Goal: Task Accomplishment & Management: Complete application form

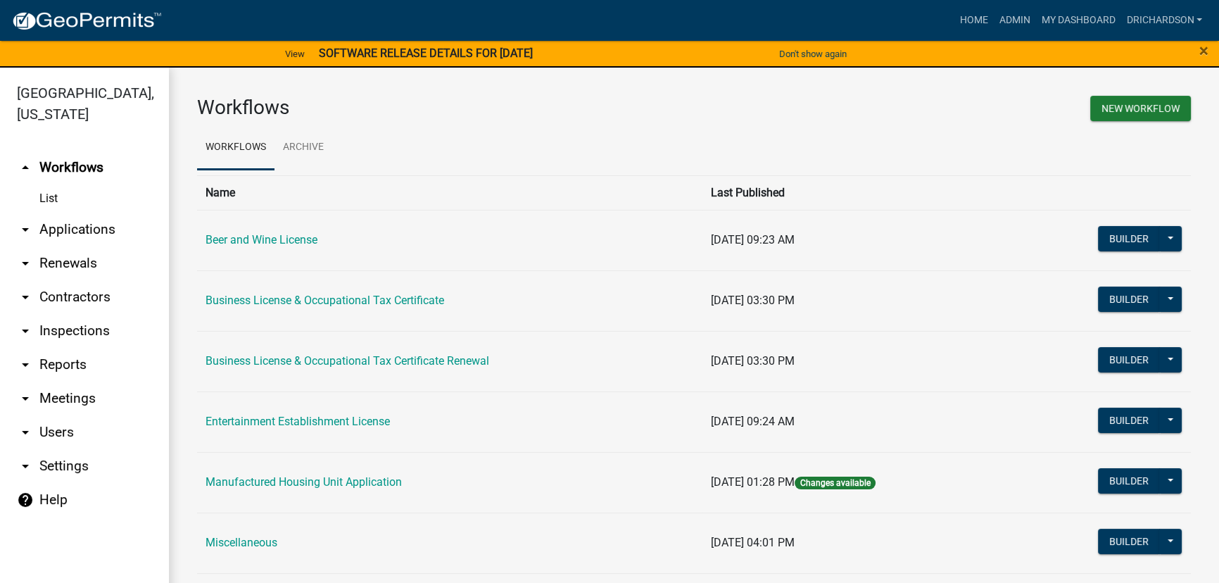
click at [98, 314] on link "arrow_drop_down Inspections" at bounding box center [84, 331] width 169 height 34
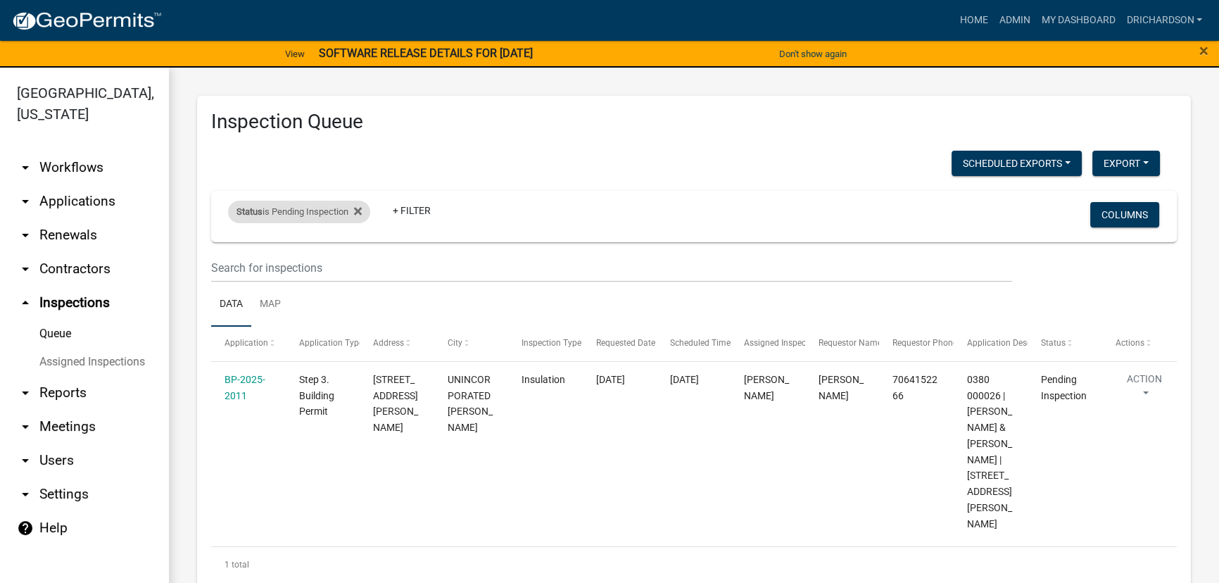
click at [289, 217] on div "Status is Pending Inspection" at bounding box center [299, 212] width 142 height 23
select select "1"
click at [670, 297] on ul "Data Map" at bounding box center [694, 304] width 966 height 44
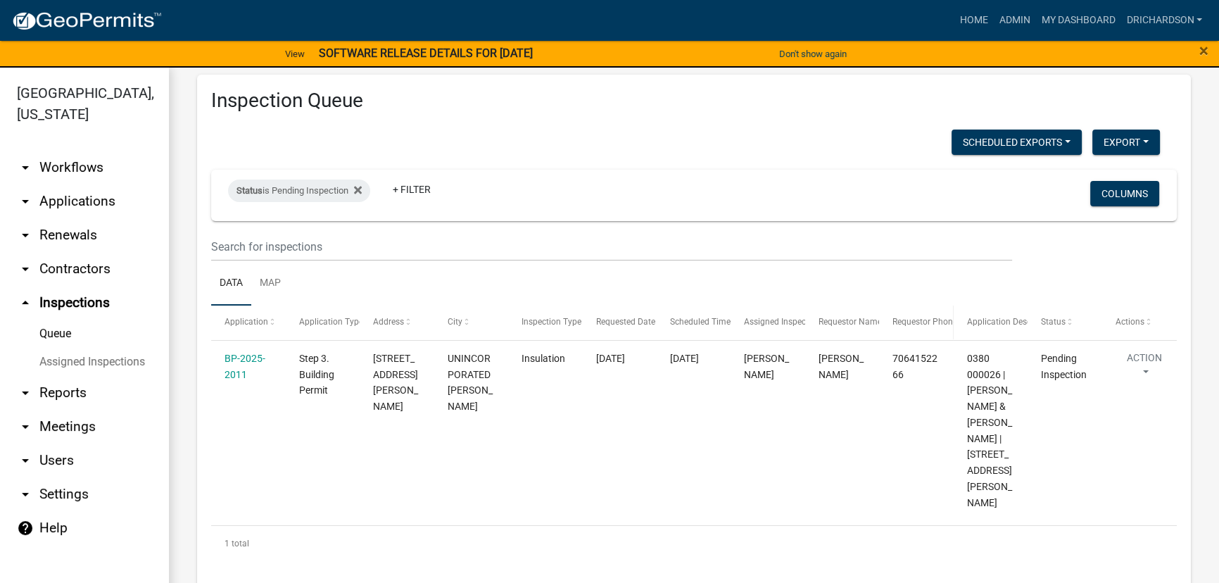
scroll to position [38, 0]
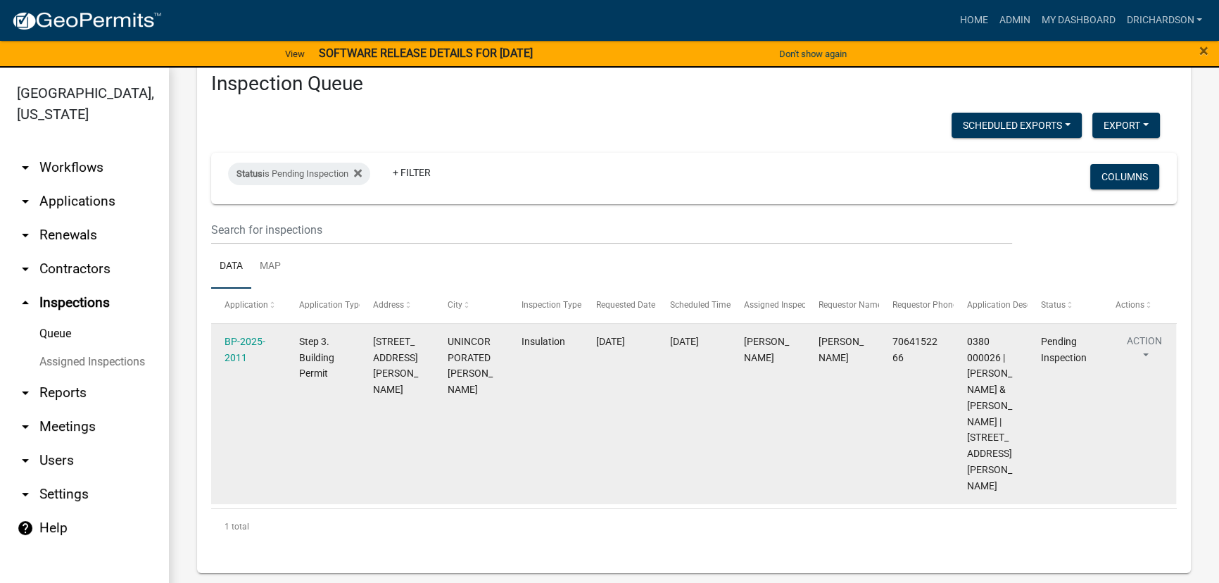
click at [1130, 341] on button "Action" at bounding box center [1145, 351] width 58 height 35
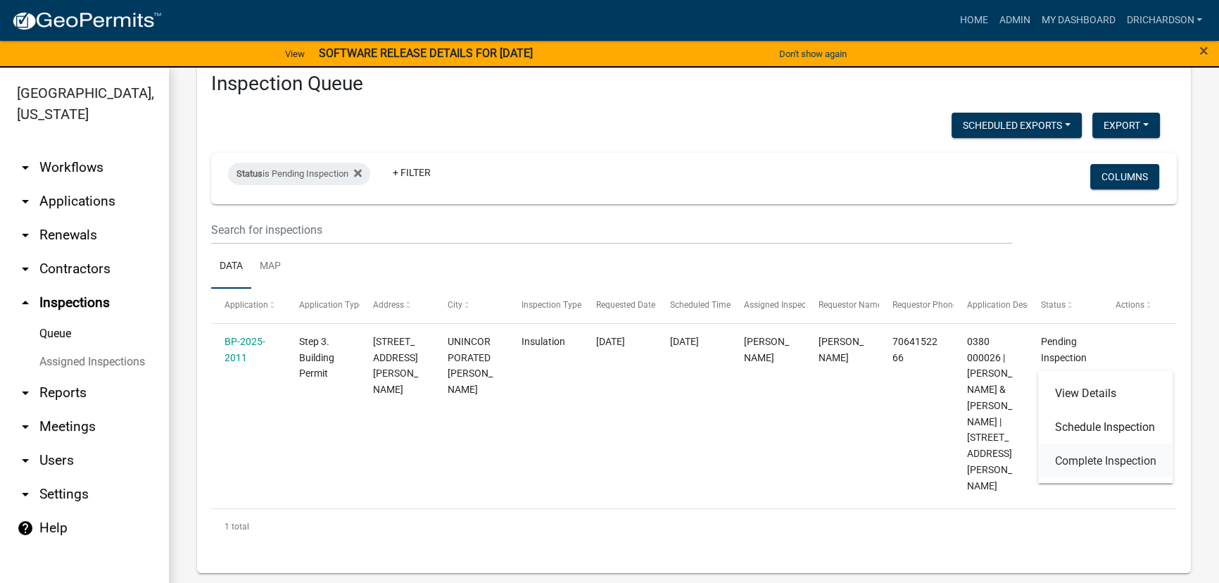
click at [1108, 457] on link "Complete Inspection" at bounding box center [1105, 461] width 135 height 34
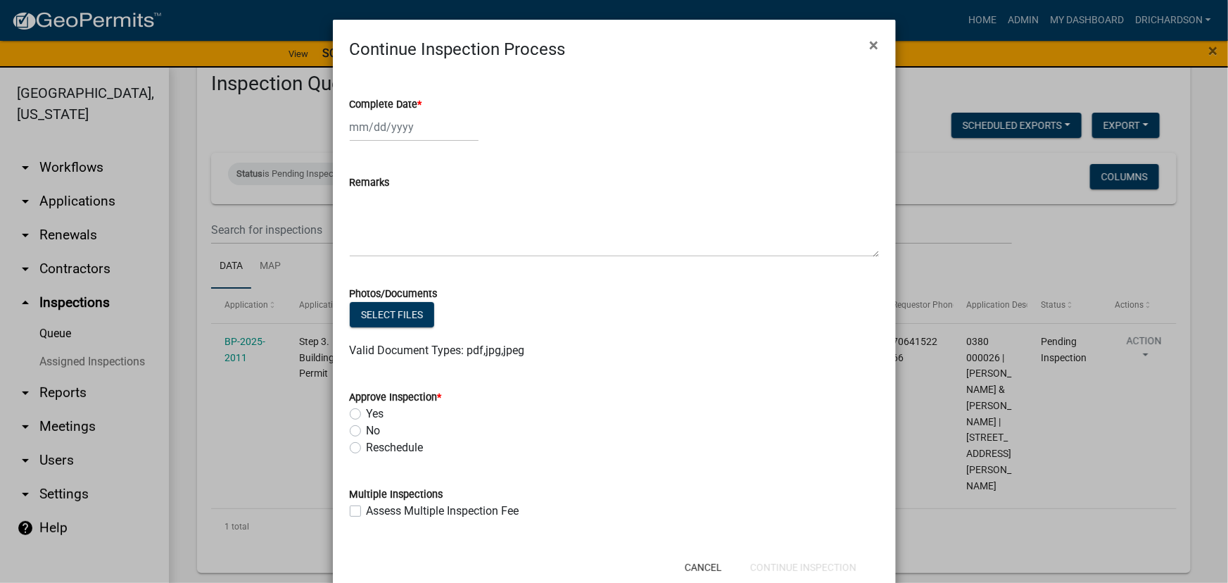
select select "10"
select select "2025"
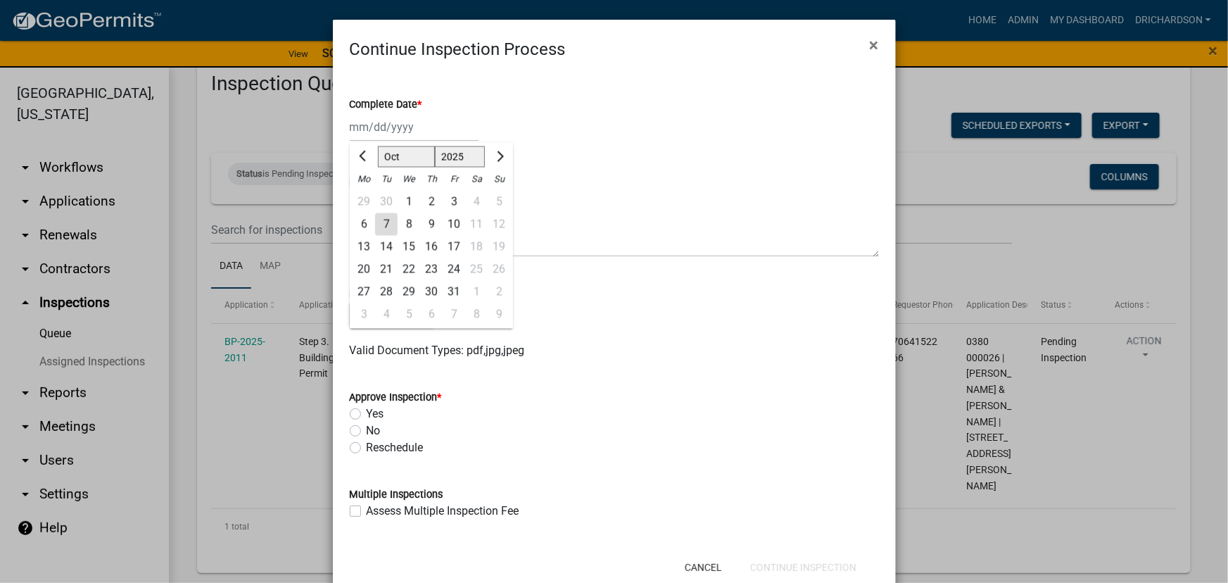
drag, startPoint x: 394, startPoint y: 134, endPoint x: 388, endPoint y: 150, distance: 17.4
click at [394, 134] on div "Jan Feb Mar Apr May Jun Jul Aug Sep Oct Nov Dec 1525 1526 1527 1528 1529 1530 1…" at bounding box center [414, 127] width 129 height 29
click at [377, 227] on div "7" at bounding box center [386, 224] width 23 height 23
type input "[DATE]"
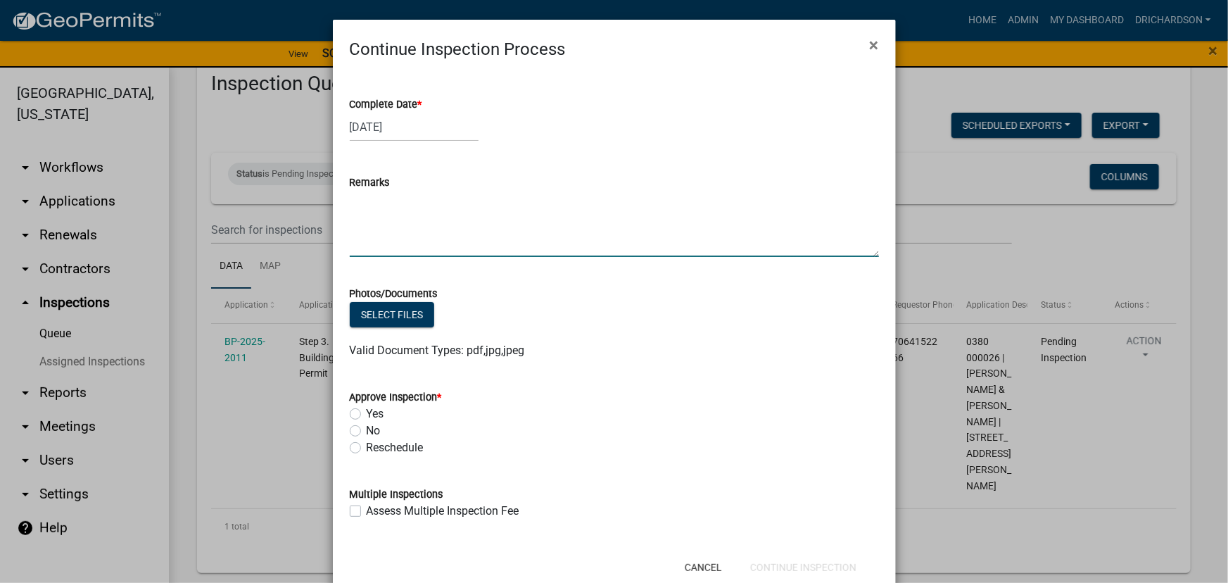
click at [372, 236] on textarea "Remarks" at bounding box center [614, 224] width 529 height 66
type textarea "Please Reschedule inspection when Insulation is replaced."
click at [367, 434] on label "No" at bounding box center [374, 430] width 14 height 17
click at [367, 431] on input "No" at bounding box center [371, 426] width 9 height 9
radio input "true"
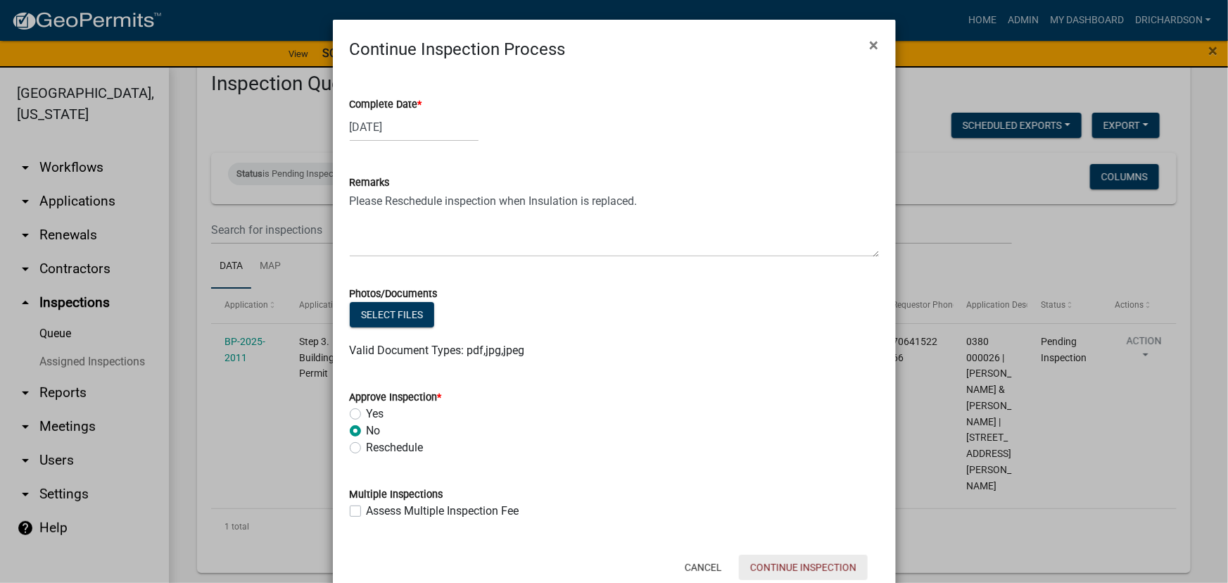
click at [809, 567] on button "Continue Inspection" at bounding box center [803, 567] width 129 height 25
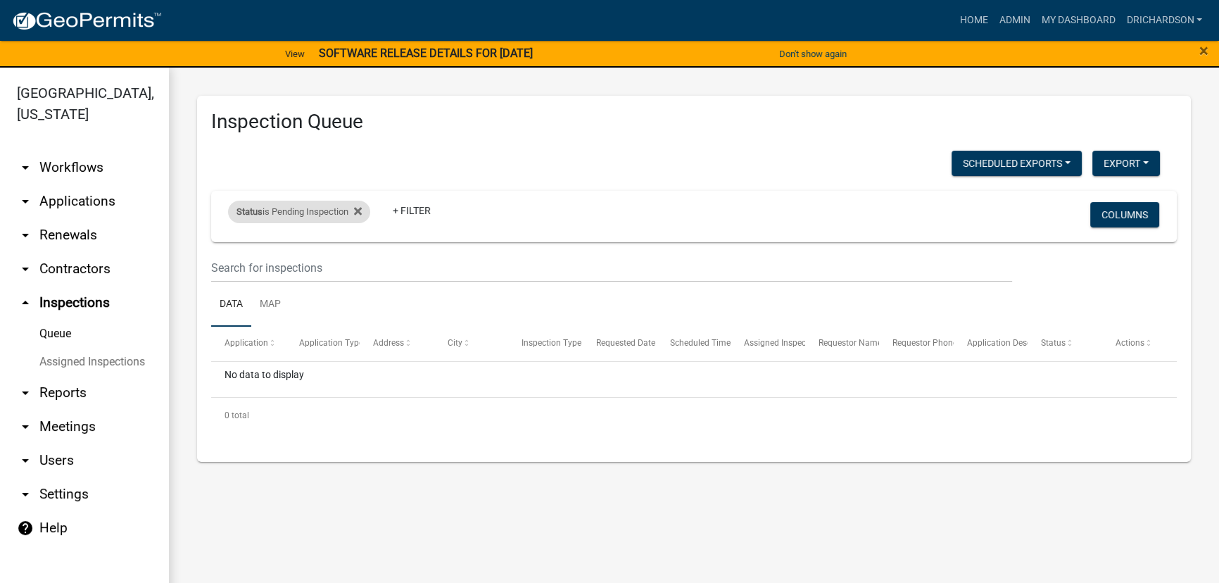
click at [312, 210] on div "Status is Pending Inspection" at bounding box center [299, 212] width 142 height 23
click at [316, 260] on select "Select an option Pending Schedule Pending Inspection Approved Denied Deleted Vo…" at bounding box center [301, 264] width 141 height 29
select select "0"
click at [231, 250] on select "Select an option Pending Schedule Pending Inspection Approved Denied Deleted Vo…" at bounding box center [301, 264] width 141 height 29
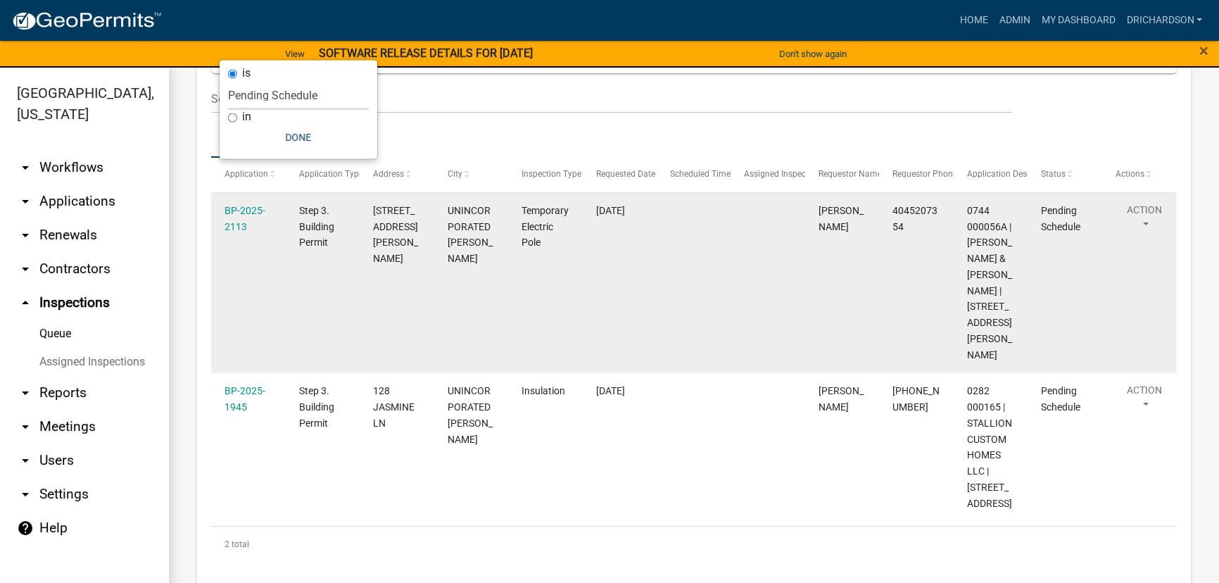
scroll to position [170, 0]
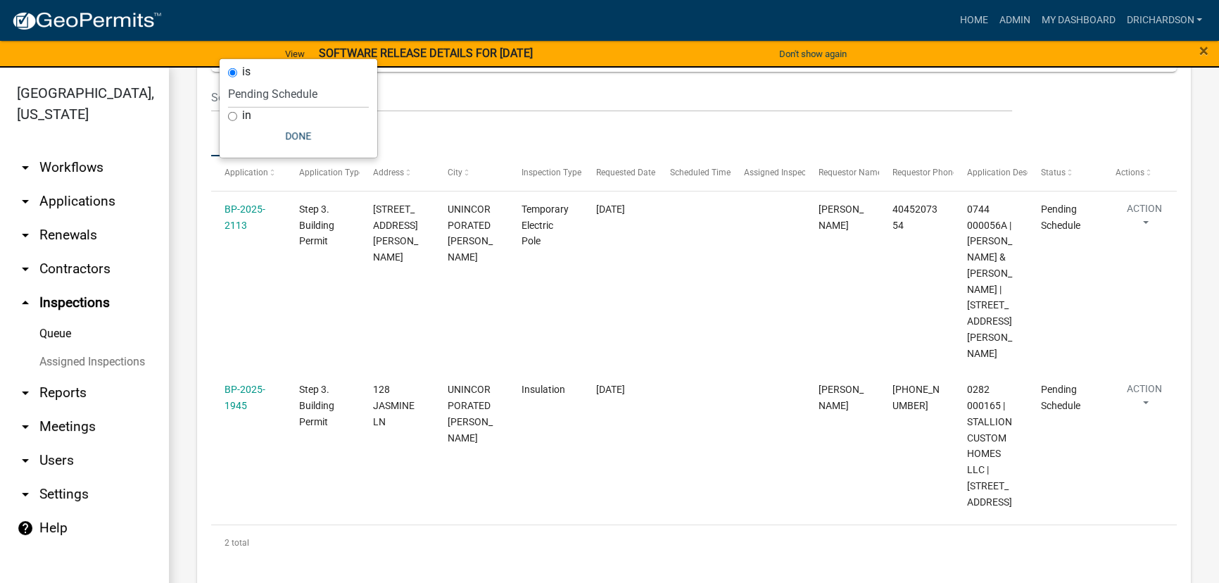
click at [199, 281] on div "Inspection Queue Scheduled Exports + Create New Daily Inspection List Export Ex…" at bounding box center [694, 257] width 994 height 664
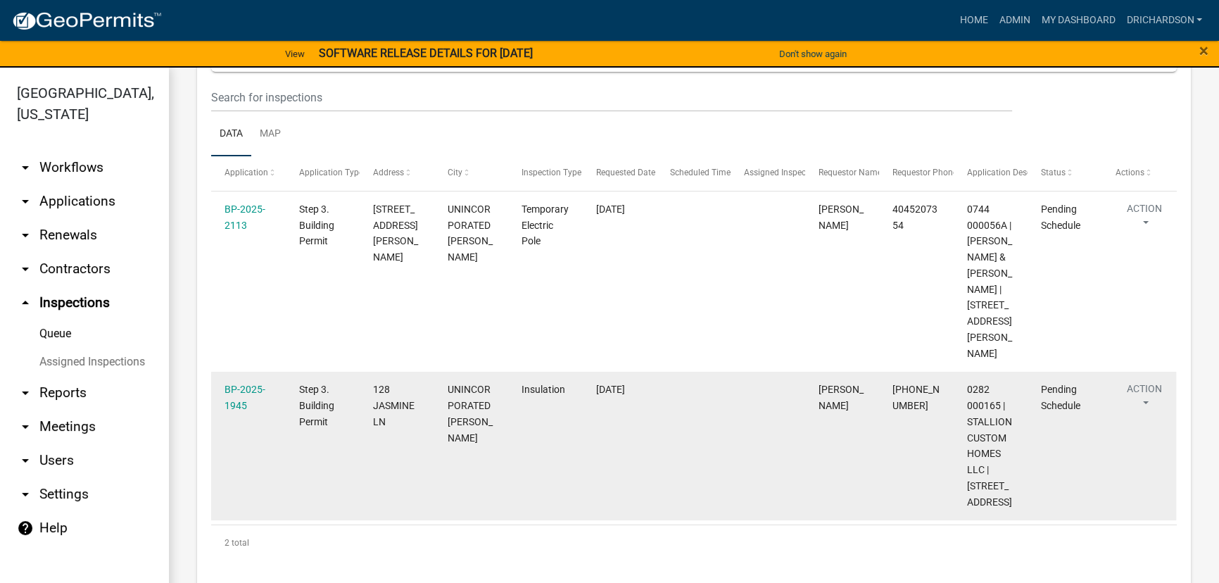
click at [1135, 384] on button "Action" at bounding box center [1145, 398] width 58 height 35
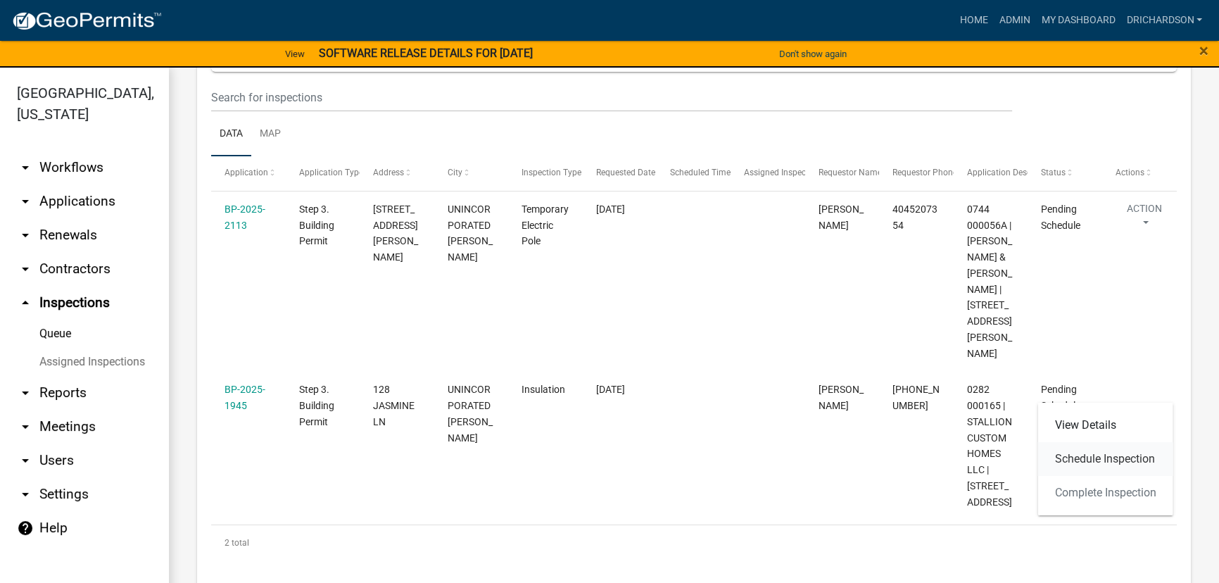
click at [1115, 460] on link "Schedule Inspection" at bounding box center [1105, 459] width 135 height 34
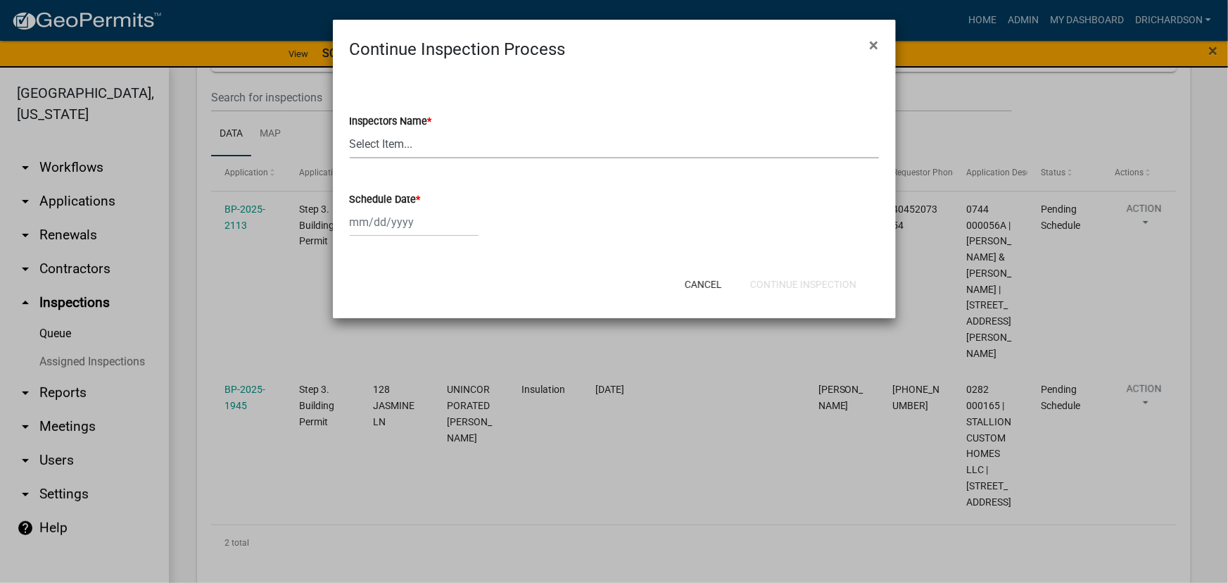
click at [392, 143] on select "Select Item... whuff (William Huff) drichardson (Douglas Richardson) knorred (K…" at bounding box center [614, 144] width 529 height 29
select select "e20251c8-f858-4aed-a4a0-52e27fd5066e"
click at [350, 130] on select "Select Item... whuff (William Huff) drichardson (Douglas Richardson) knorred (K…" at bounding box center [614, 144] width 529 height 29
click at [399, 218] on div at bounding box center [414, 222] width 129 height 29
select select "10"
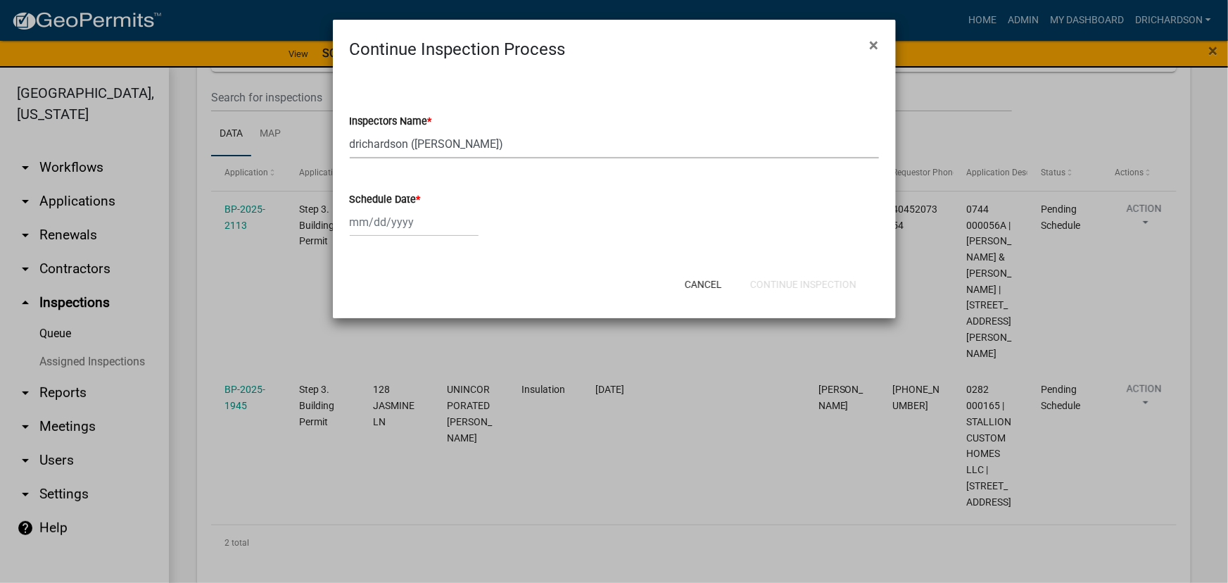
select select "2025"
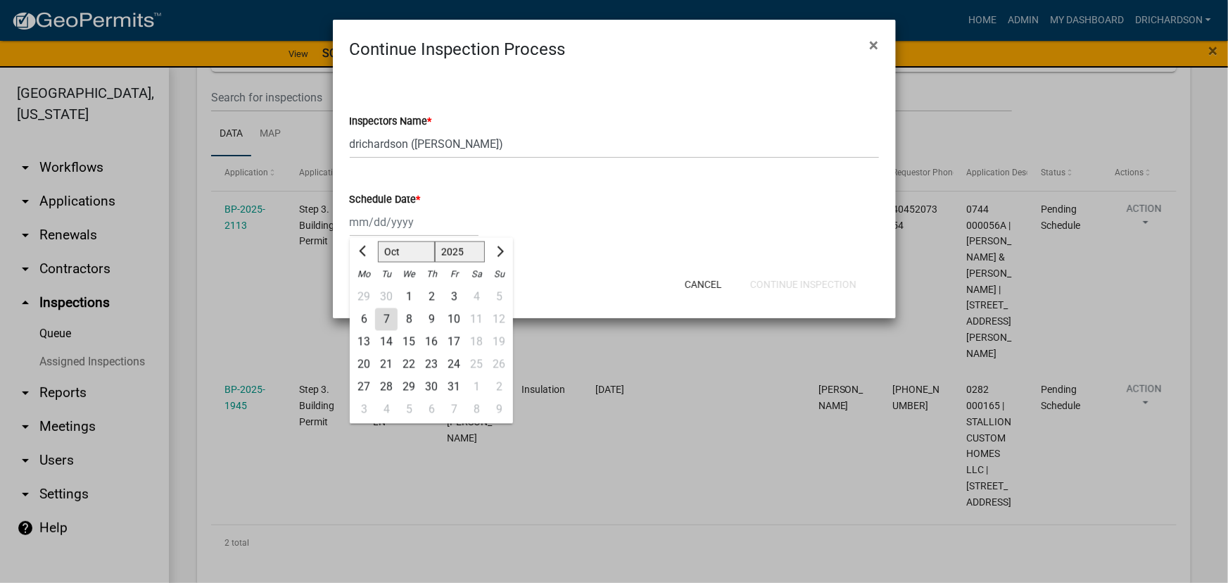
click at [387, 315] on div "7" at bounding box center [386, 319] width 23 height 23
type input "[DATE]"
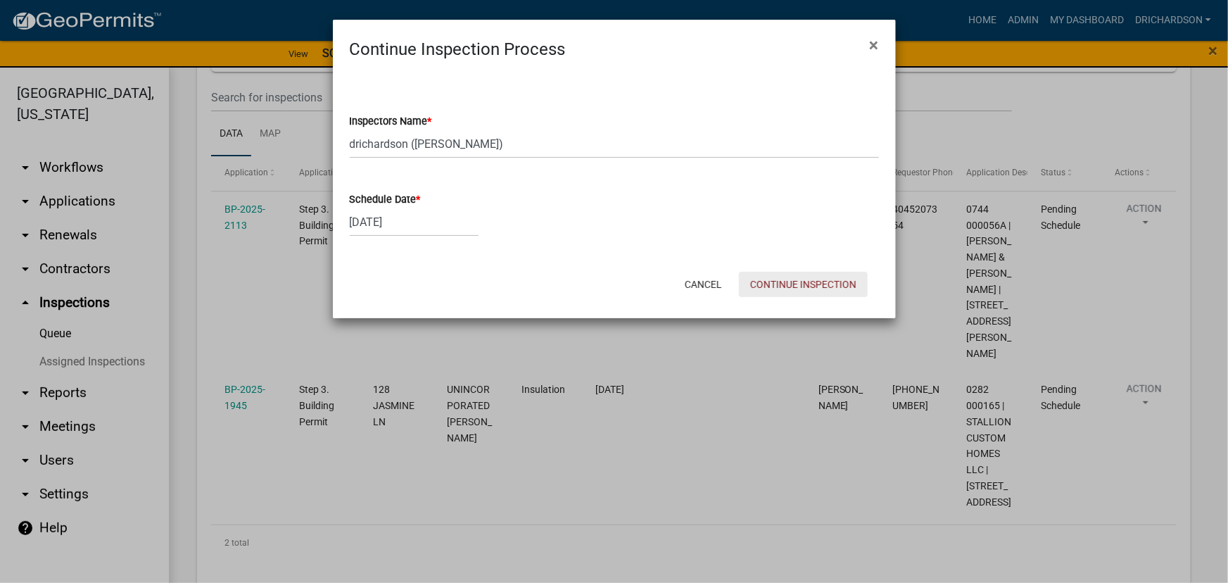
click at [792, 290] on button "Continue Inspection" at bounding box center [803, 284] width 129 height 25
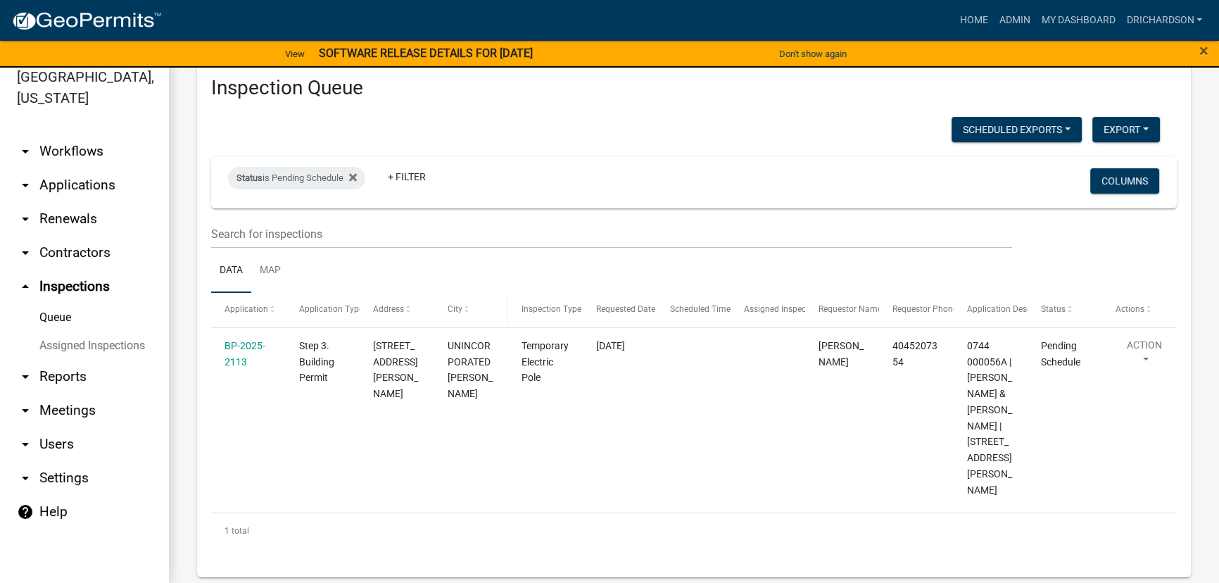
scroll to position [22, 0]
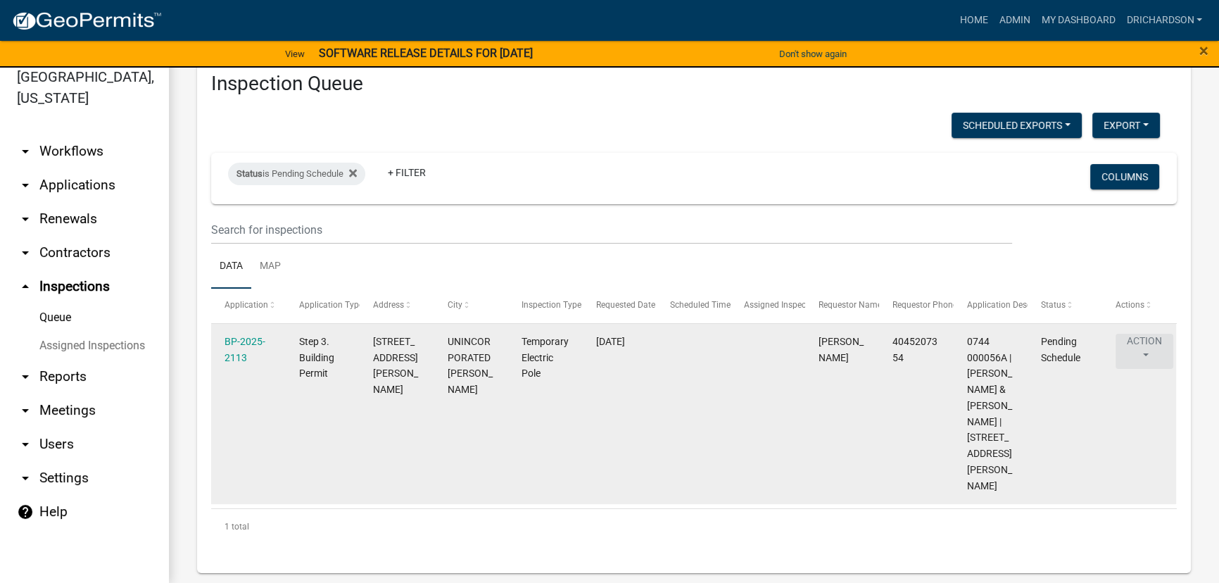
click at [1150, 337] on button "Action" at bounding box center [1145, 351] width 58 height 35
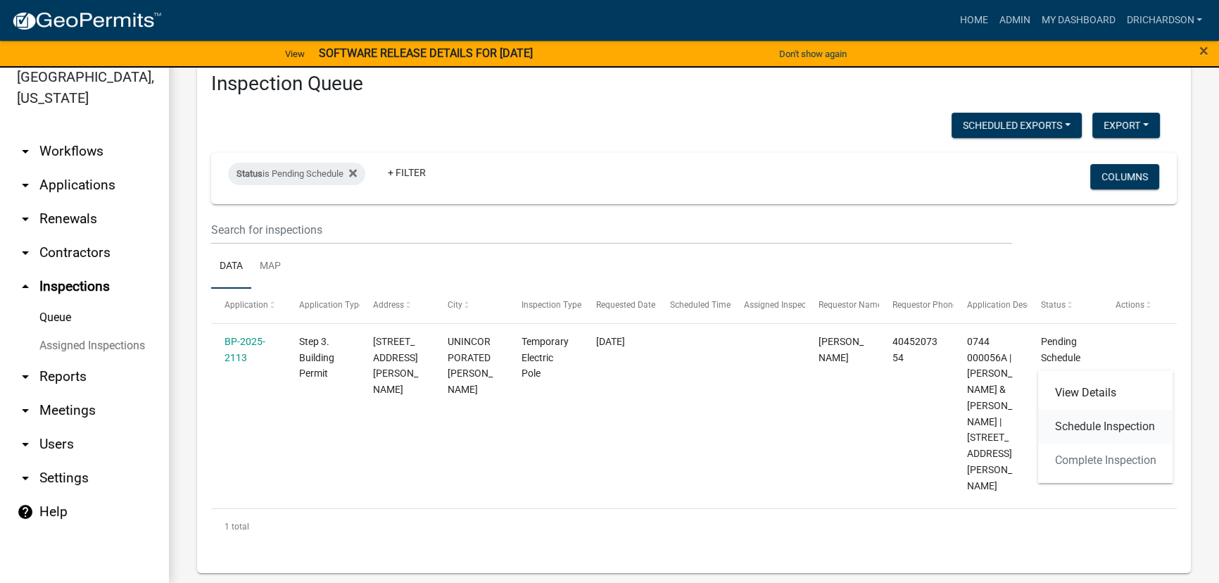
click at [1134, 424] on link "Schedule Inspection" at bounding box center [1105, 427] width 135 height 34
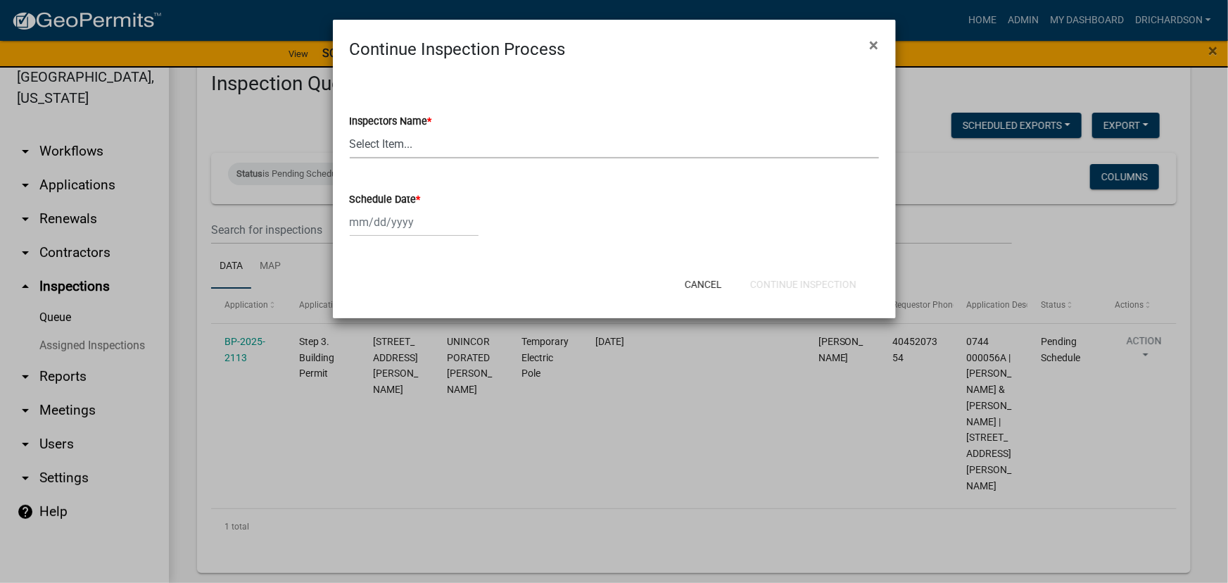
click at [437, 147] on select "Select Item... whuff (William Huff) drichardson (Douglas Richardson) knorred (K…" at bounding box center [614, 144] width 529 height 29
select select "e20251c8-f858-4aed-a4a0-52e27fd5066e"
click at [350, 130] on select "Select Item... whuff (William Huff) drichardson (Douglas Richardson) knorred (K…" at bounding box center [614, 144] width 529 height 29
click at [418, 231] on div at bounding box center [414, 222] width 129 height 29
select select "10"
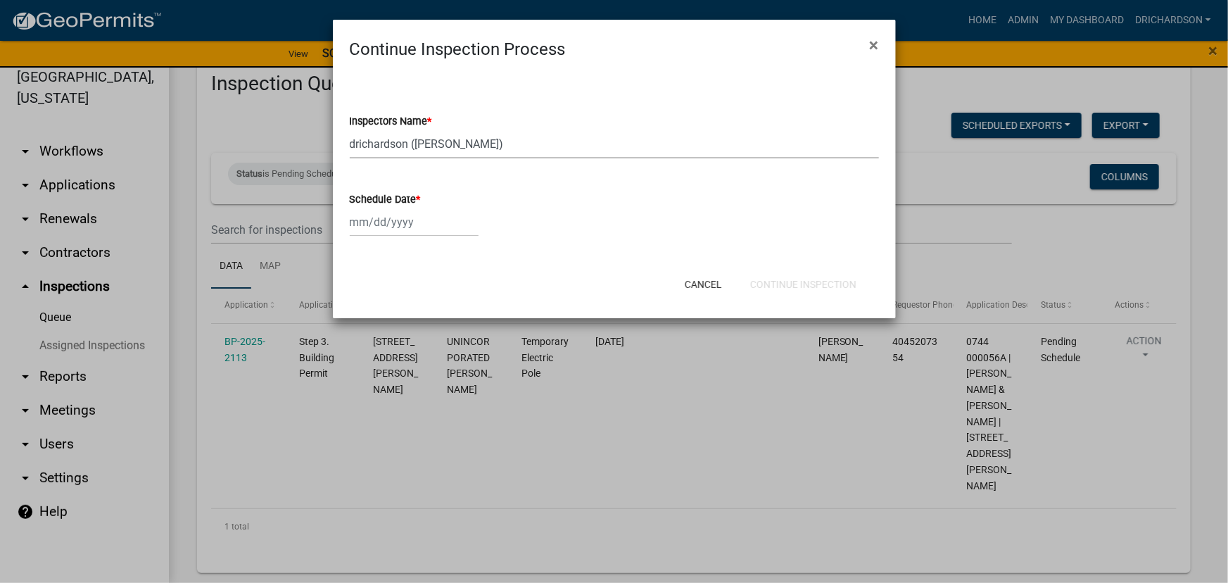
select select "2025"
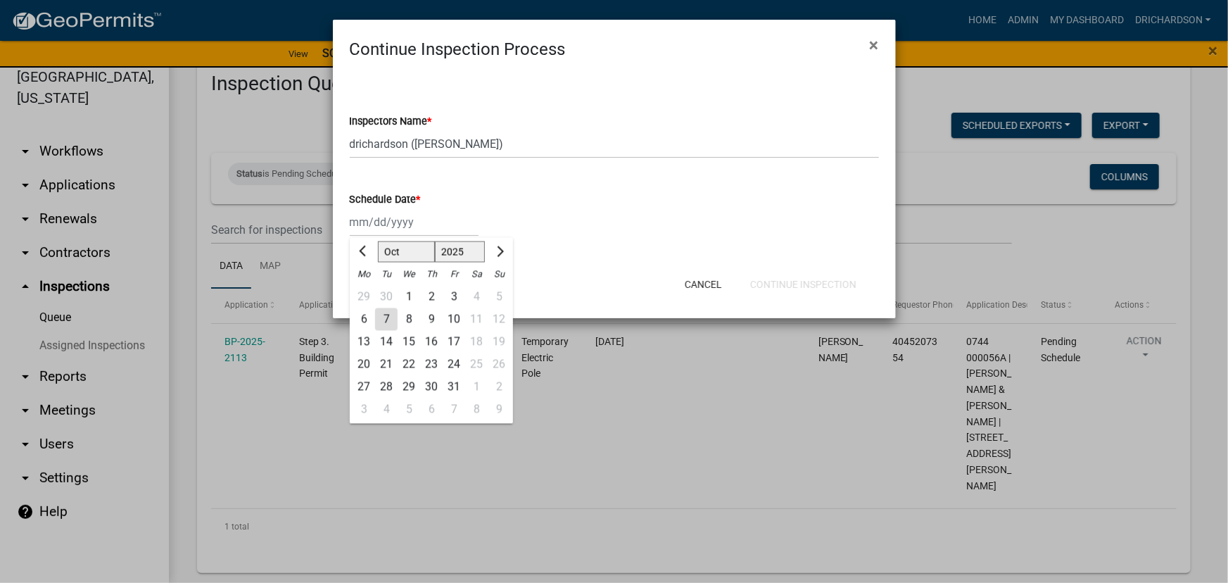
click at [379, 323] on div "7" at bounding box center [386, 319] width 23 height 23
type input "[DATE]"
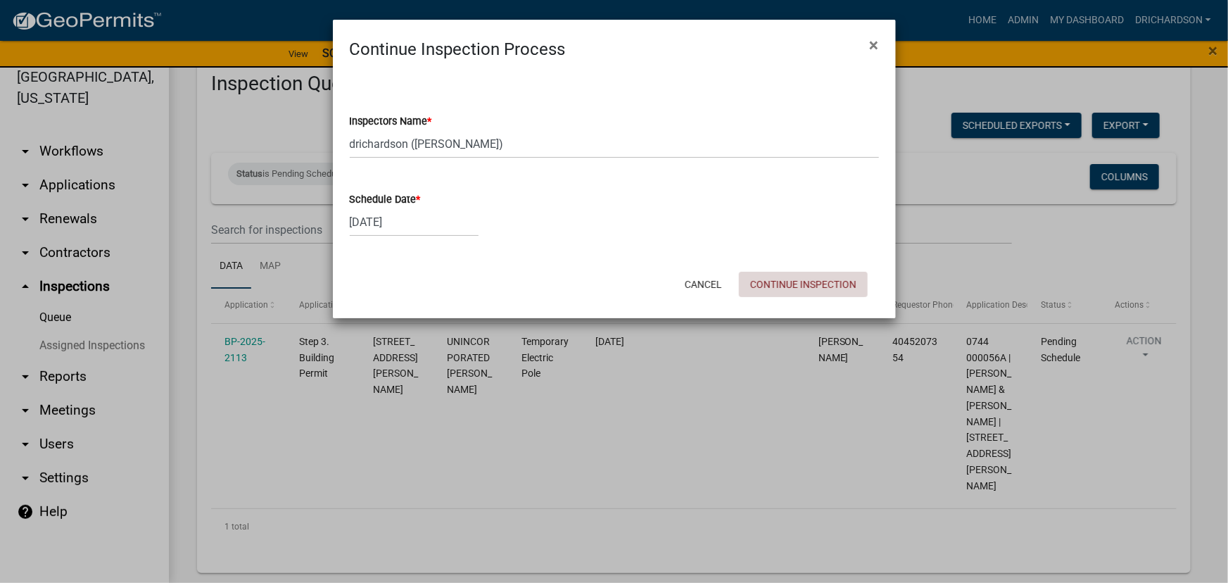
click at [839, 288] on button "Continue Inspection" at bounding box center [803, 284] width 129 height 25
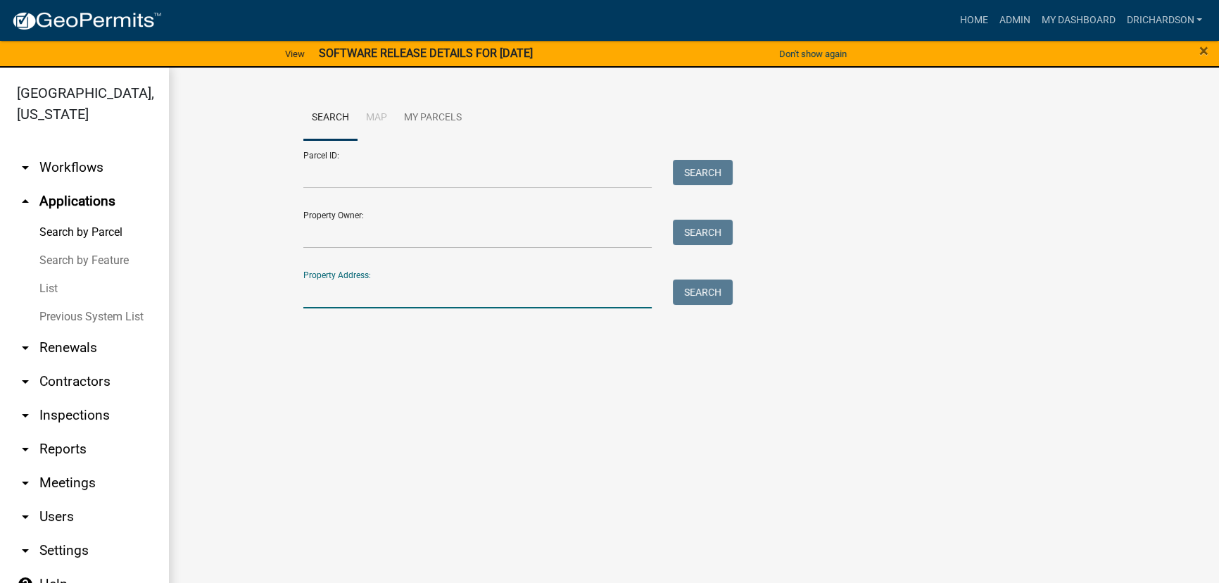
click at [376, 291] on input "Property Address:" at bounding box center [477, 293] width 348 height 29
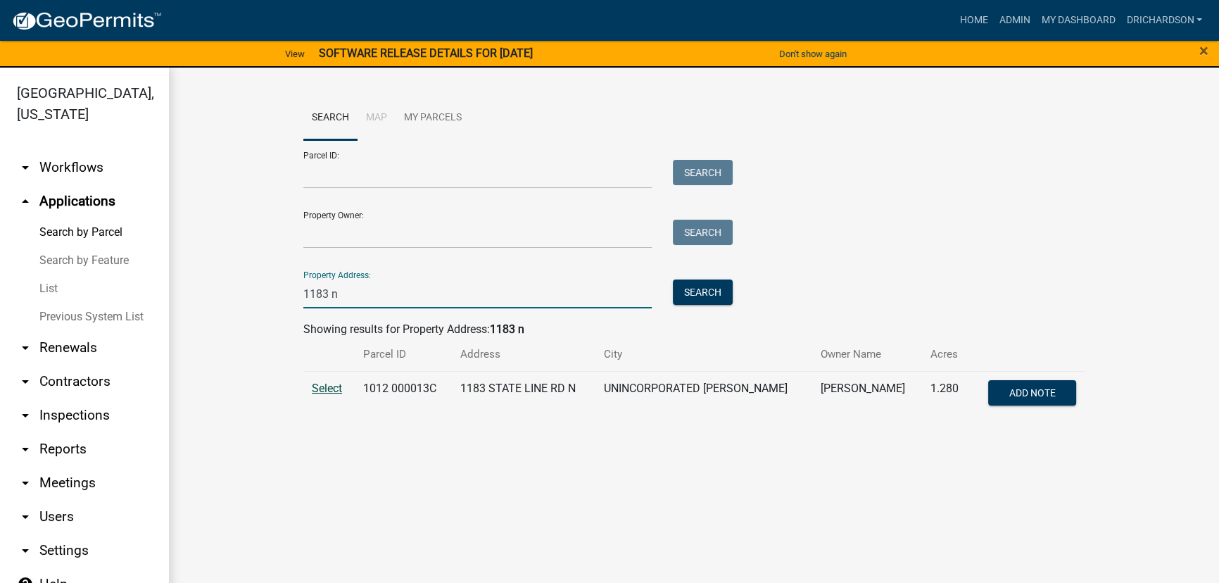
type input "1183 n"
click at [337, 387] on span "Select" at bounding box center [327, 387] width 30 height 13
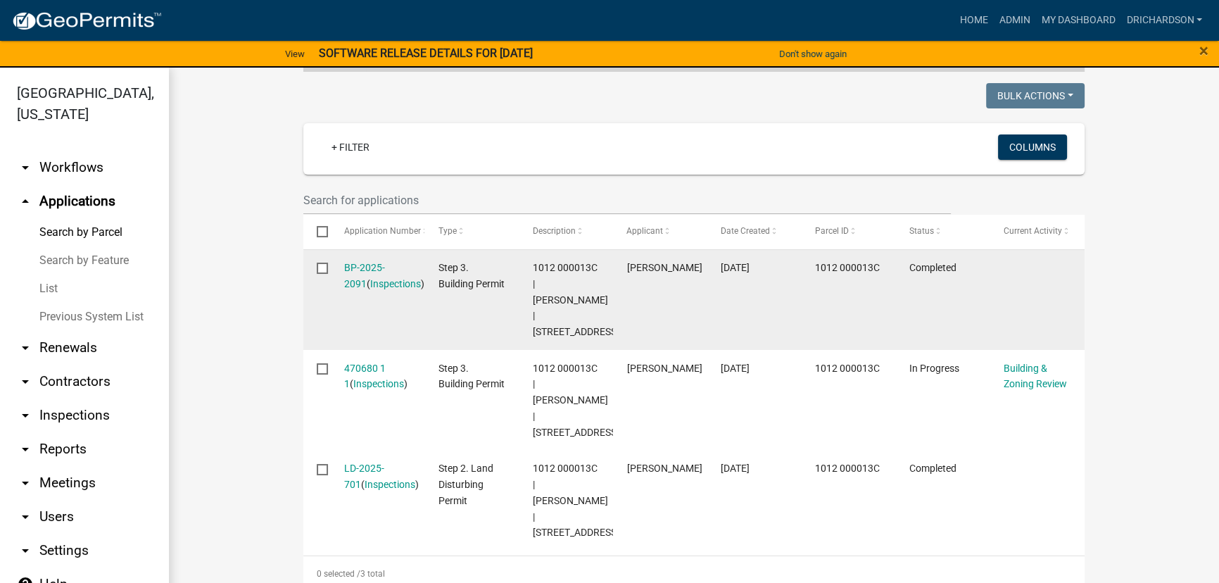
scroll to position [345, 0]
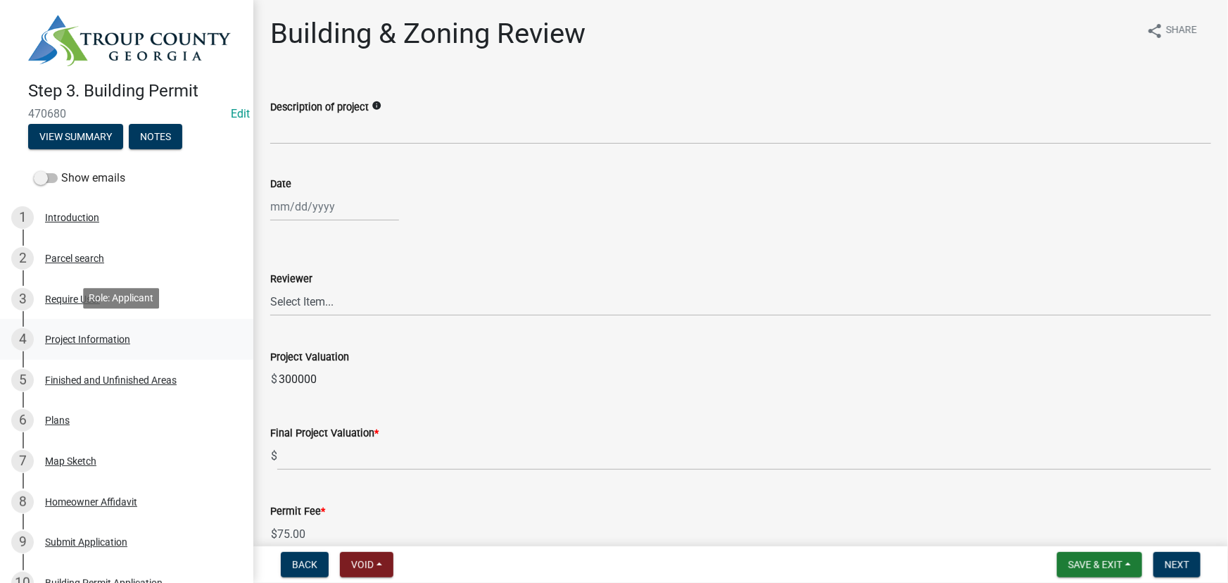
click at [110, 341] on div "Project Information" at bounding box center [87, 339] width 85 height 10
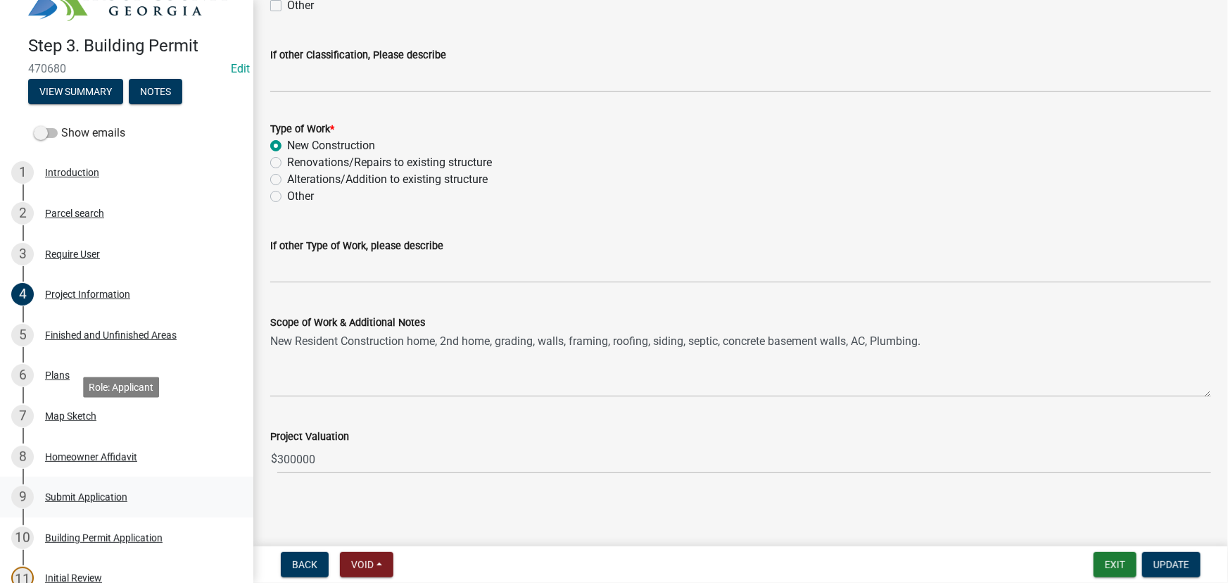
scroll to position [127, 0]
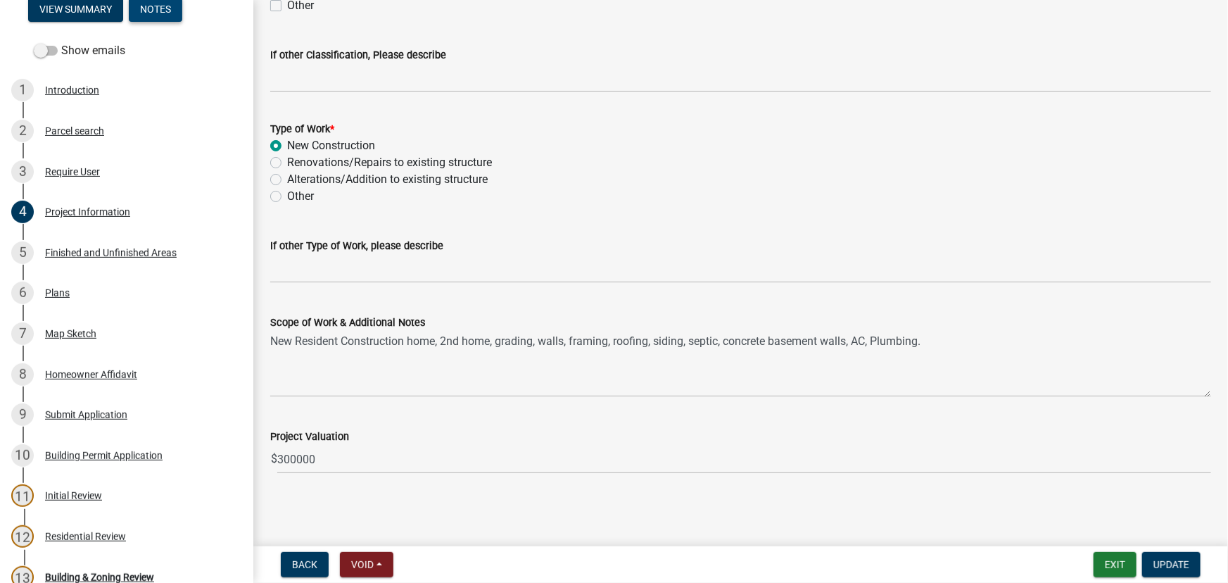
click at [140, 4] on button "Notes" at bounding box center [155, 8] width 53 height 25
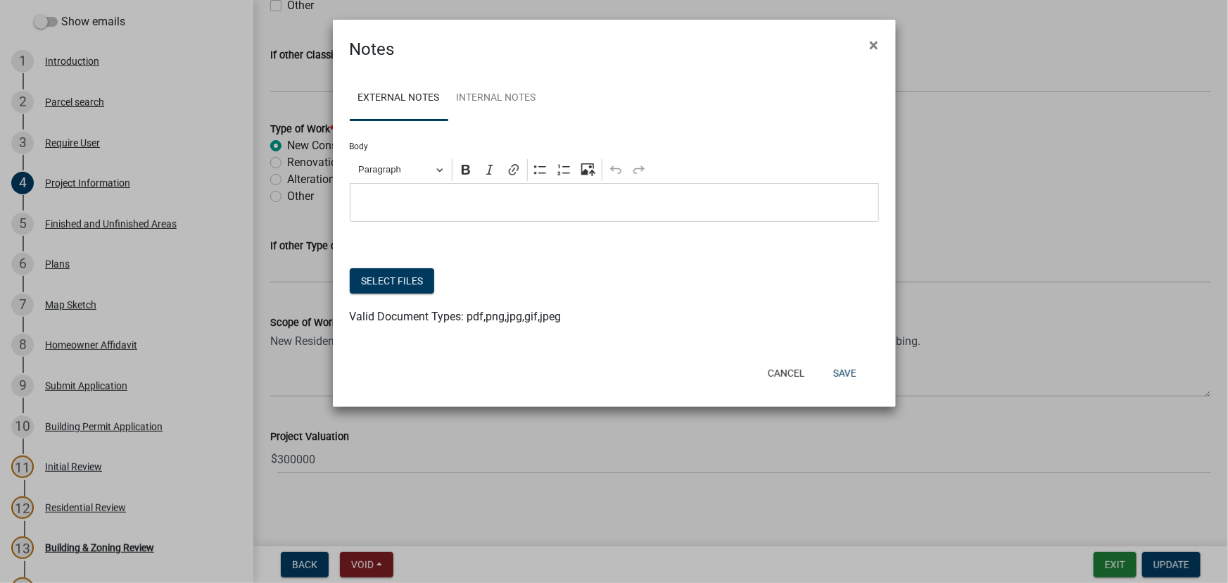
scroll to position [101, 0]
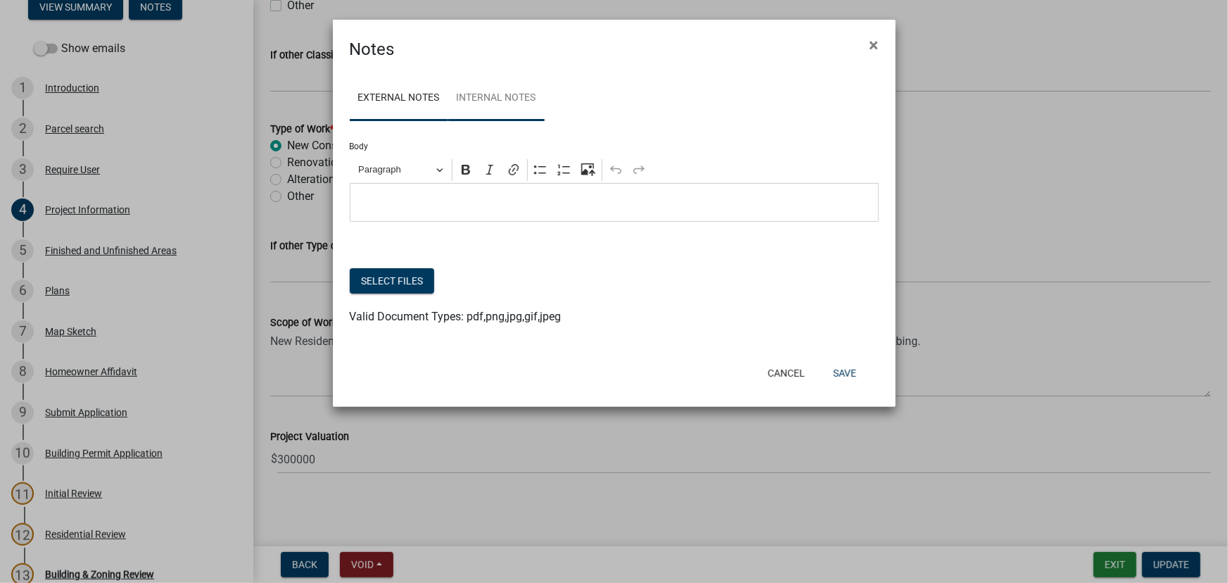
click at [479, 91] on link "Internal Notes" at bounding box center [496, 98] width 96 height 45
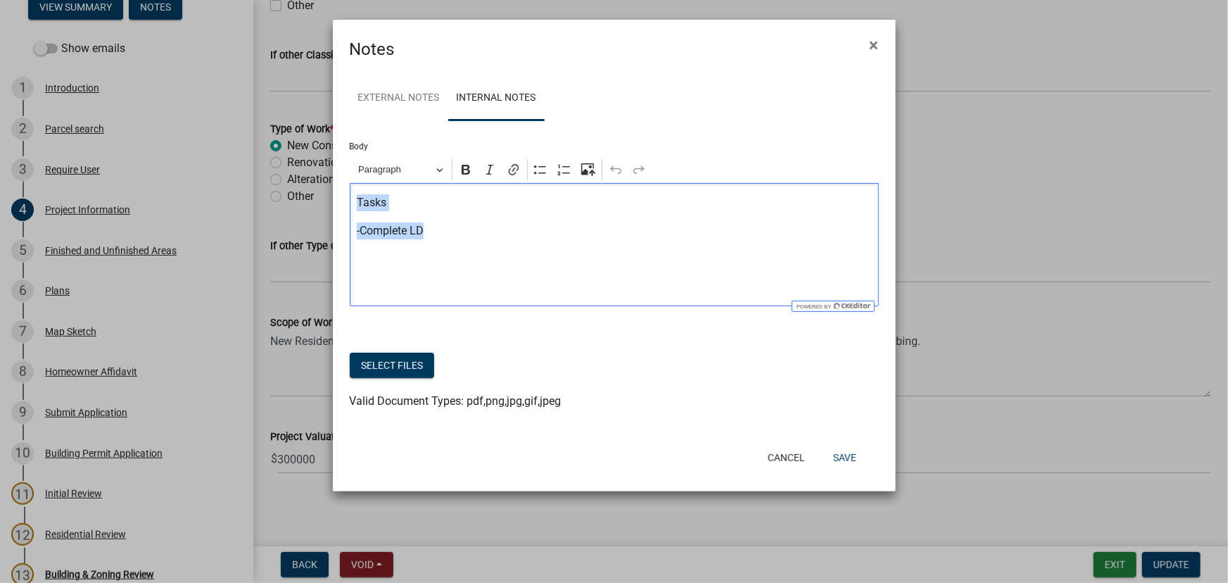
drag, startPoint x: 438, startPoint y: 229, endPoint x: 319, endPoint y: 178, distance: 129.6
click at [320, 178] on ngb-modal-window "Notes × External Notes Internal Notes Body Rich Text Editor Paragraph Bold Ital…" at bounding box center [614, 291] width 1228 height 583
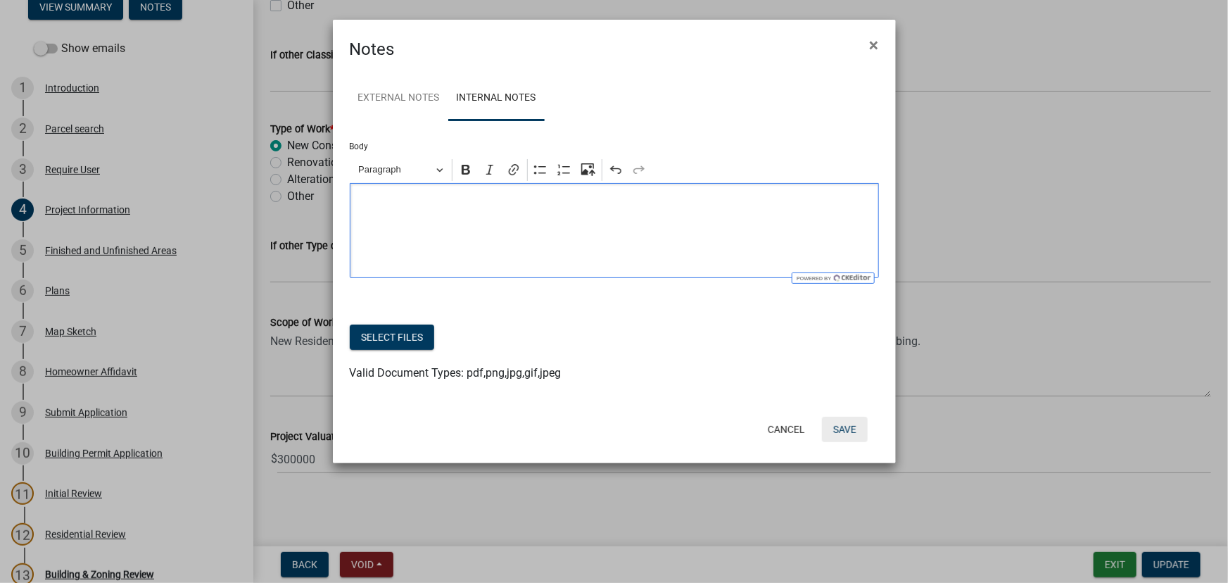
click at [840, 419] on button "Save" at bounding box center [845, 429] width 46 height 25
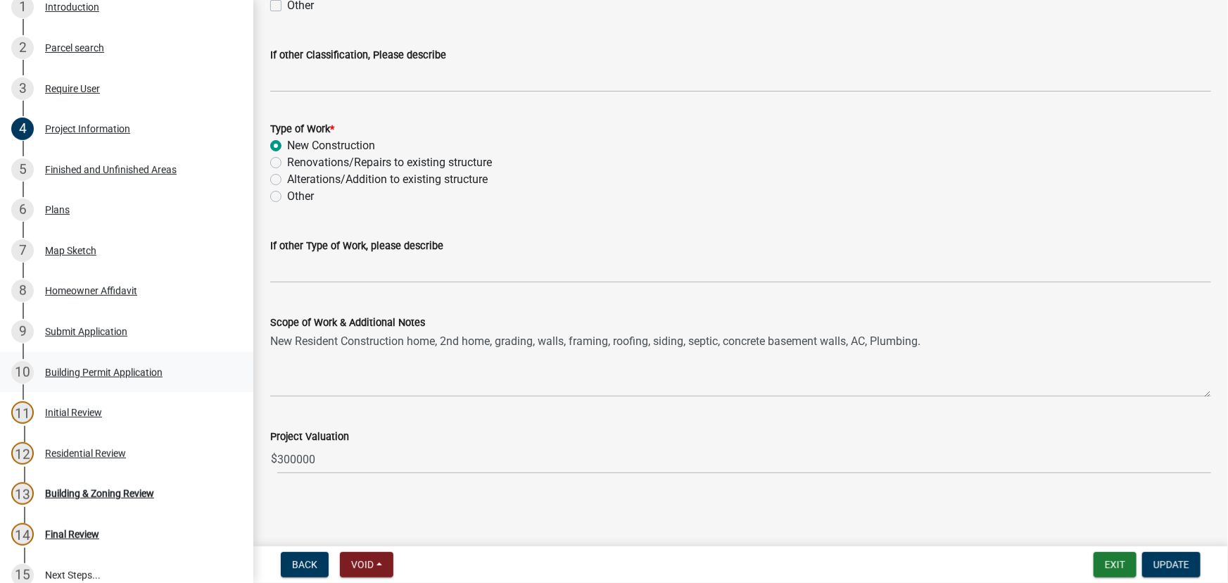
scroll to position [292, 0]
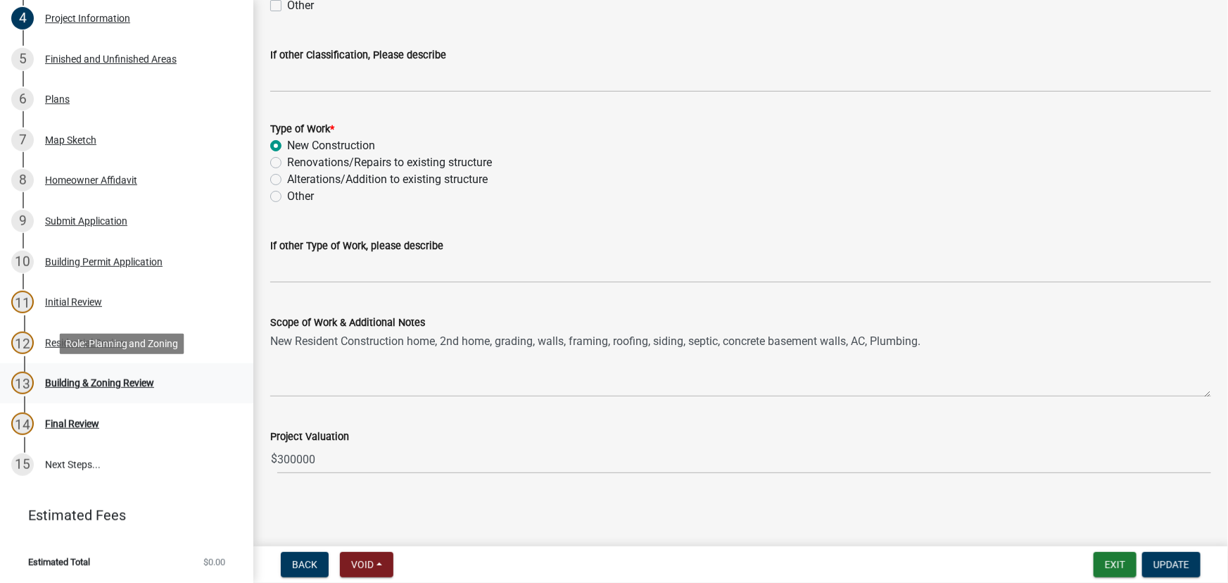
click at [93, 383] on div "Building & Zoning Review" at bounding box center [99, 383] width 109 height 10
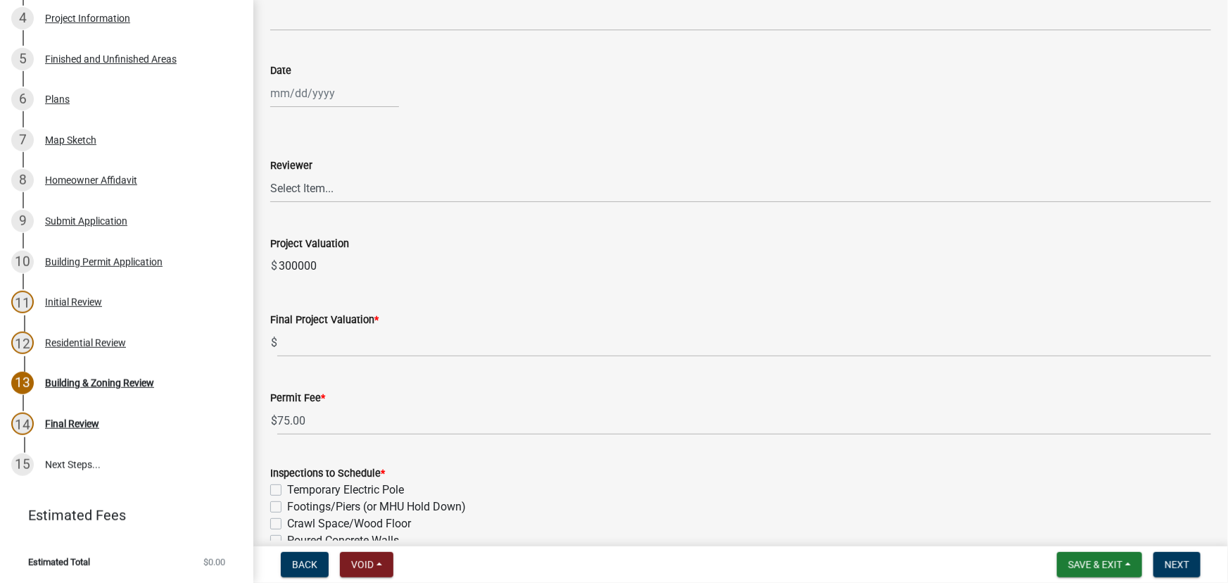
scroll to position [0, 0]
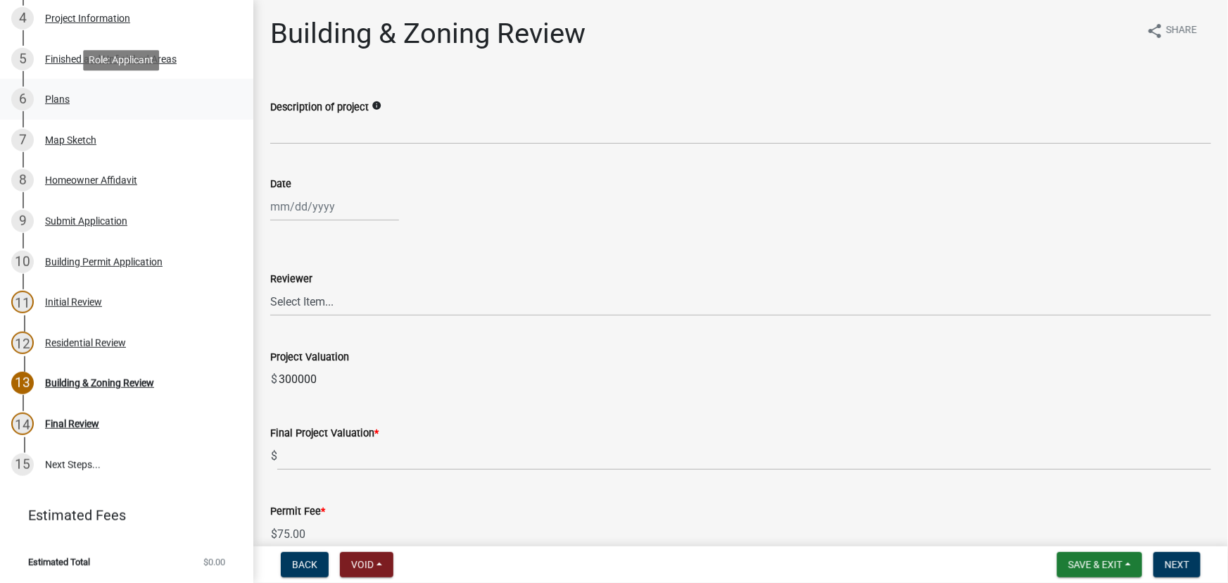
click at [70, 101] on div "6 Plans" at bounding box center [121, 99] width 220 height 23
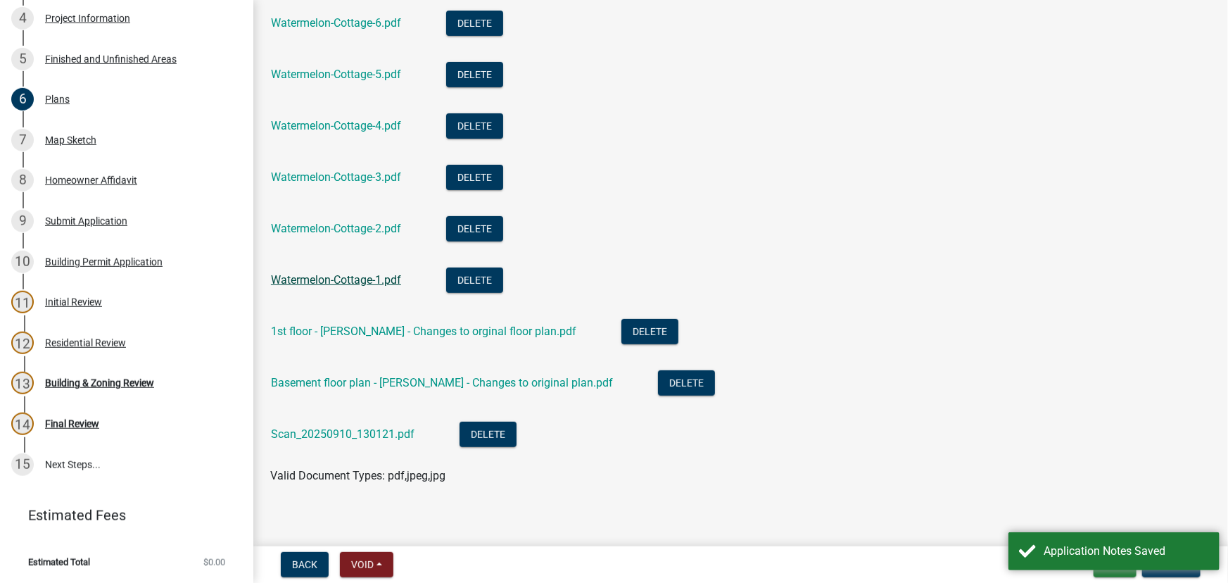
scroll to position [158, 0]
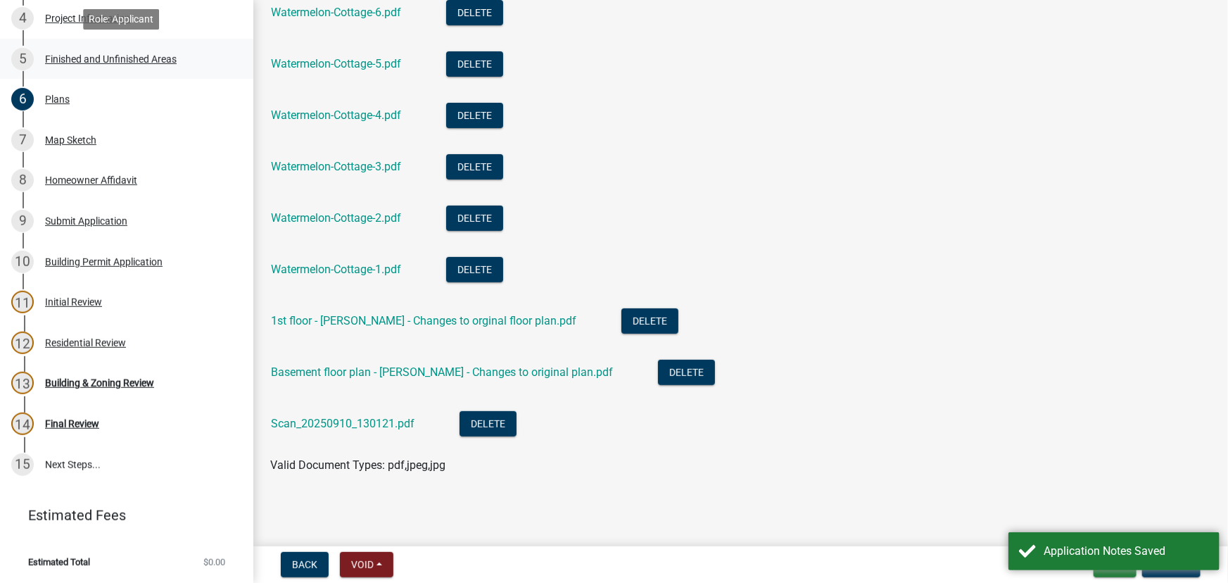
click at [101, 63] on div "Finished and Unfinished Areas" at bounding box center [111, 59] width 132 height 10
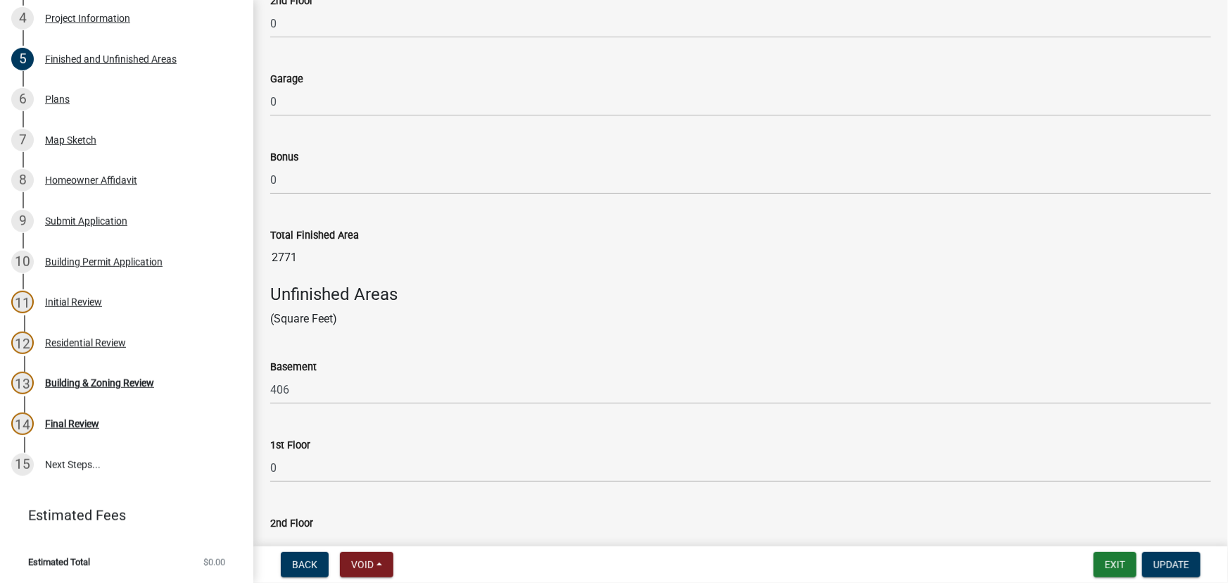
scroll to position [317, 0]
drag, startPoint x: 323, startPoint y: 264, endPoint x: 241, endPoint y: 258, distance: 82.6
click at [241, 258] on div "Step 3. Building Permit 470680 Edit View Summary Notes Show emails 1 Introducti…" at bounding box center [614, 291] width 1228 height 583
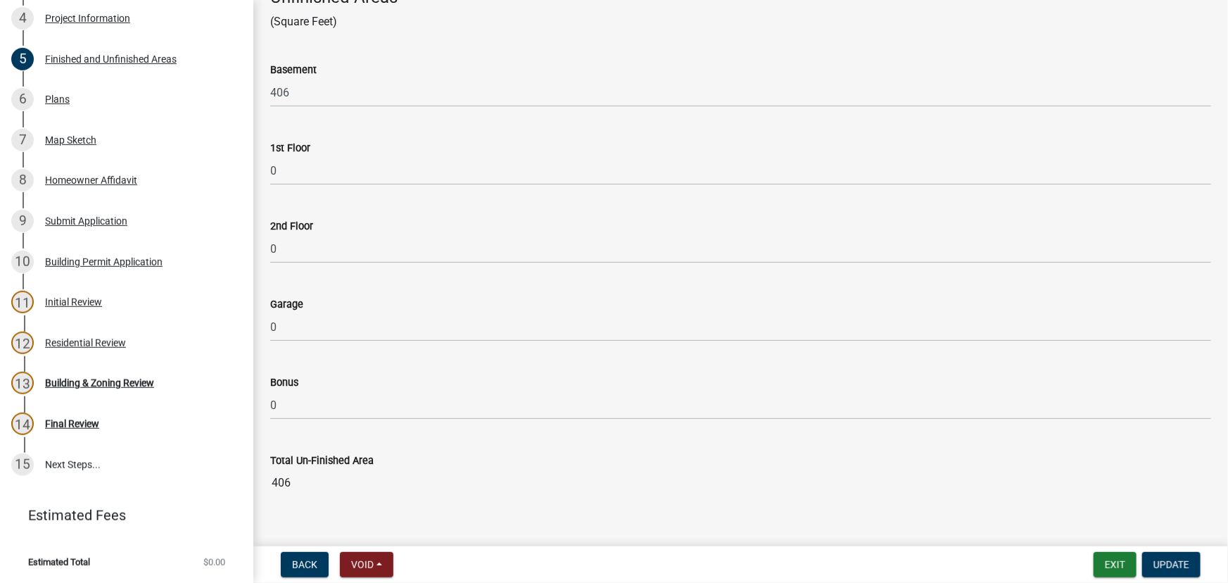
scroll to position [636, 0]
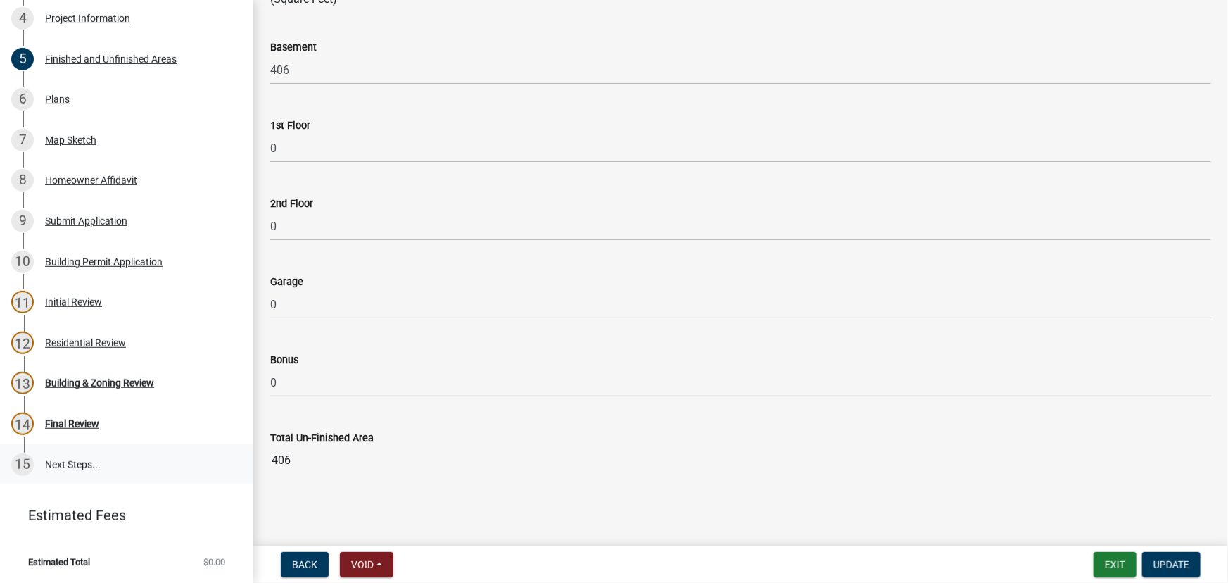
drag, startPoint x: 302, startPoint y: 454, endPoint x: 239, endPoint y: 460, distance: 62.9
click at [239, 460] on div "Step 3. Building Permit 470680 Edit View Summary Notes Show emails 1 Introducti…" at bounding box center [614, 291] width 1228 height 583
click at [70, 378] on div "Building & Zoning Review" at bounding box center [99, 383] width 109 height 10
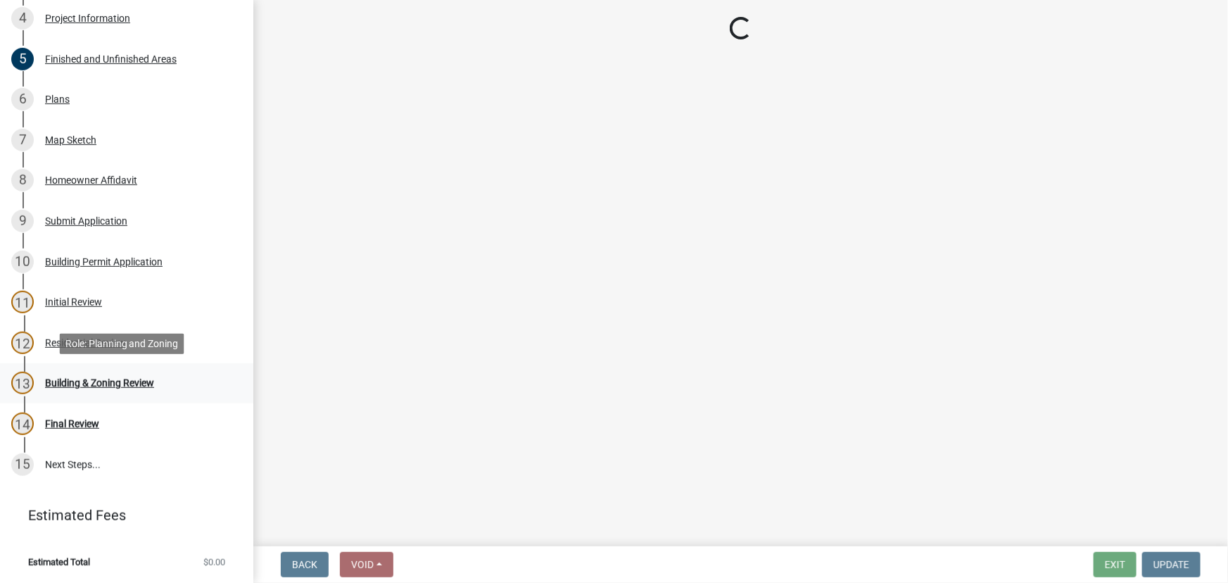
scroll to position [0, 0]
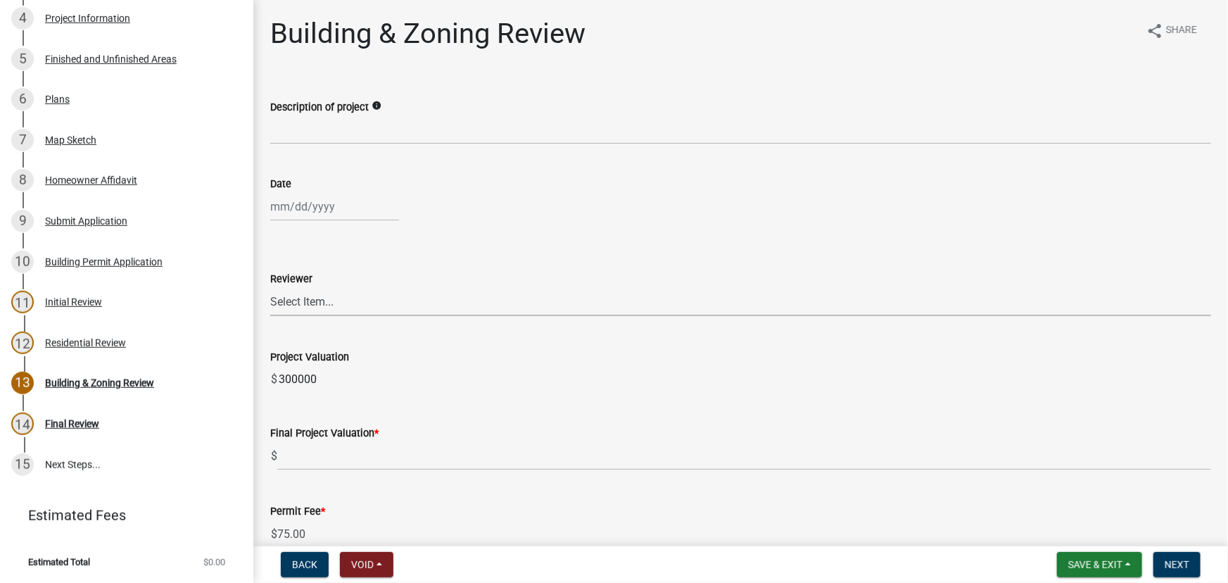
click at [354, 309] on select "Select Item... Douglas Richardson James Lorimer Thrailkill Jr Keanua Patterson …" at bounding box center [740, 301] width 941 height 29
click at [270, 287] on select "Select Item... Douglas Richardson James Lorimer Thrailkill Jr Keanua Patterson …" at bounding box center [740, 301] width 941 height 29
select select "d688b2a4-394c-4e7e-bf27-4f07b97f5404"
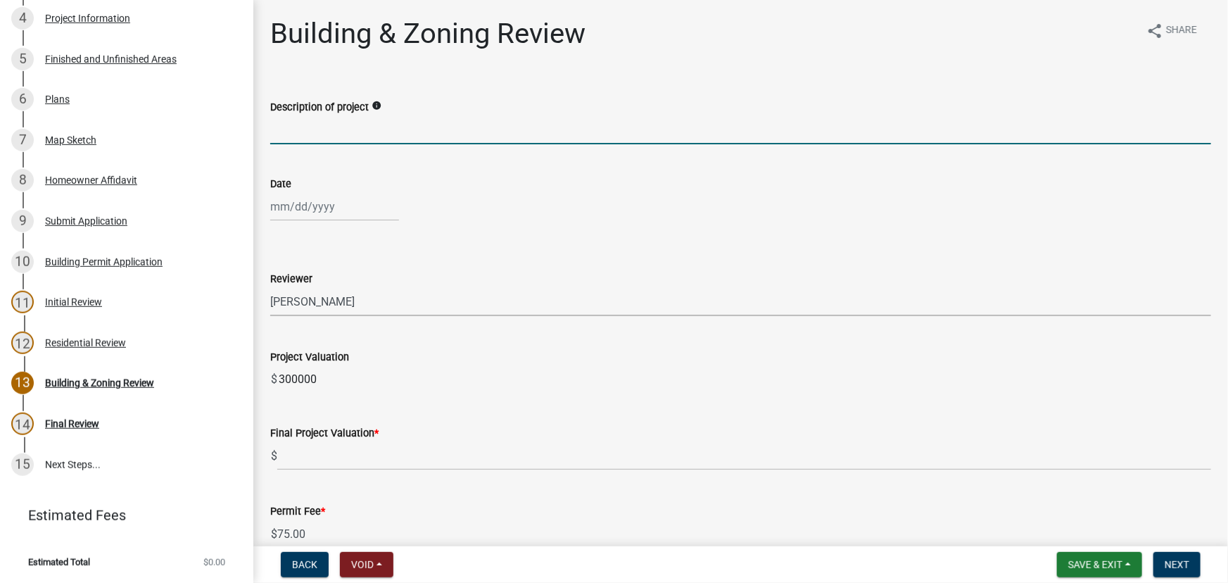
click at [326, 126] on input "Description of project" at bounding box center [740, 129] width 941 height 29
type input "New Single Family Dwelling"
click at [334, 201] on div at bounding box center [334, 206] width 129 height 29
select select "10"
select select "2025"
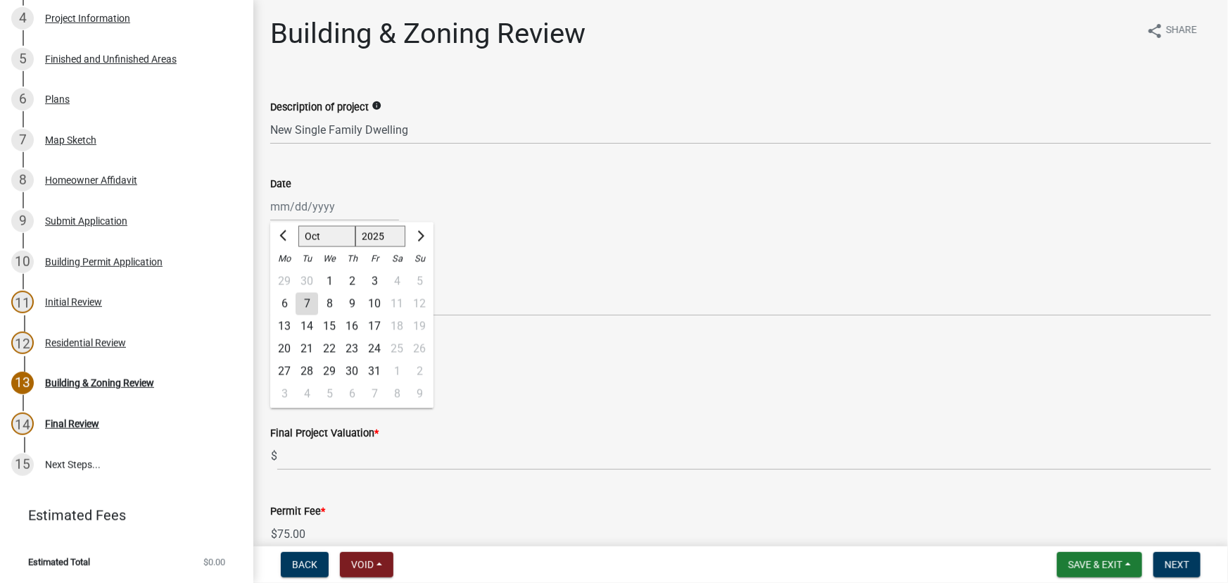
click at [305, 301] on div "7" at bounding box center [307, 304] width 23 height 23
type input "10/07/2025"
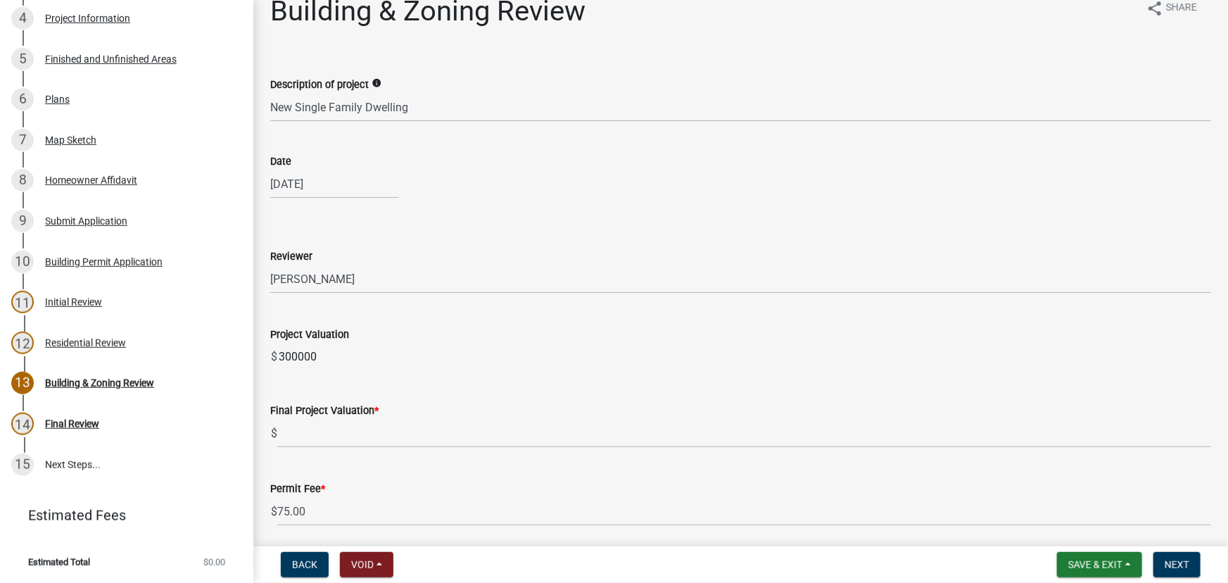
scroll to position [63, 0]
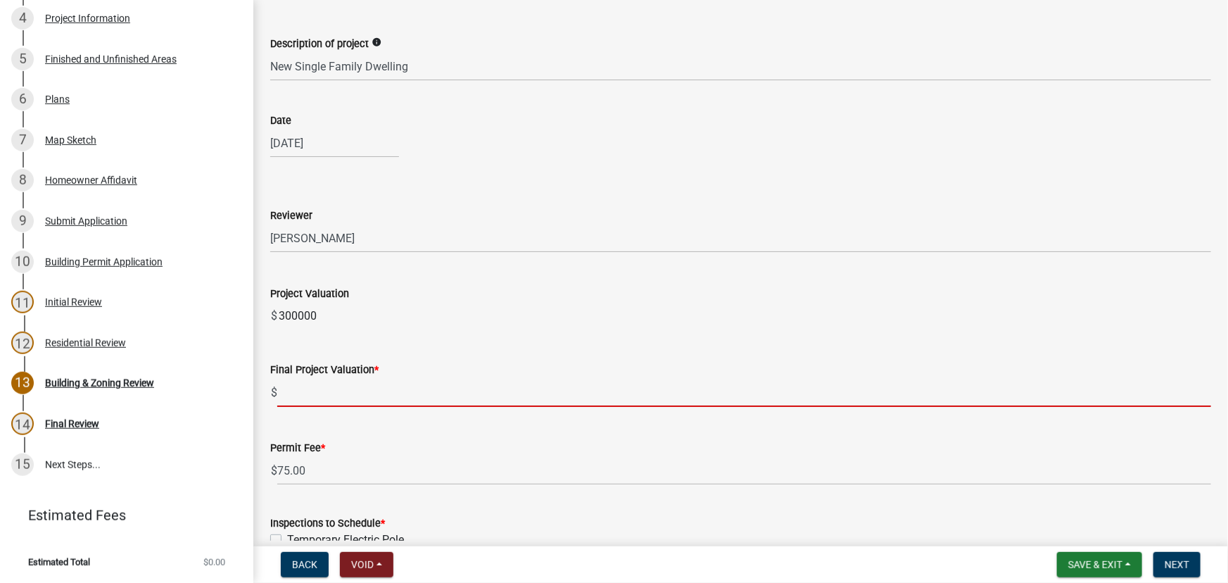
click at [338, 397] on input "text" at bounding box center [744, 392] width 934 height 29
paste input "$392,832.00"
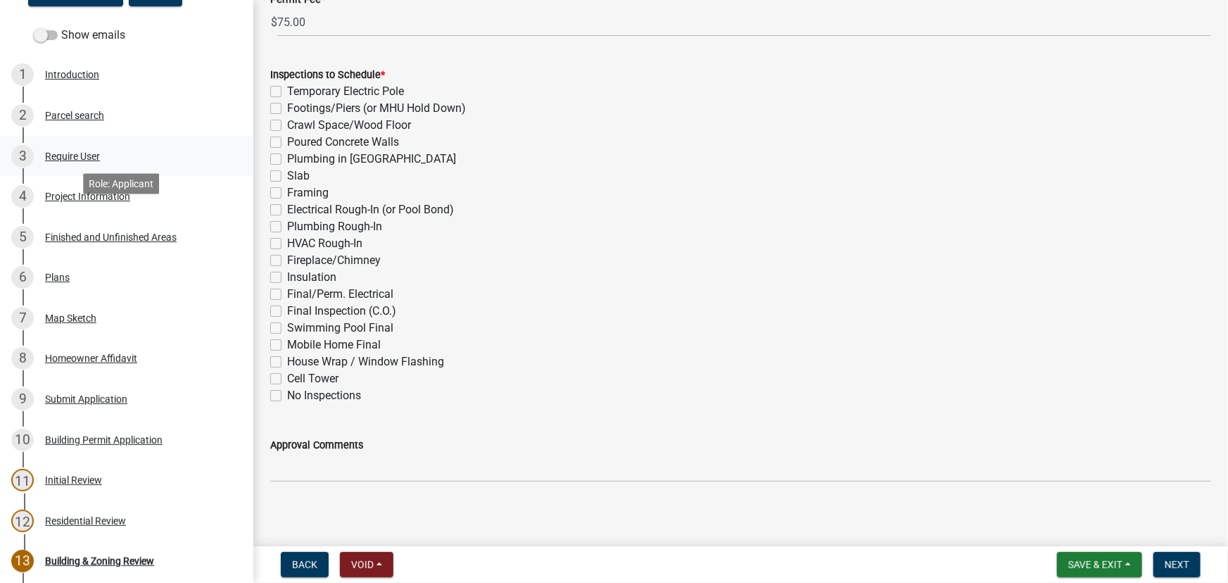
scroll to position [127, 0]
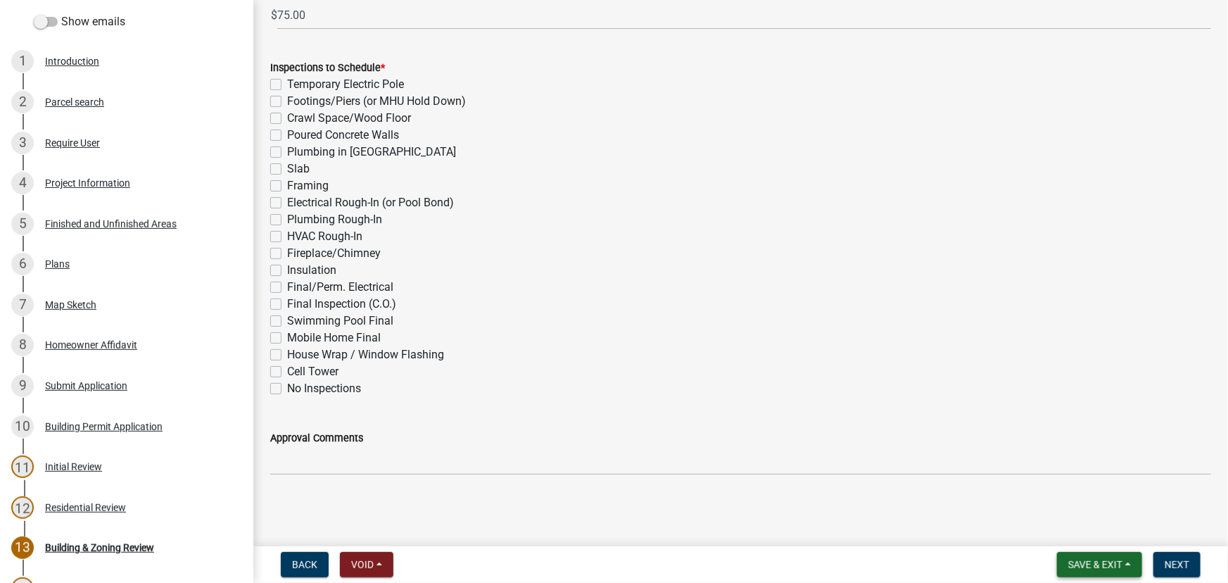
type input "392832"
click at [1122, 569] on span "Save & Exit" at bounding box center [1095, 564] width 54 height 11
click at [1081, 497] on button "Save" at bounding box center [1086, 494] width 113 height 34
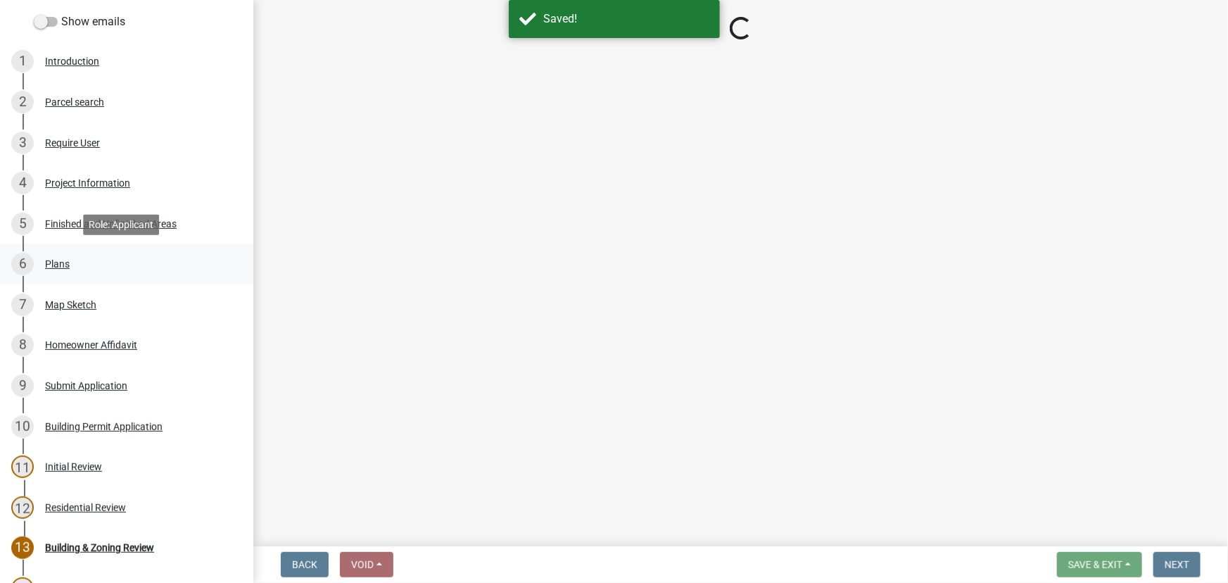
select select "d688b2a4-394c-4e7e-bf27-4f07b97f5404"
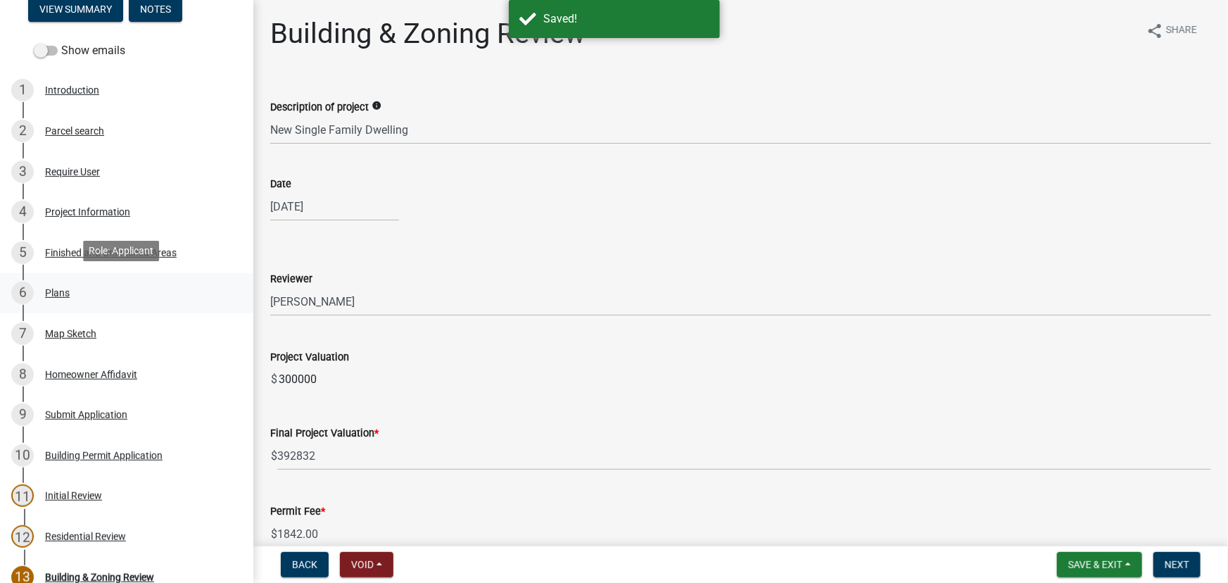
click at [68, 297] on div "6 Plans" at bounding box center [121, 293] width 220 height 23
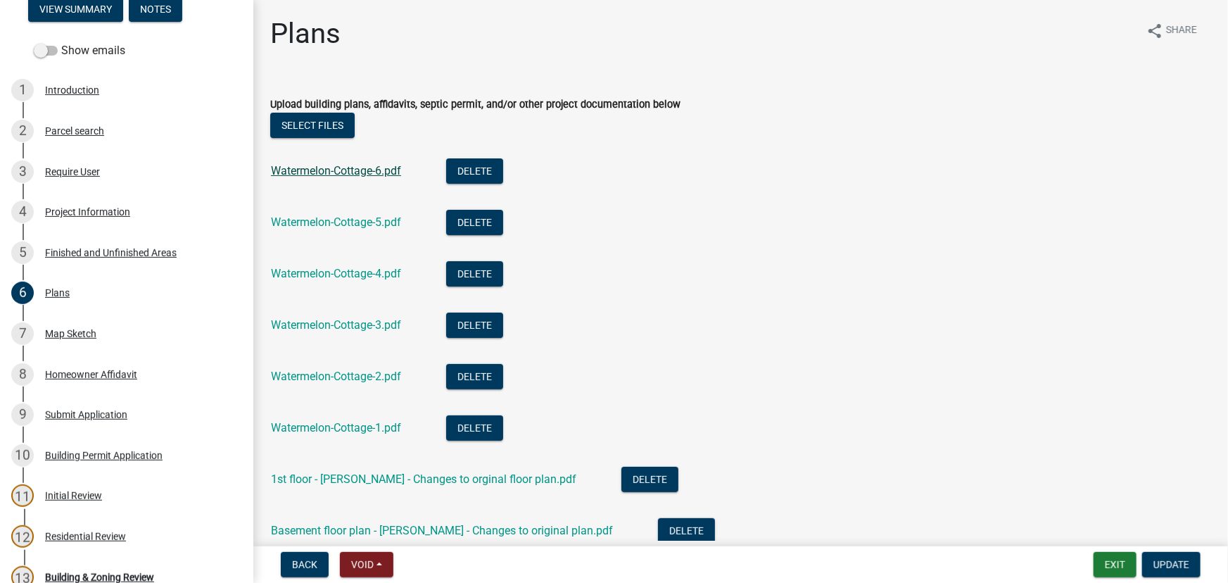
click at [367, 173] on link "Watermelon-Cottage-6.pdf" at bounding box center [336, 170] width 130 height 13
click at [356, 221] on link "Watermelon-Cottage-5.pdf" at bounding box center [336, 221] width 130 height 13
click at [349, 272] on link "Watermelon-Cottage-4.pdf" at bounding box center [336, 273] width 130 height 13
click at [369, 380] on link "Watermelon-Cottage-2.pdf" at bounding box center [336, 375] width 130 height 13
click at [378, 427] on link "Watermelon-Cottage-1.pdf" at bounding box center [336, 427] width 130 height 13
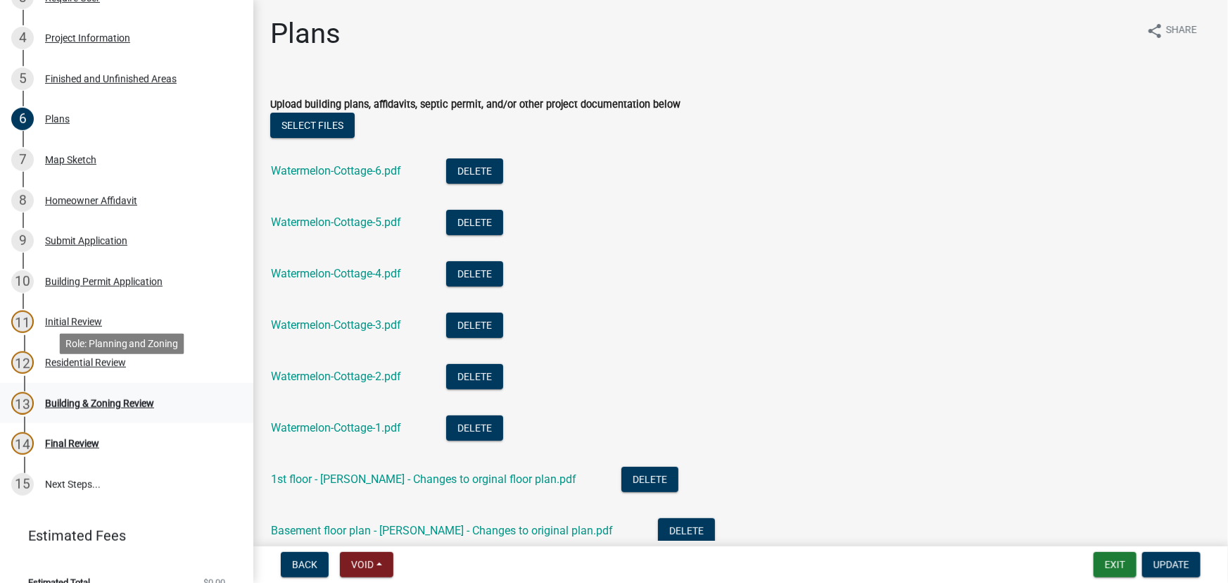
scroll to position [319, 0]
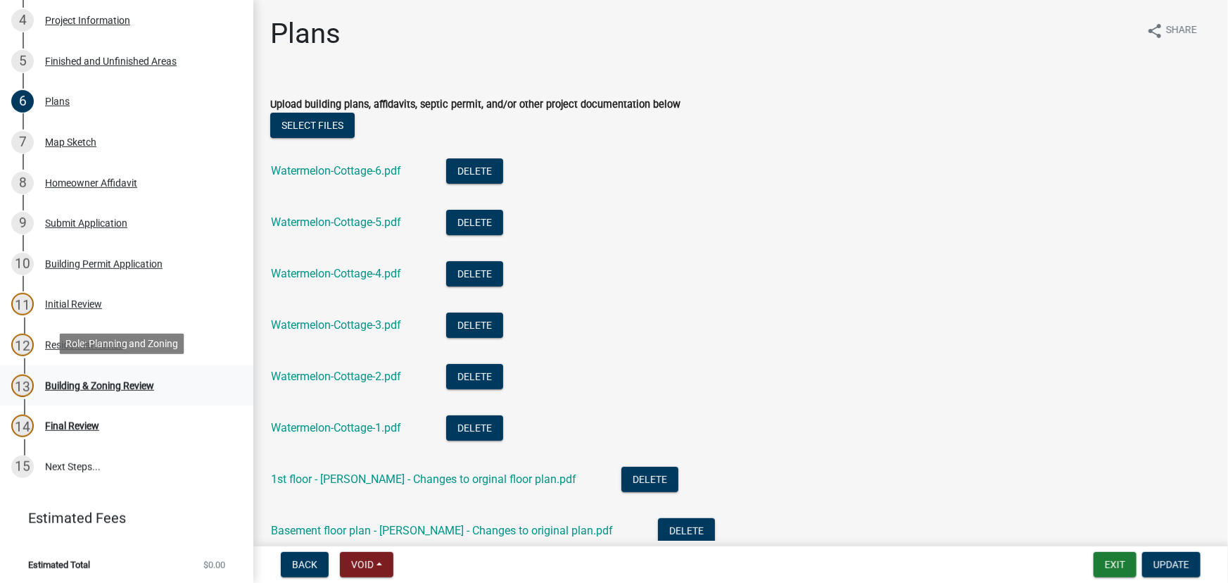
click at [80, 382] on div "Building & Zoning Review" at bounding box center [99, 386] width 109 height 10
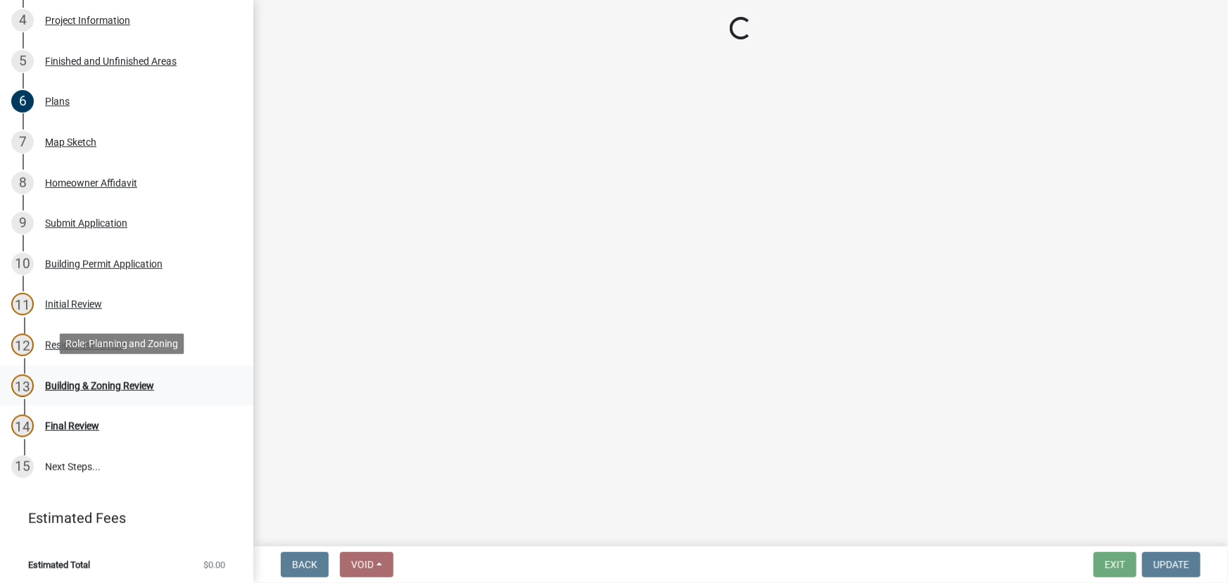
select select "d688b2a4-394c-4e7e-bf27-4f07b97f5404"
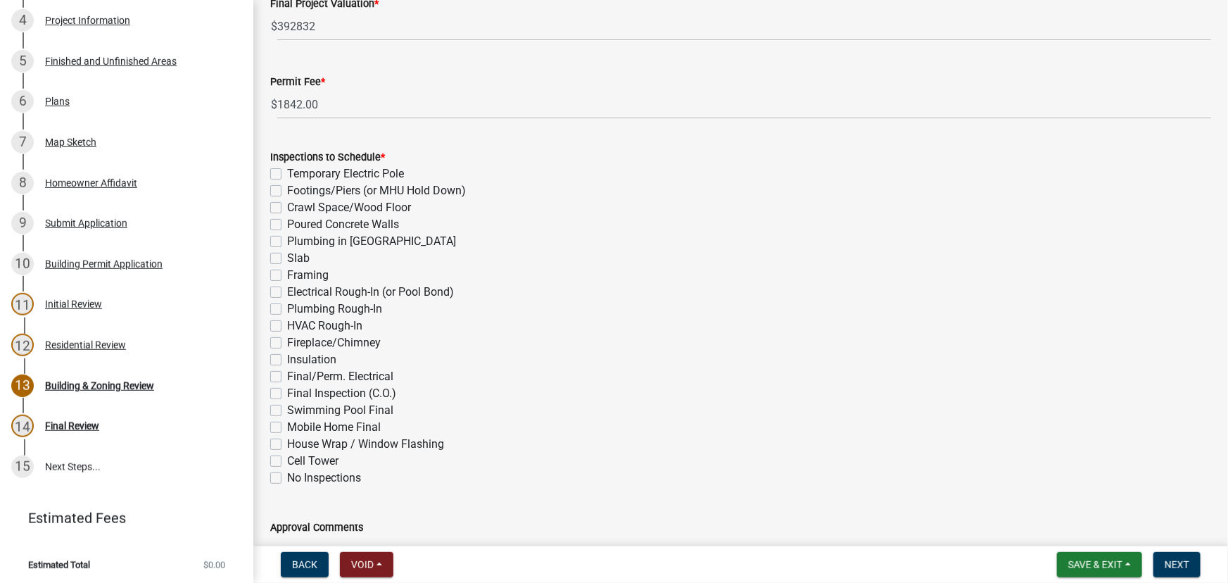
scroll to position [448, 0]
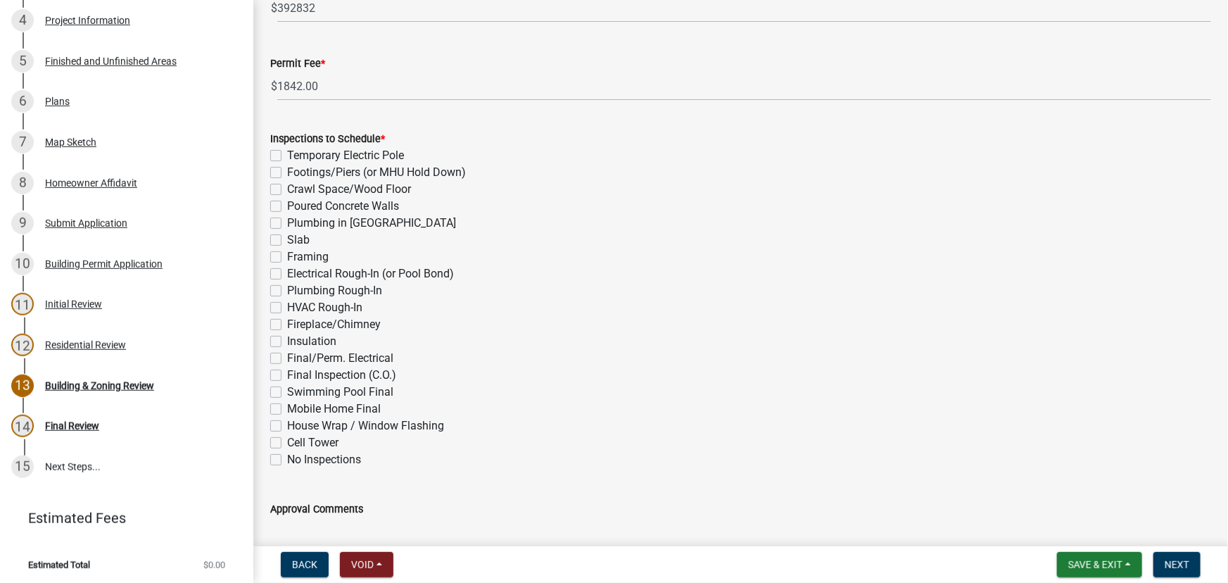
click at [287, 152] on label "Temporary Electric Pole" at bounding box center [345, 155] width 117 height 17
click at [287, 152] on input "Temporary Electric Pole" at bounding box center [291, 151] width 9 height 9
checkbox input "true"
checkbox input "false"
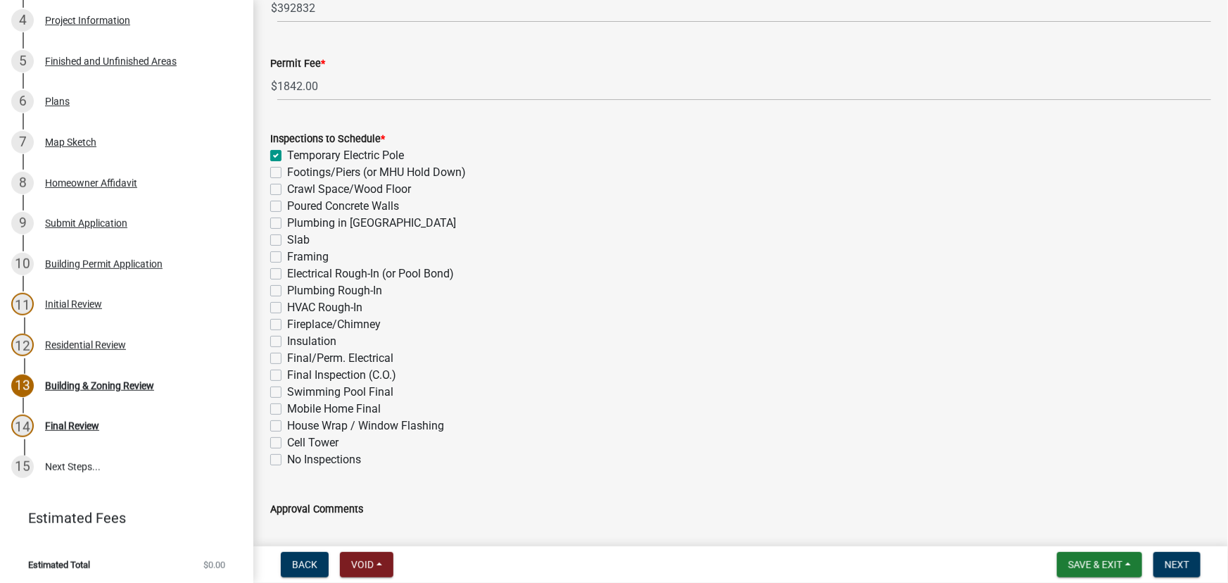
checkbox input "false"
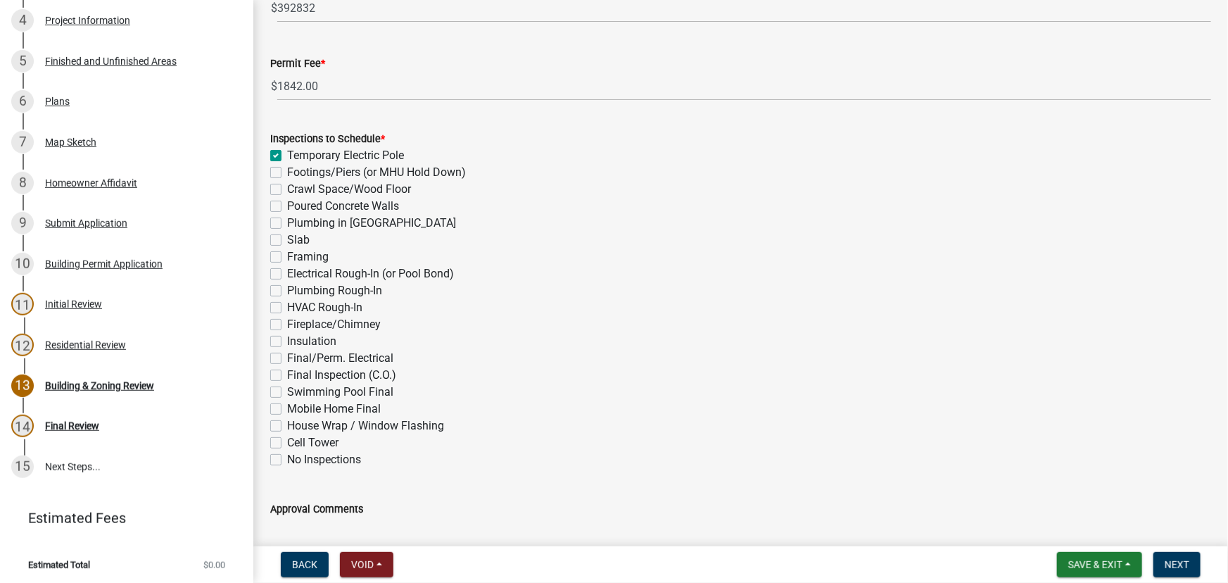
checkbox input "false"
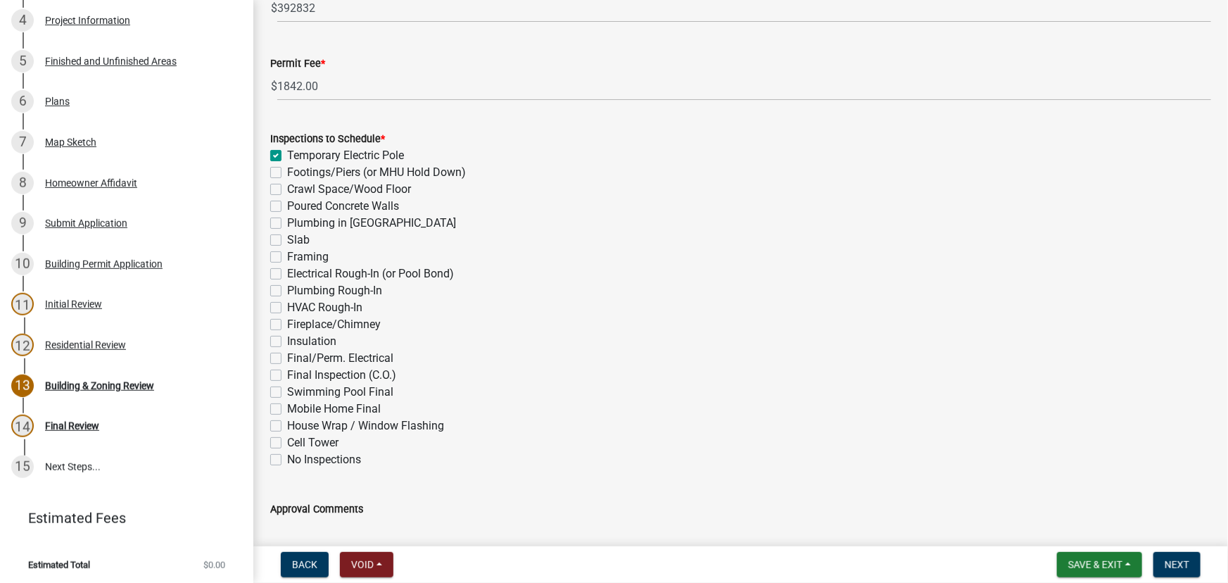
checkbox input "false"
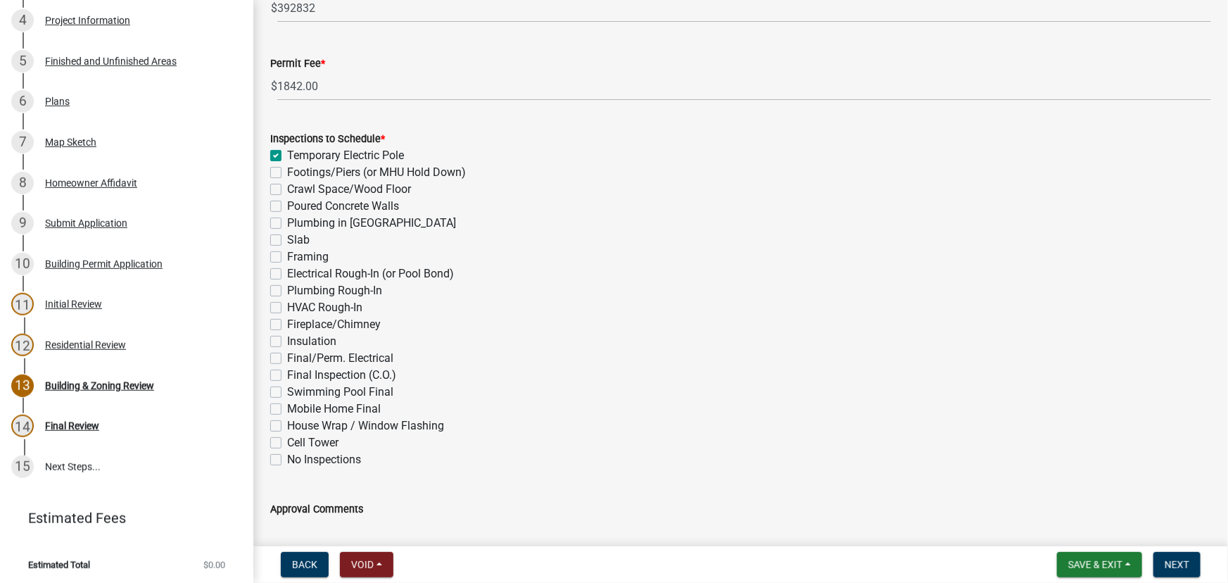
checkbox input "false"
click at [287, 170] on label "Footings/Piers (or MHU Hold Down)" at bounding box center [376, 172] width 179 height 17
click at [287, 170] on input "Footings/Piers (or MHU Hold Down)" at bounding box center [291, 168] width 9 height 9
checkbox input "true"
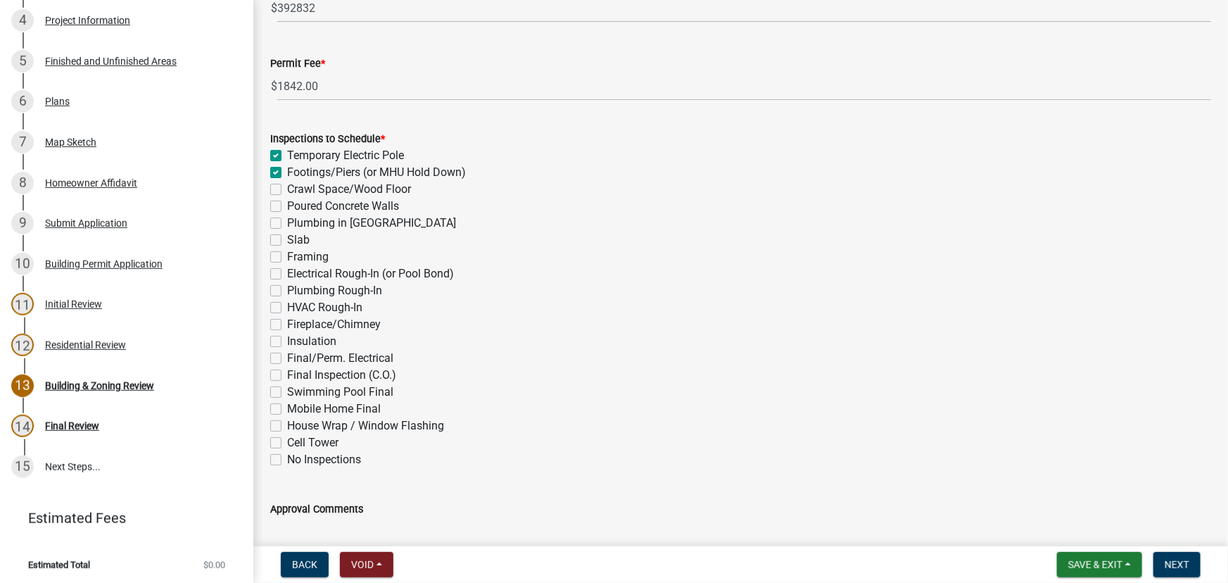
checkbox input "true"
checkbox input "false"
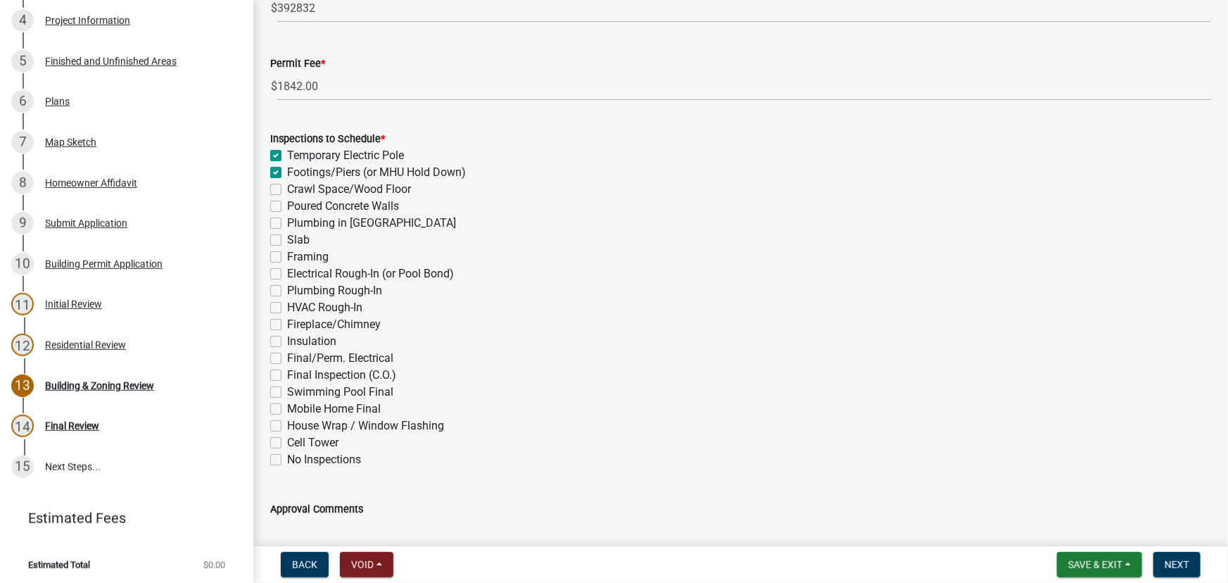
checkbox input "false"
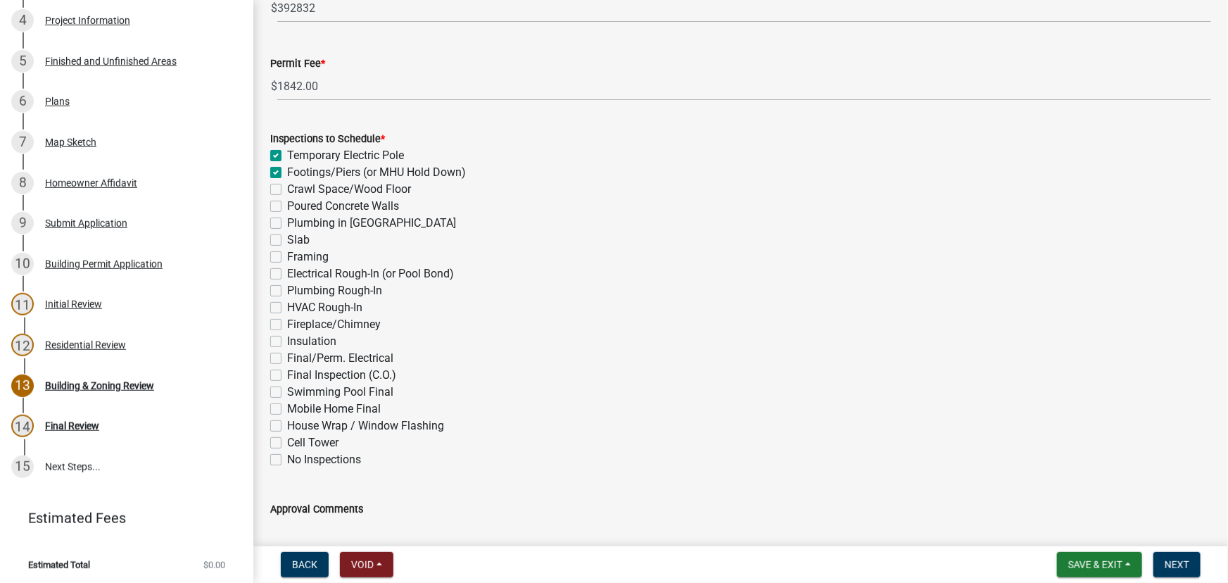
checkbox input "false"
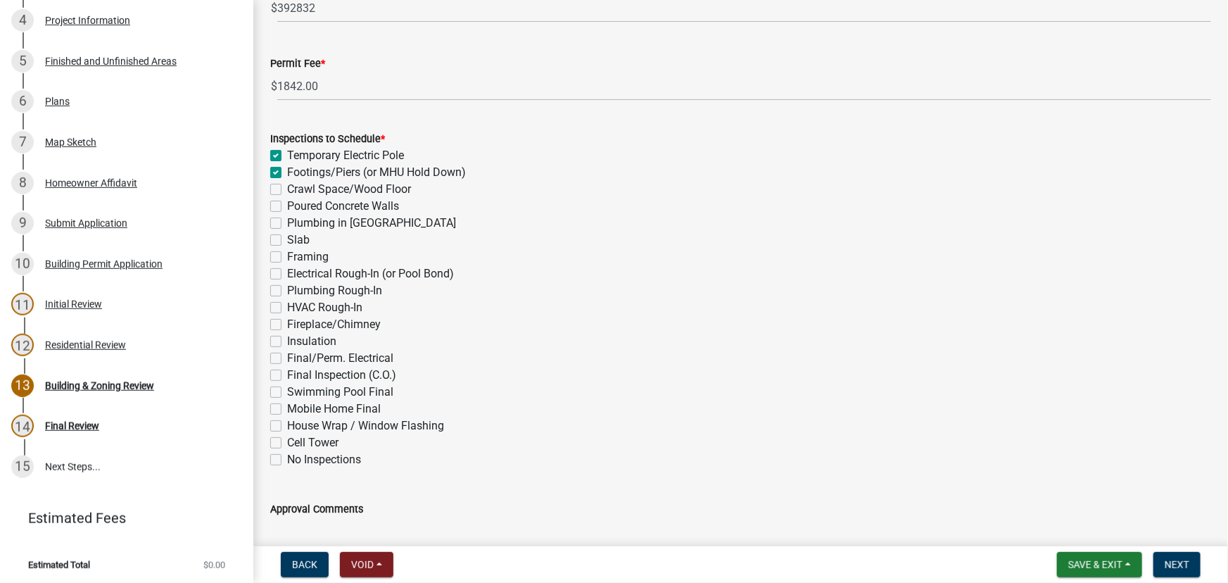
checkbox input "false"
click at [287, 172] on label "Footings/Piers (or MHU Hold Down)" at bounding box center [376, 172] width 179 height 17
click at [287, 172] on input "Footings/Piers (or MHU Hold Down)" at bounding box center [291, 168] width 9 height 9
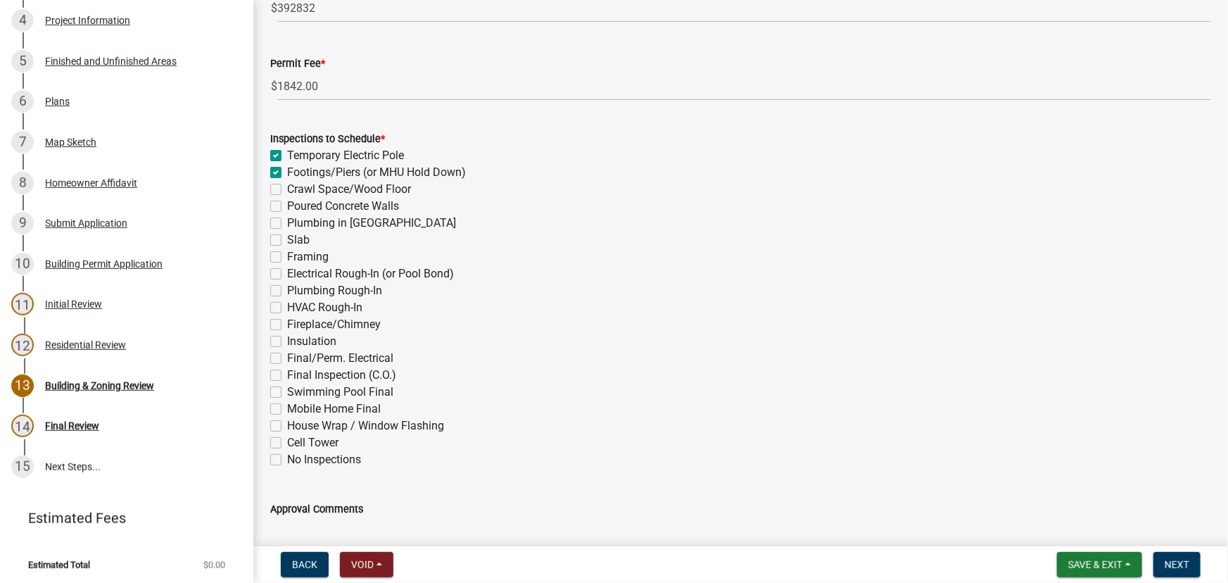
checkbox input "false"
checkbox input "true"
checkbox input "false"
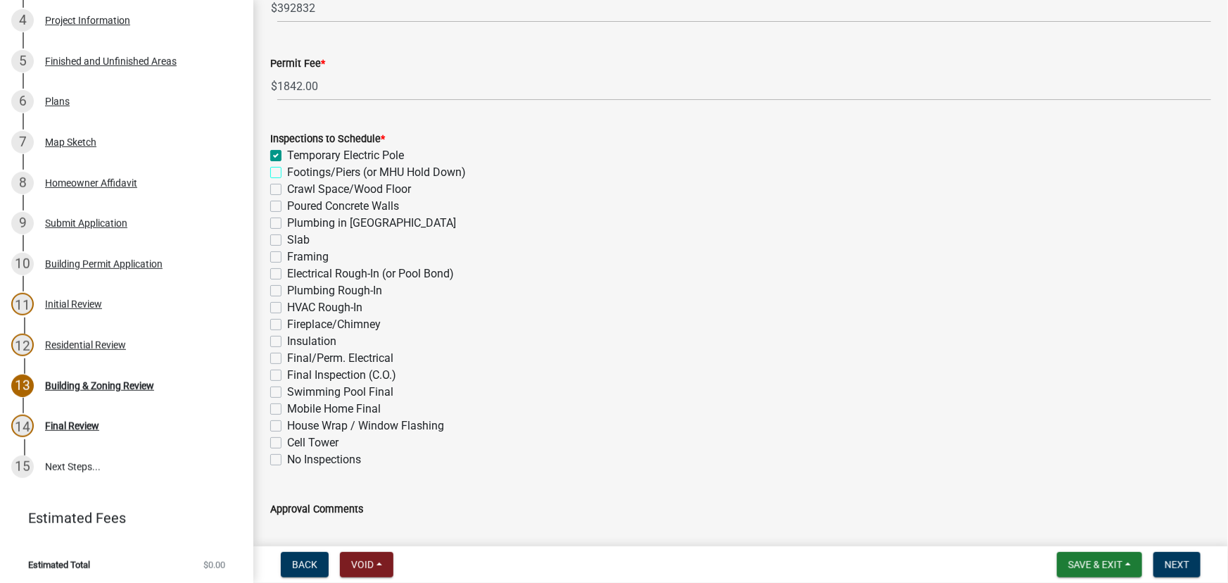
checkbox input "false"
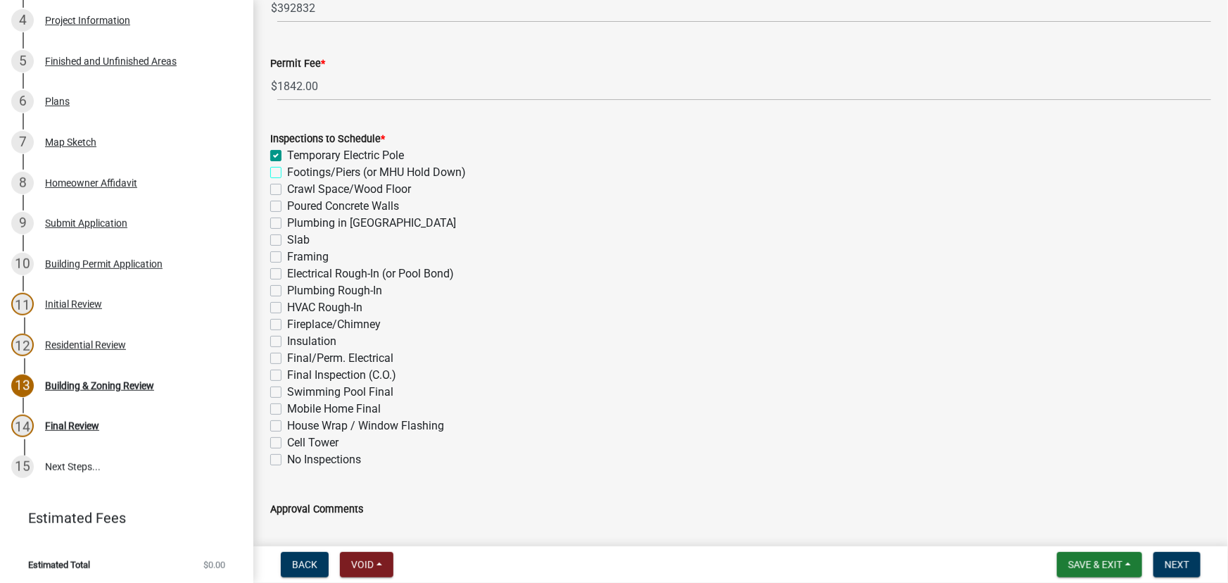
checkbox input "false"
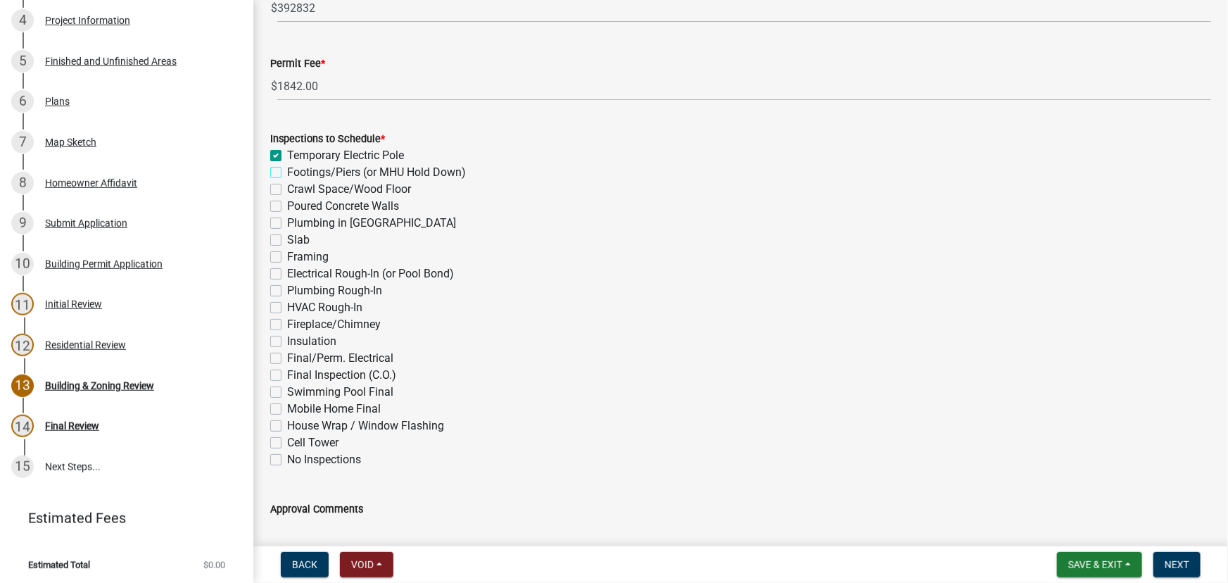
checkbox input "false"
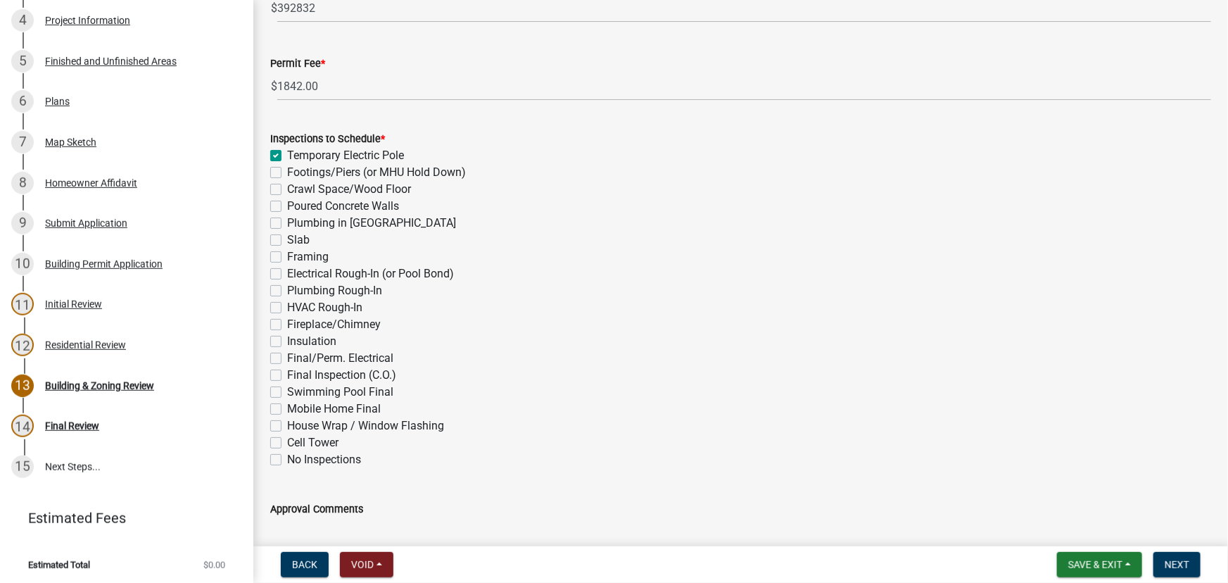
click at [287, 172] on label "Footings/Piers (or MHU Hold Down)" at bounding box center [376, 172] width 179 height 17
click at [287, 172] on input "Footings/Piers (or MHU Hold Down)" at bounding box center [291, 168] width 9 height 9
checkbox input "true"
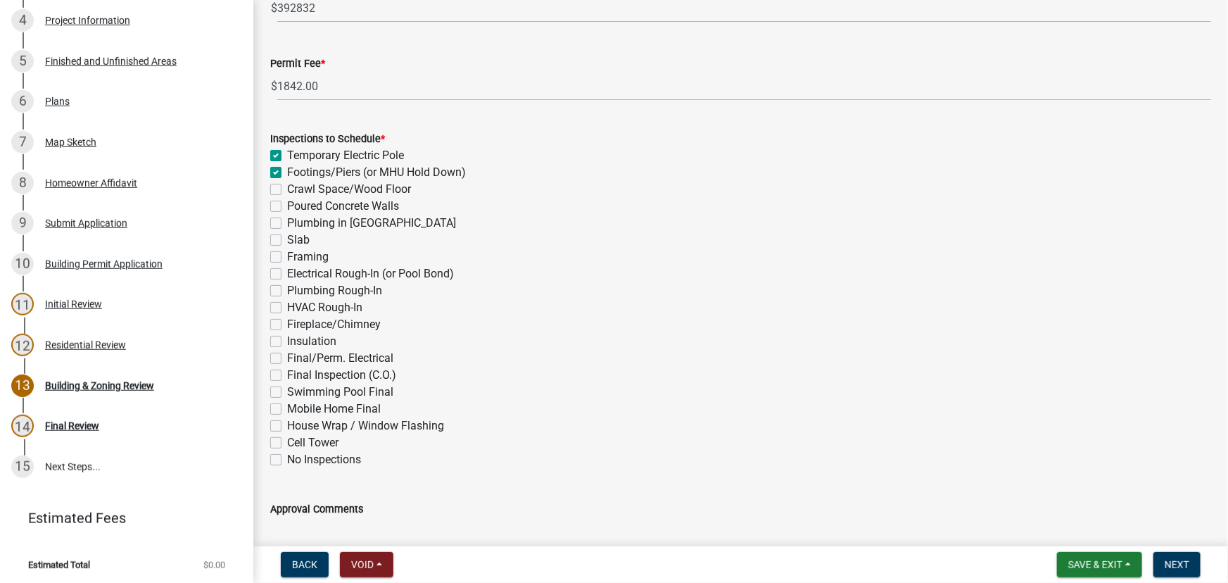
checkbox input "false"
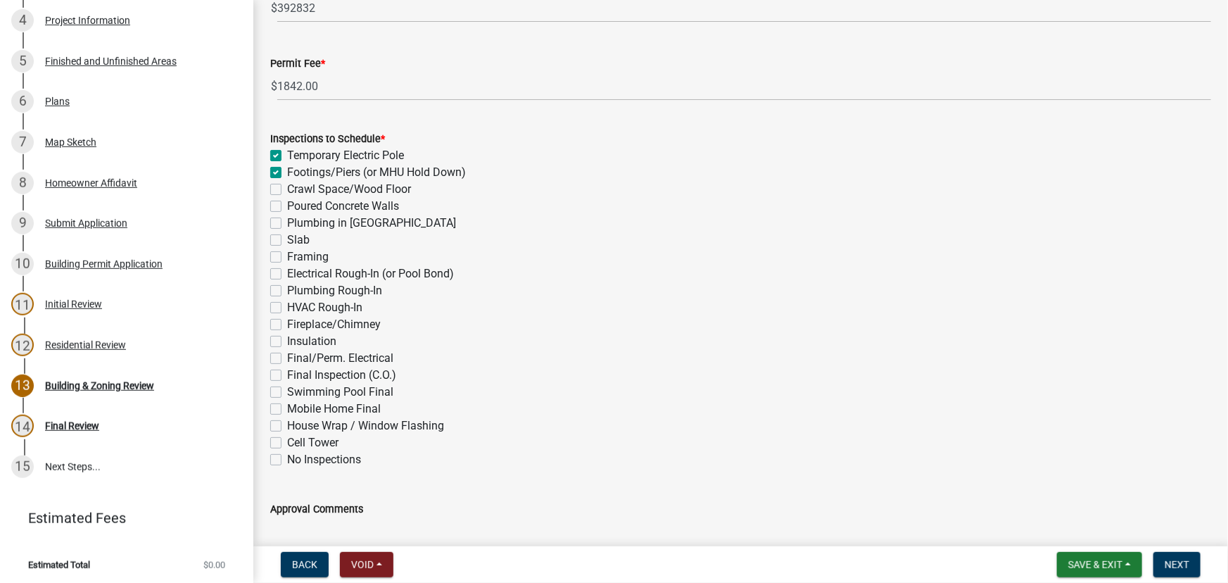
checkbox input "false"
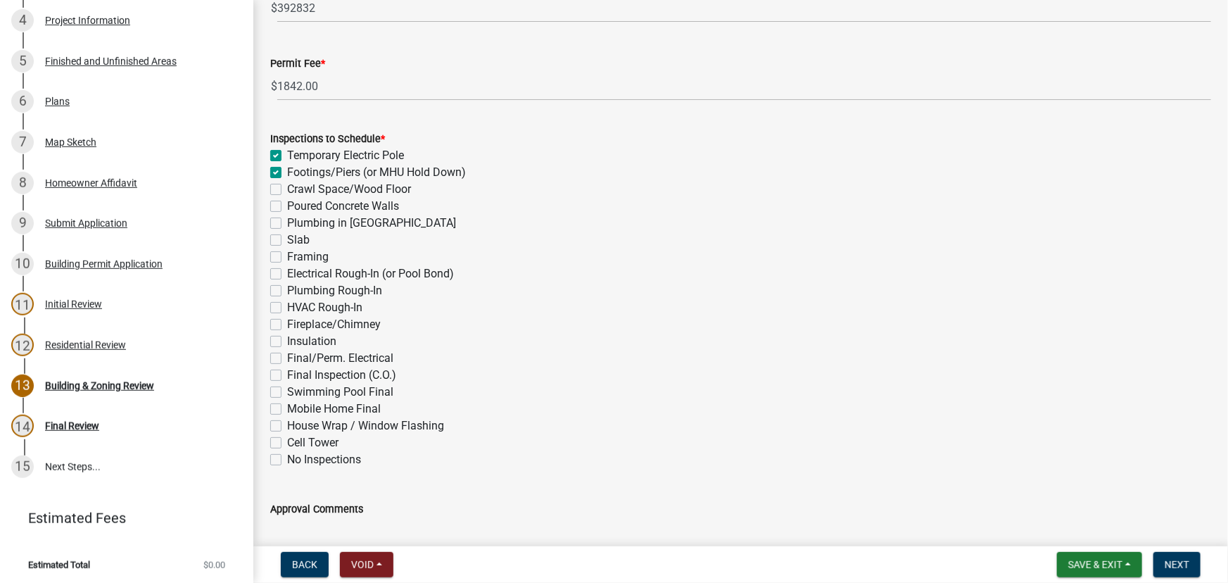
checkbox input "false"
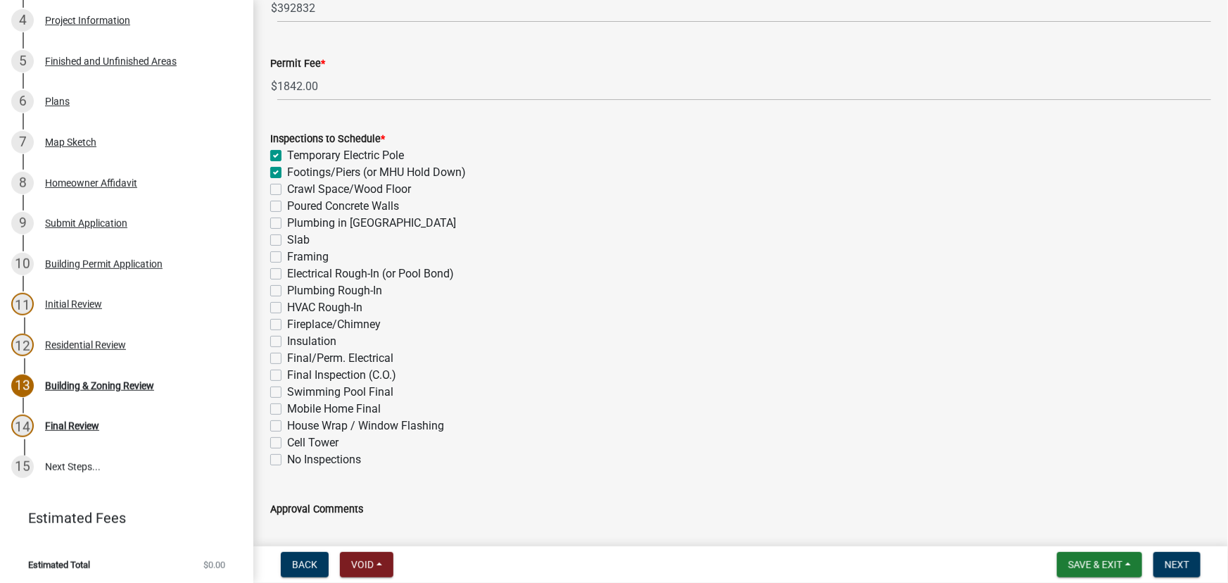
checkbox input "false"
click at [287, 206] on label "Poured Concrete Walls" at bounding box center [343, 206] width 112 height 17
click at [287, 206] on input "Poured Concrete Walls" at bounding box center [291, 202] width 9 height 9
checkbox input "true"
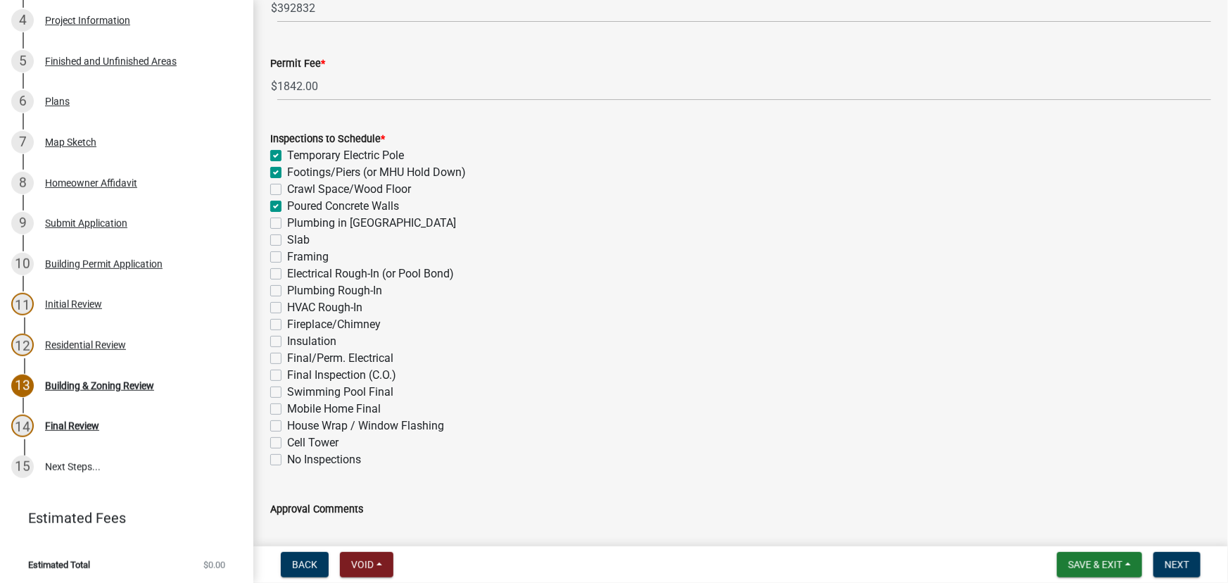
checkbox input "true"
checkbox input "false"
checkbox input "true"
checkbox input "false"
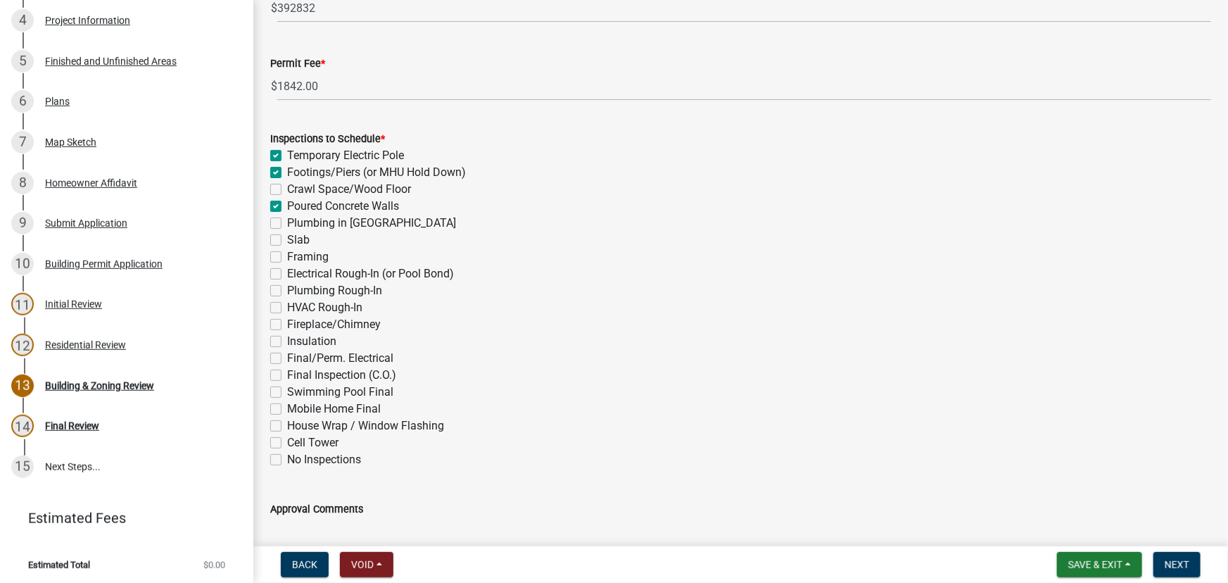
checkbox input "false"
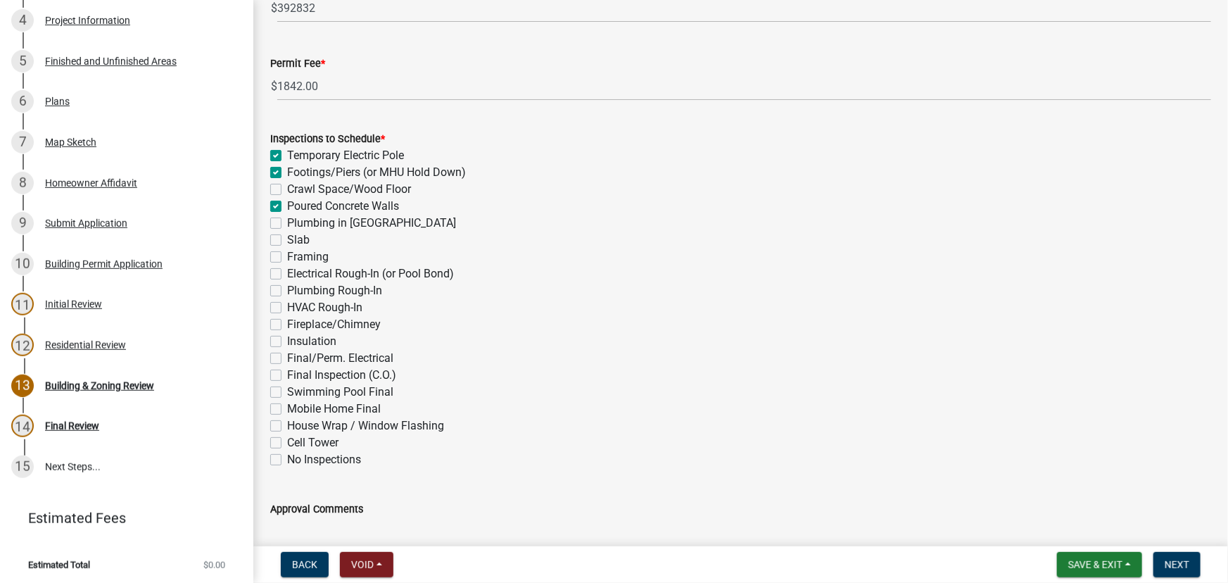
checkbox input "false"
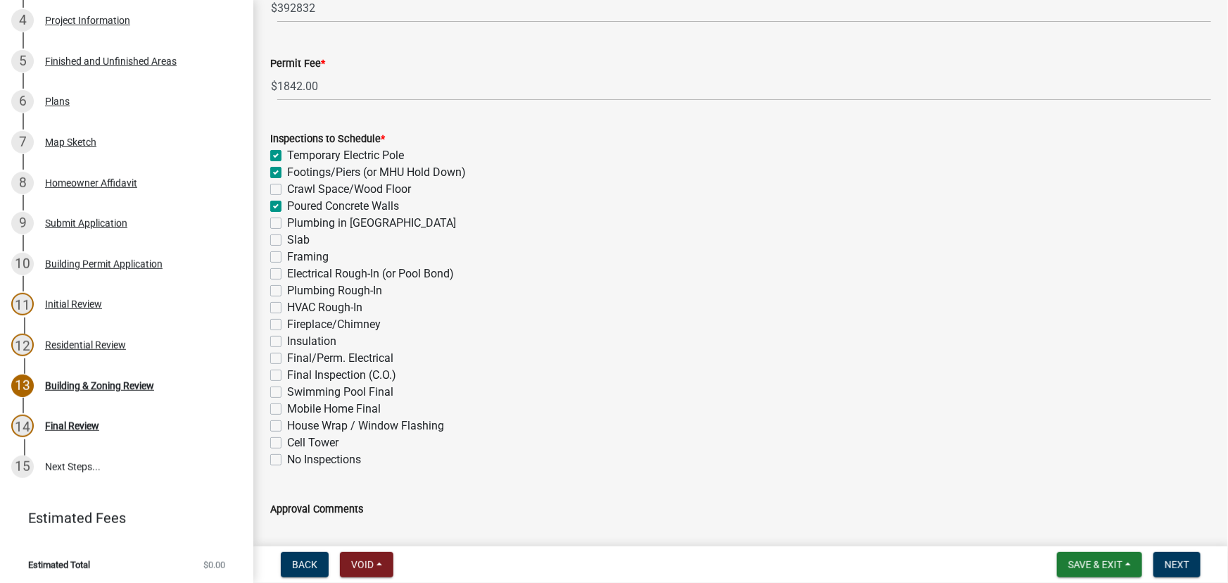
checkbox input "false"
click at [287, 222] on label "Plumbing in Slab" at bounding box center [371, 223] width 169 height 17
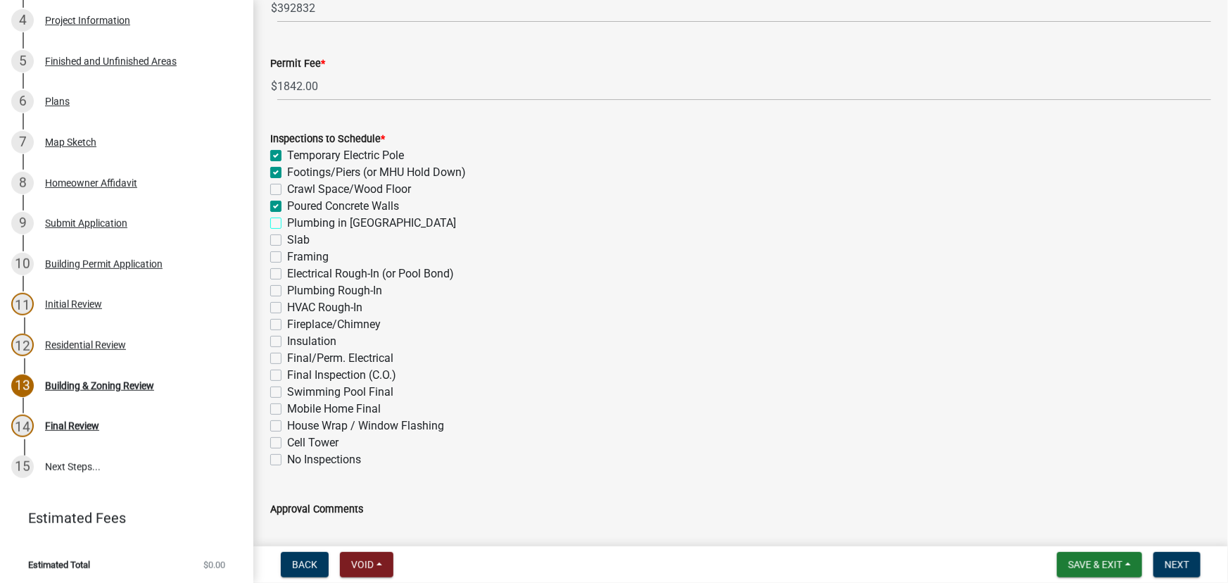
click at [287, 222] on input "Plumbing in Slab" at bounding box center [291, 219] width 9 height 9
checkbox input "true"
checkbox input "false"
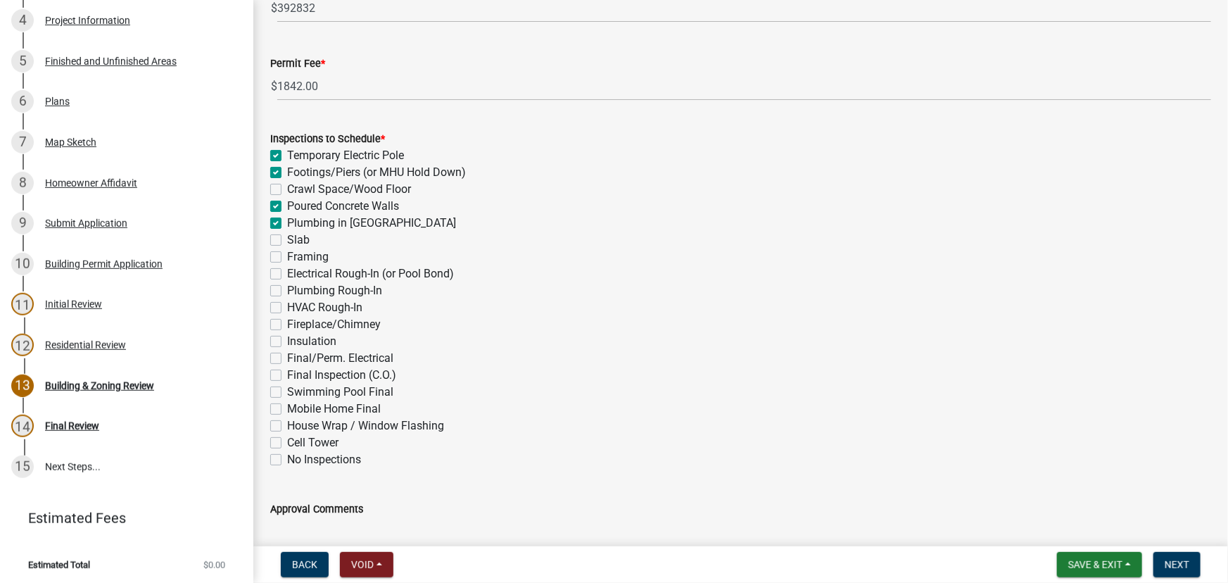
checkbox input "true"
checkbox input "false"
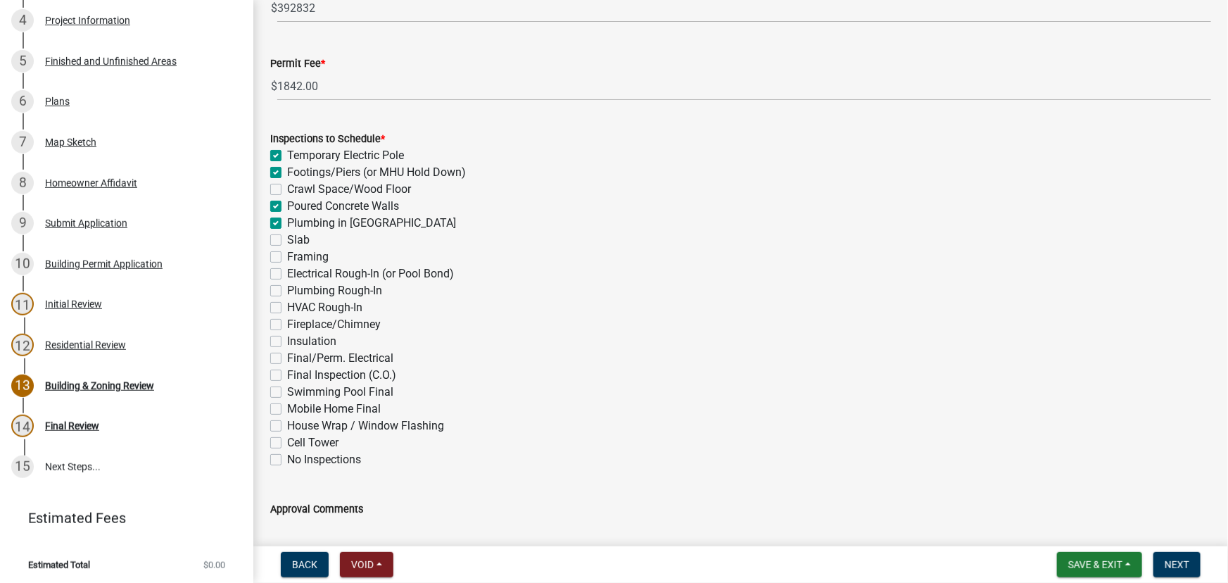
checkbox input "false"
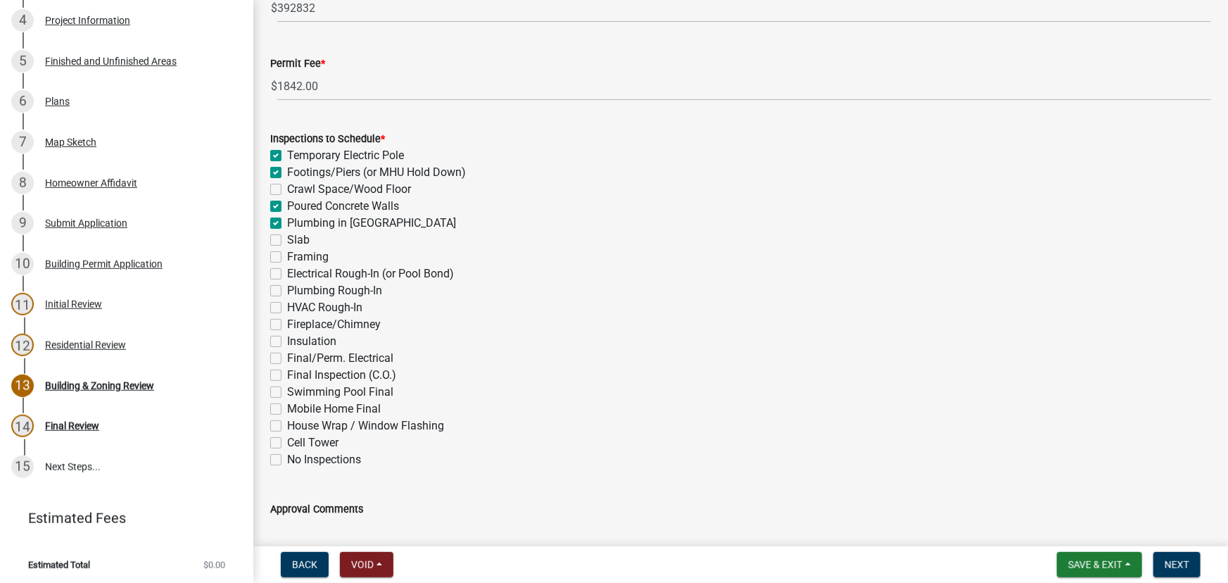
checkbox input "false"
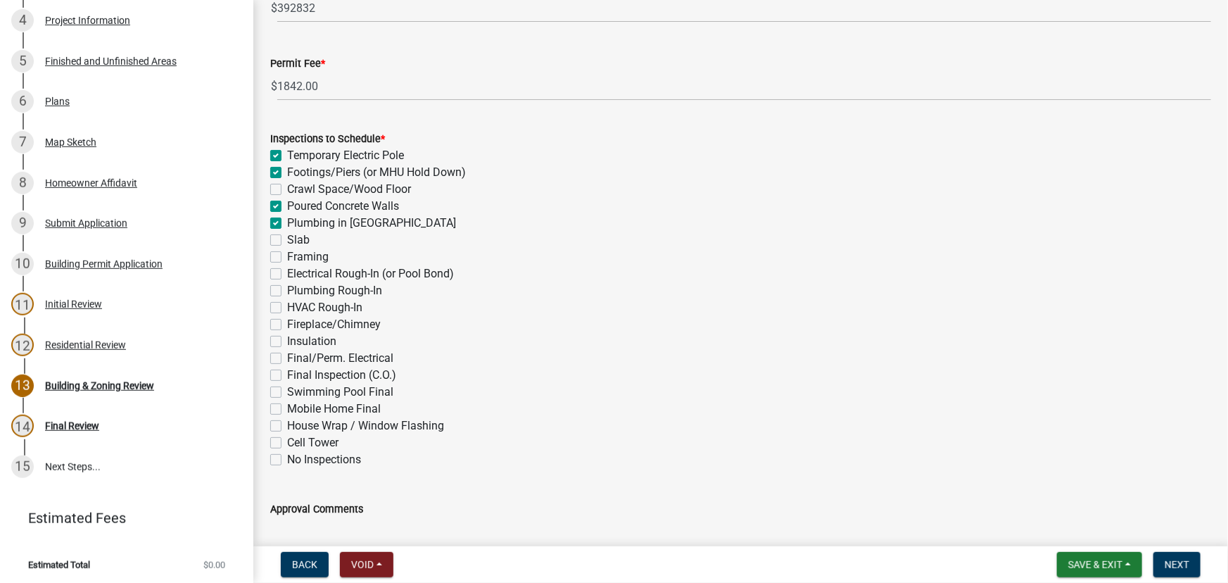
checkbox input "false"
click at [282, 239] on div "Slab" at bounding box center [740, 240] width 941 height 17
click at [287, 239] on label "Slab" at bounding box center [298, 240] width 23 height 17
click at [287, 239] on input "Slab" at bounding box center [291, 236] width 9 height 9
checkbox input "true"
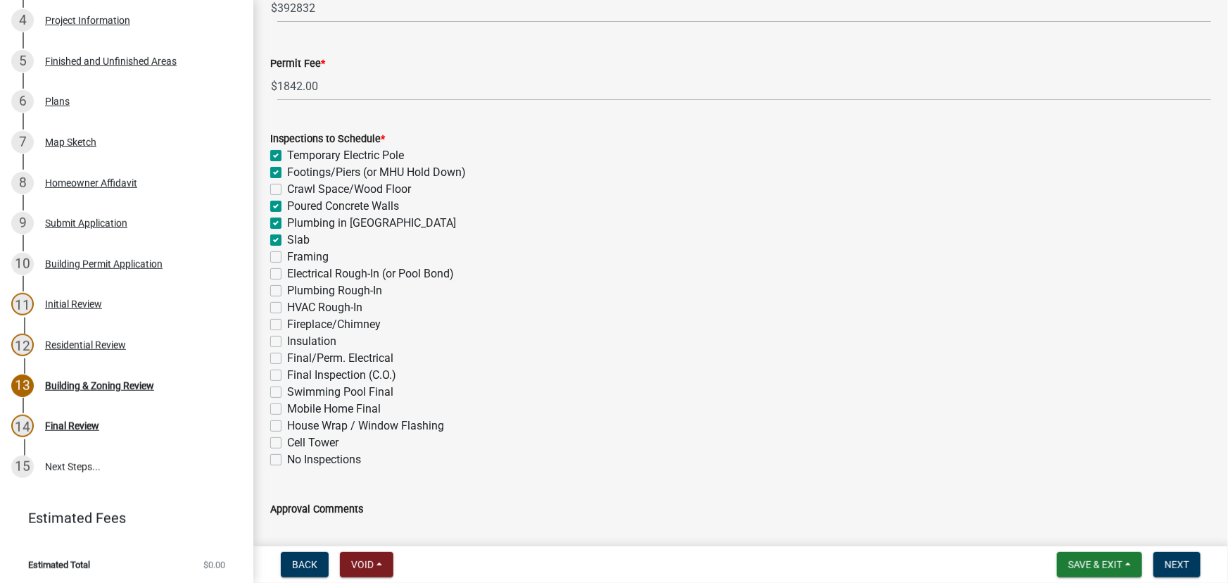
checkbox input "true"
checkbox input "false"
checkbox input "true"
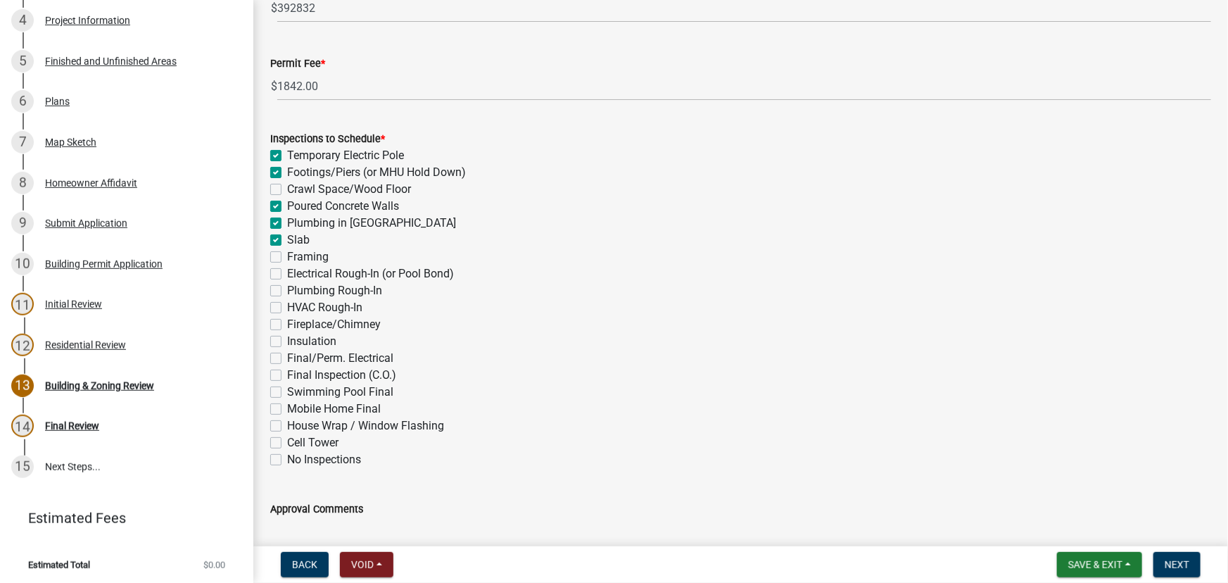
checkbox input "true"
checkbox input "false"
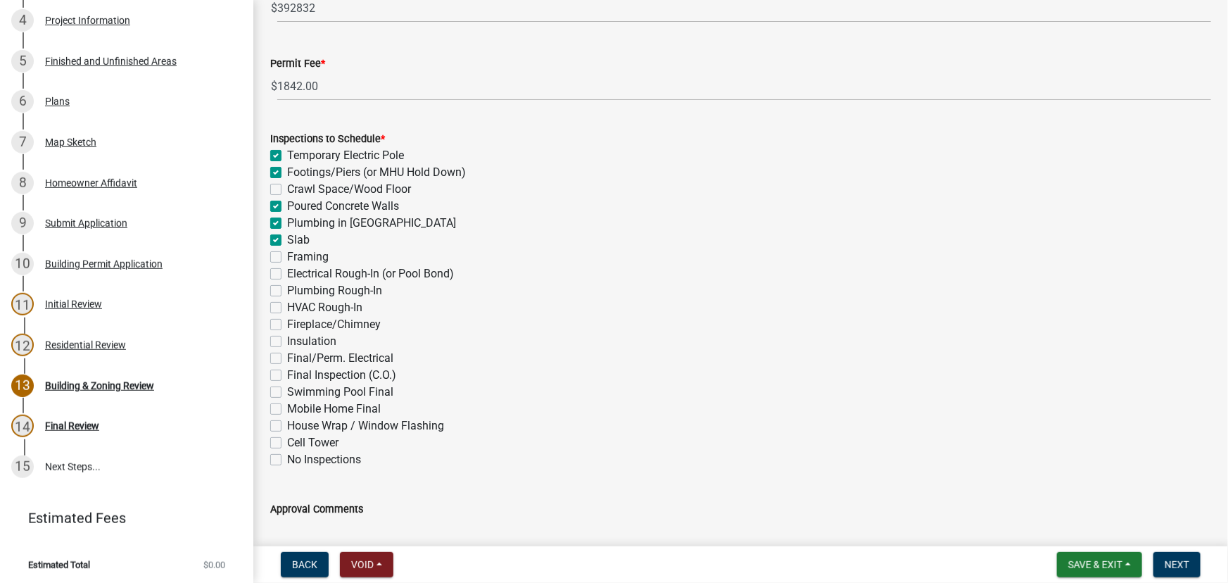
checkbox input "false"
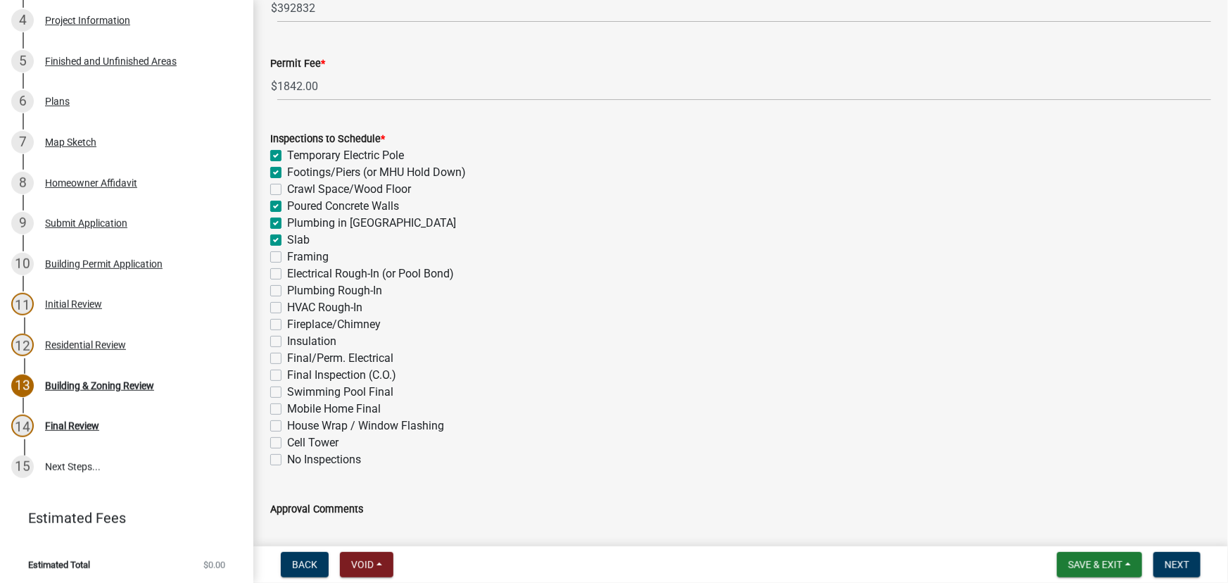
checkbox input "false"
click at [287, 257] on label "Framing" at bounding box center [308, 256] width 42 height 17
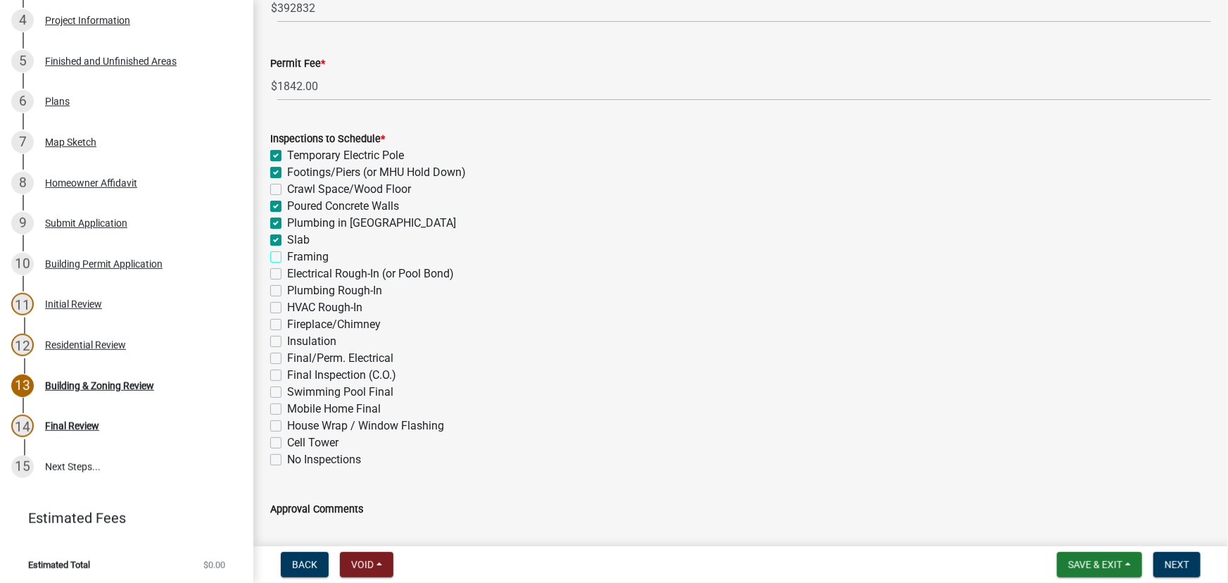
click at [287, 257] on input "Framing" at bounding box center [291, 252] width 9 height 9
checkbox input "true"
checkbox input "false"
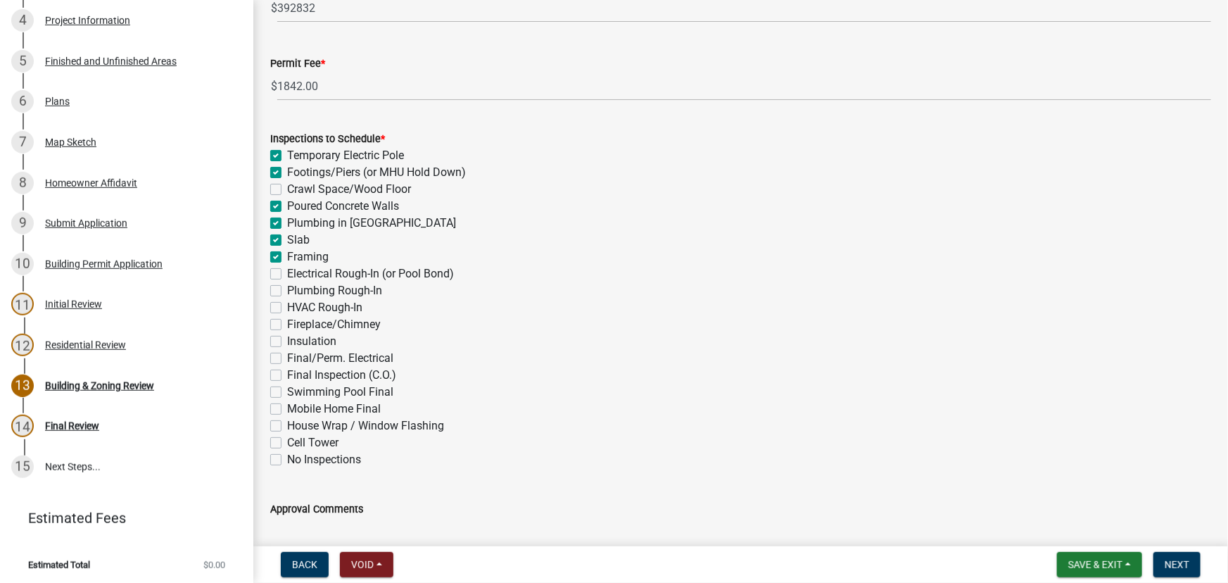
checkbox input "true"
checkbox input "false"
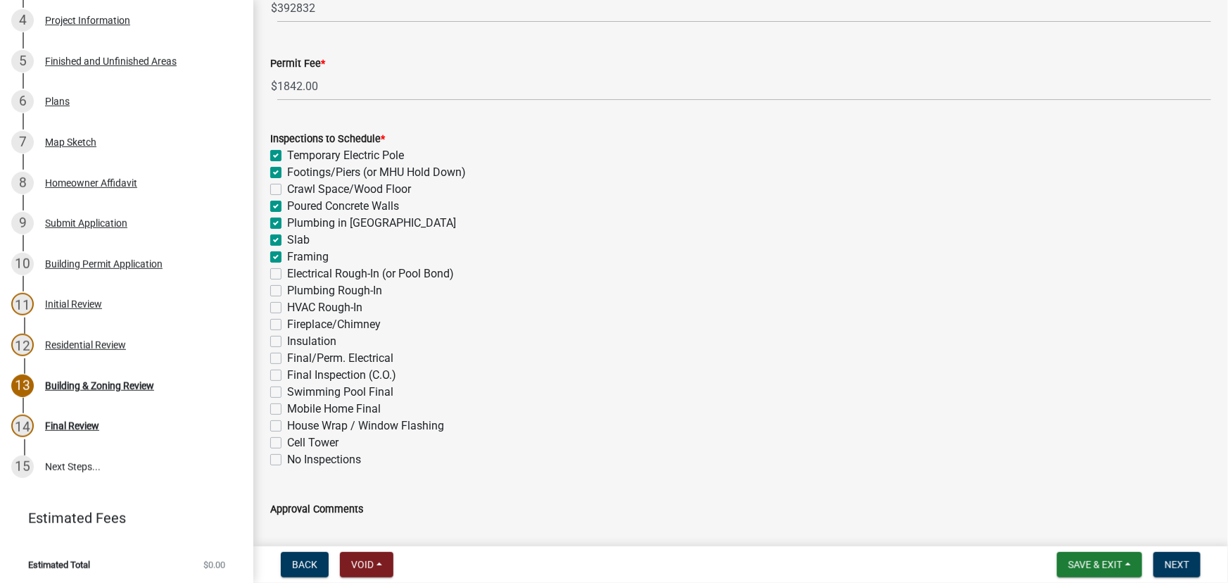
checkbox input "false"
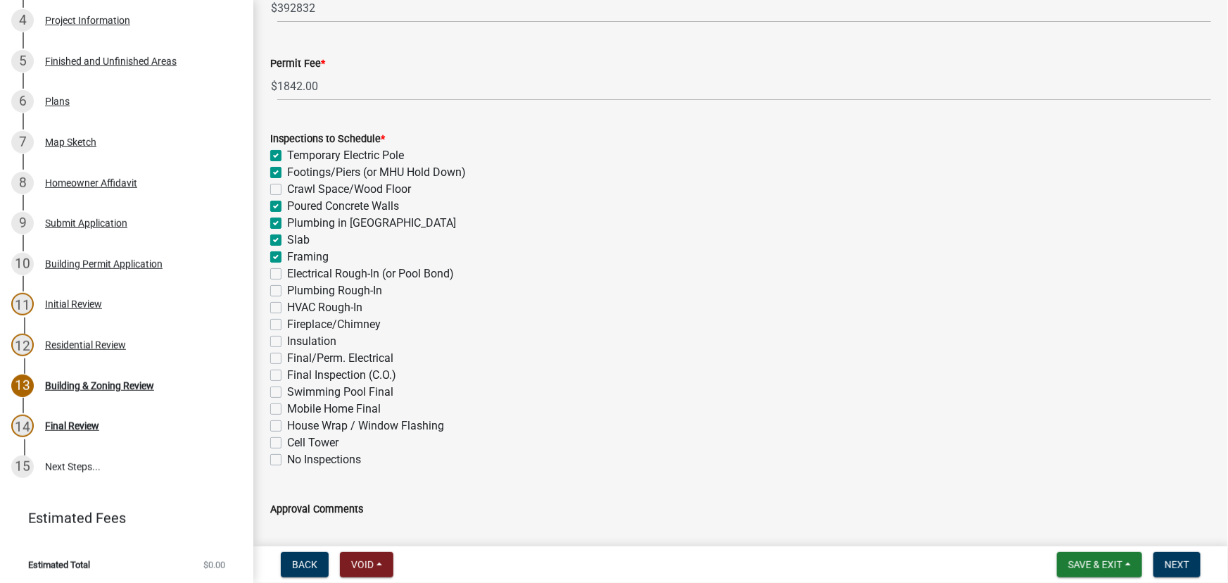
checkbox input "false"
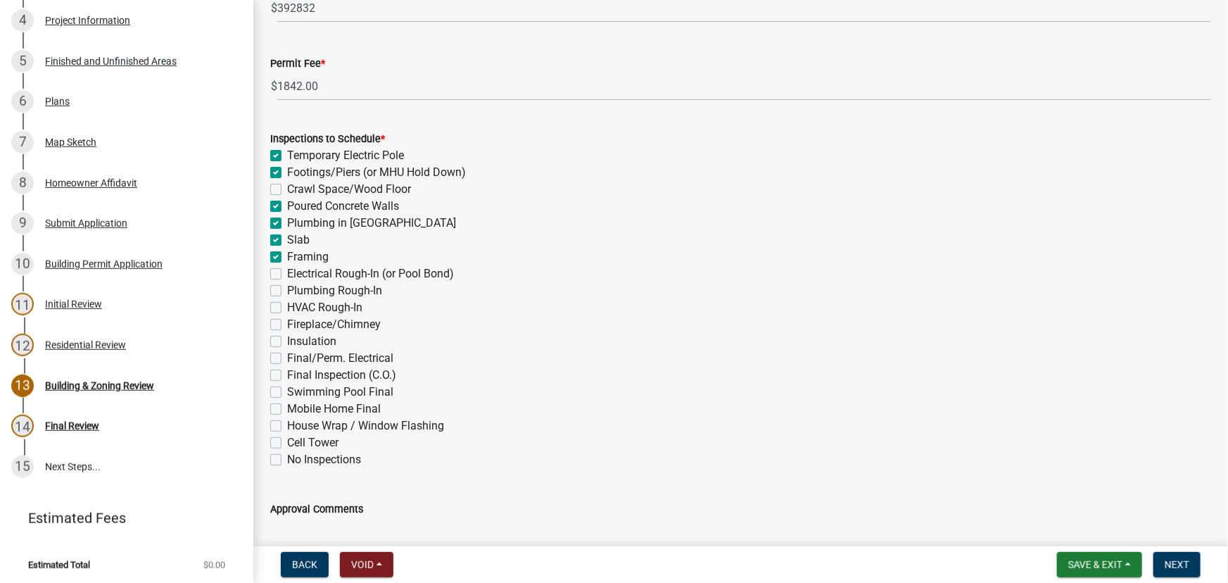
checkbox input "false"
click at [287, 272] on label "Electrical Rough-In (or Pool Bond)" at bounding box center [370, 273] width 167 height 17
click at [287, 272] on input "Electrical Rough-In (or Pool Bond)" at bounding box center [291, 269] width 9 height 9
checkbox input "true"
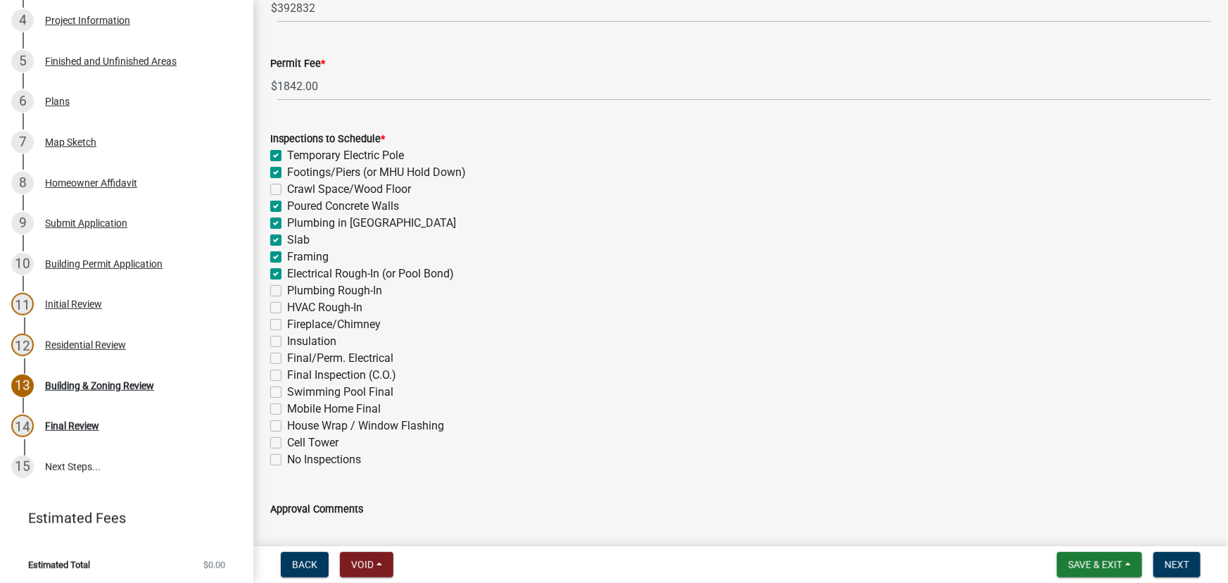
checkbox input "true"
checkbox input "false"
checkbox input "true"
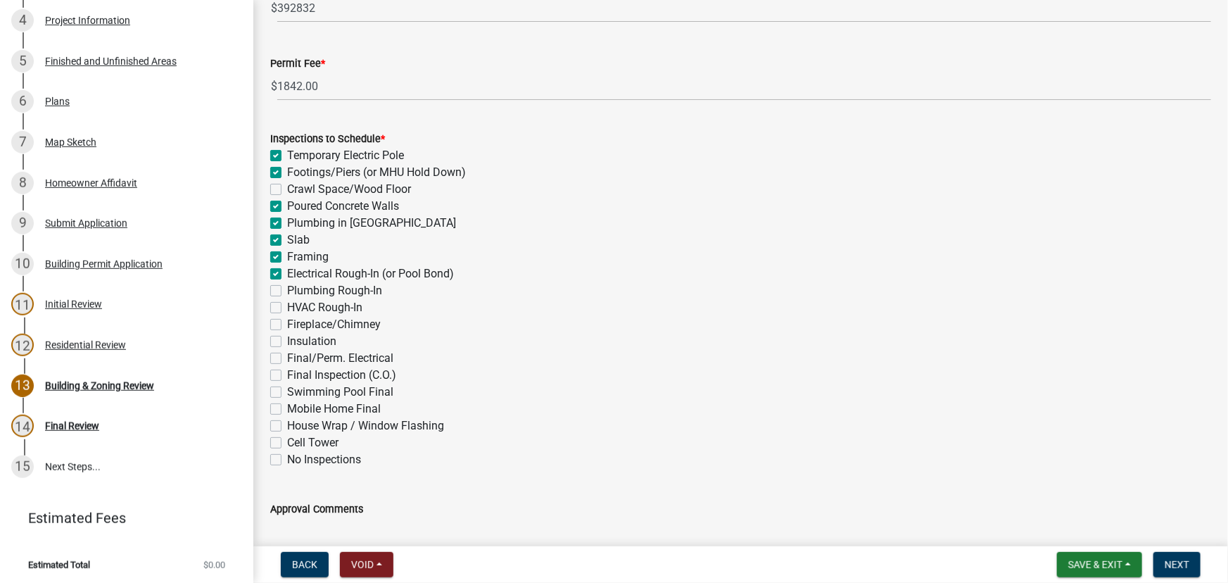
checkbox input "true"
checkbox input "false"
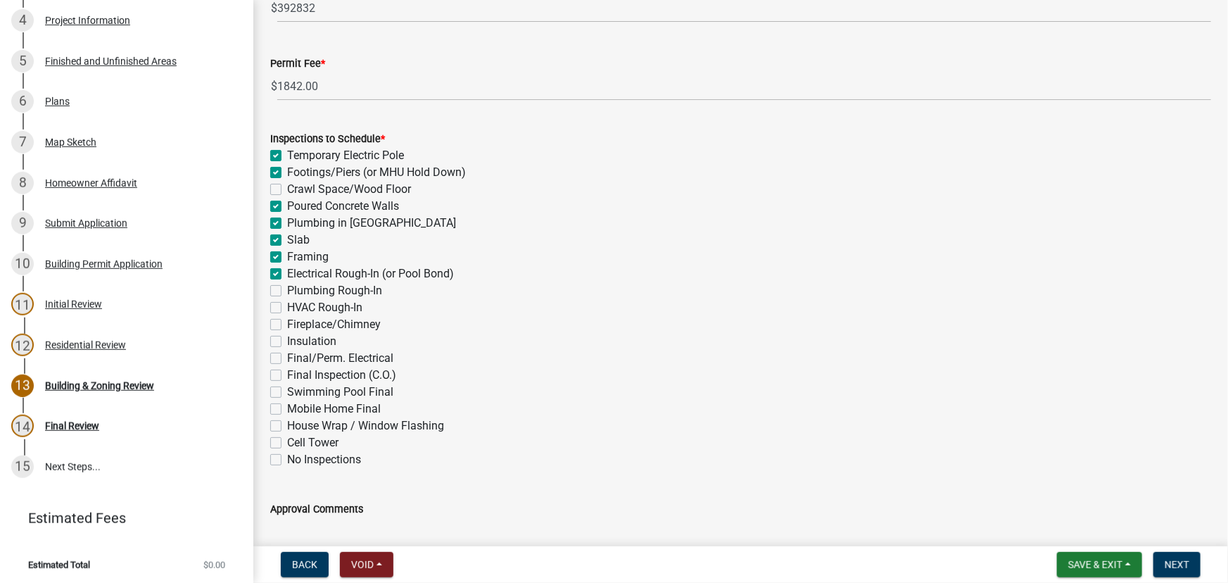
checkbox input "false"
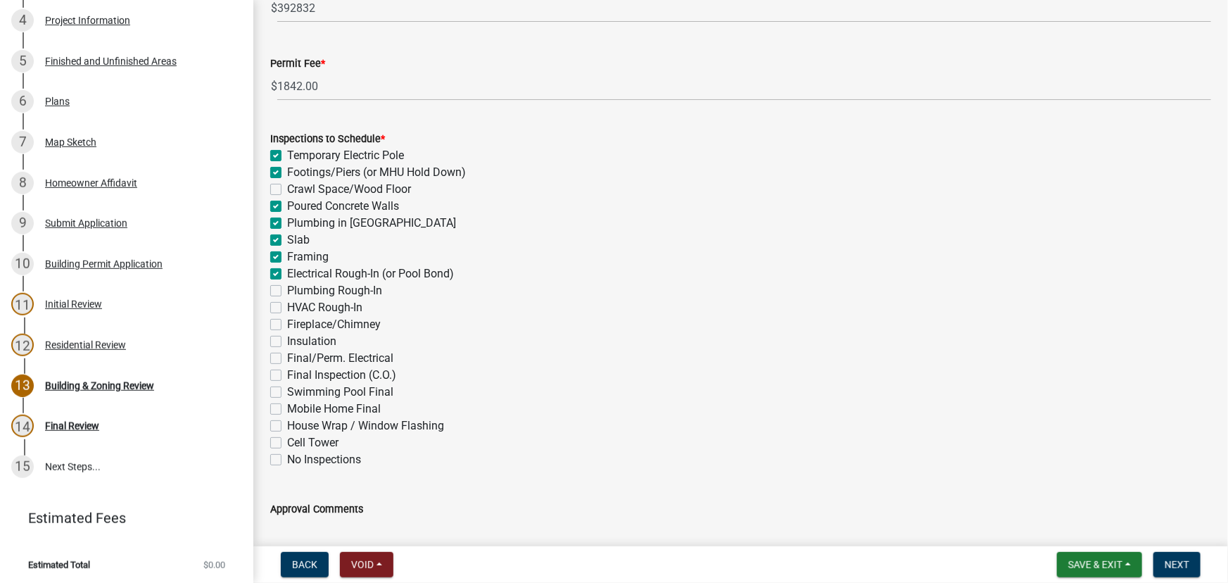
checkbox input "false"
click at [287, 288] on label "Plumbing Rough-In" at bounding box center [334, 290] width 95 height 17
click at [287, 288] on input "Plumbing Rough-In" at bounding box center [291, 286] width 9 height 9
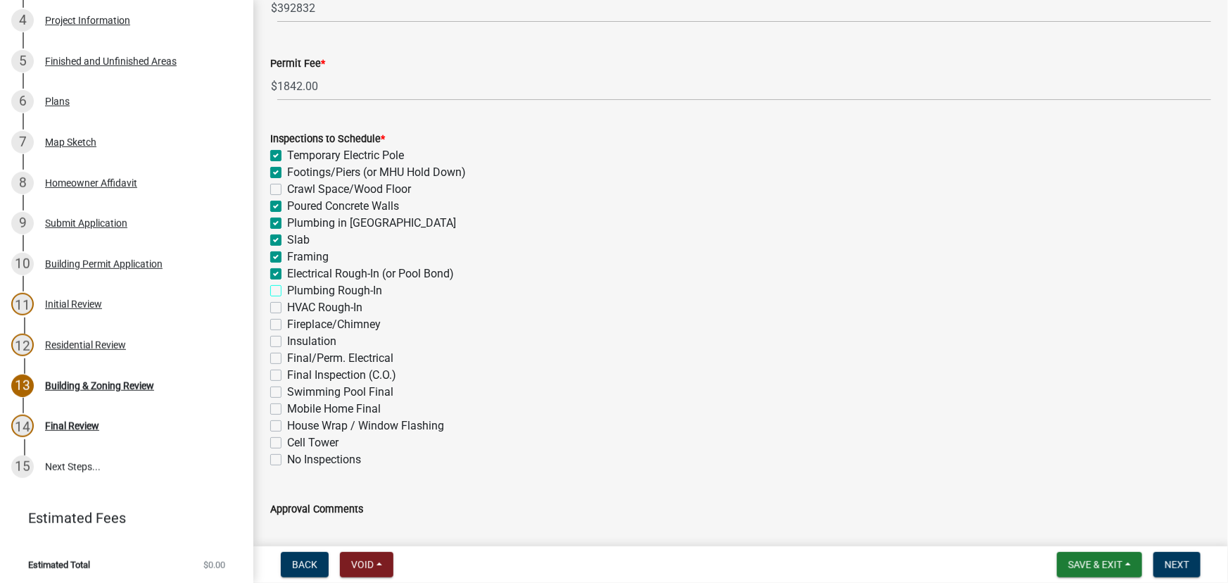
checkbox input "true"
checkbox input "false"
checkbox input "true"
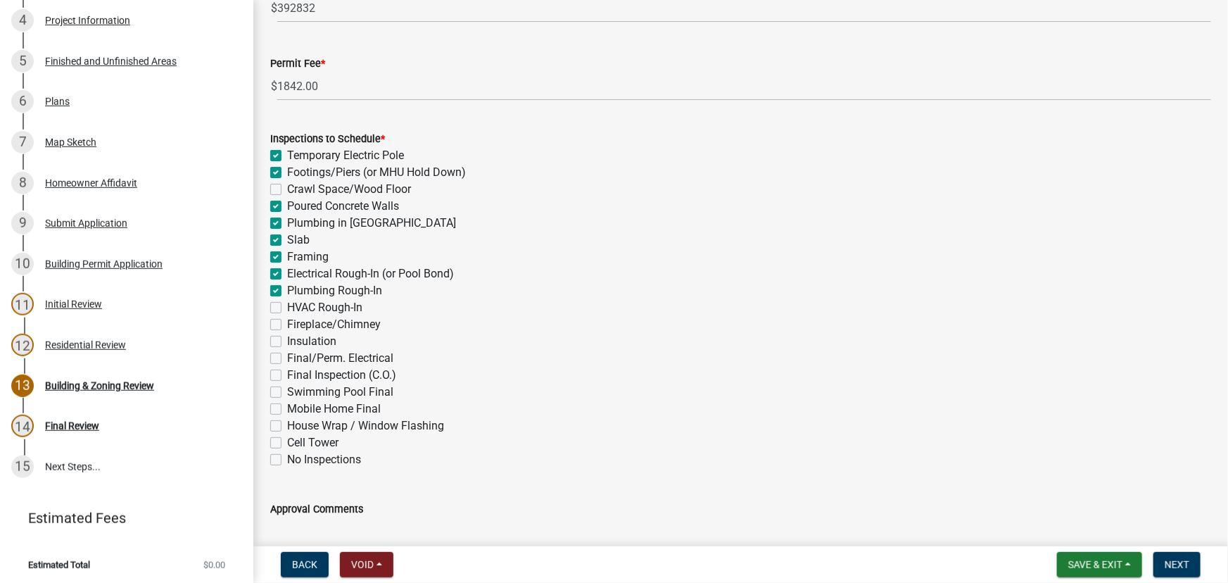
checkbox input "true"
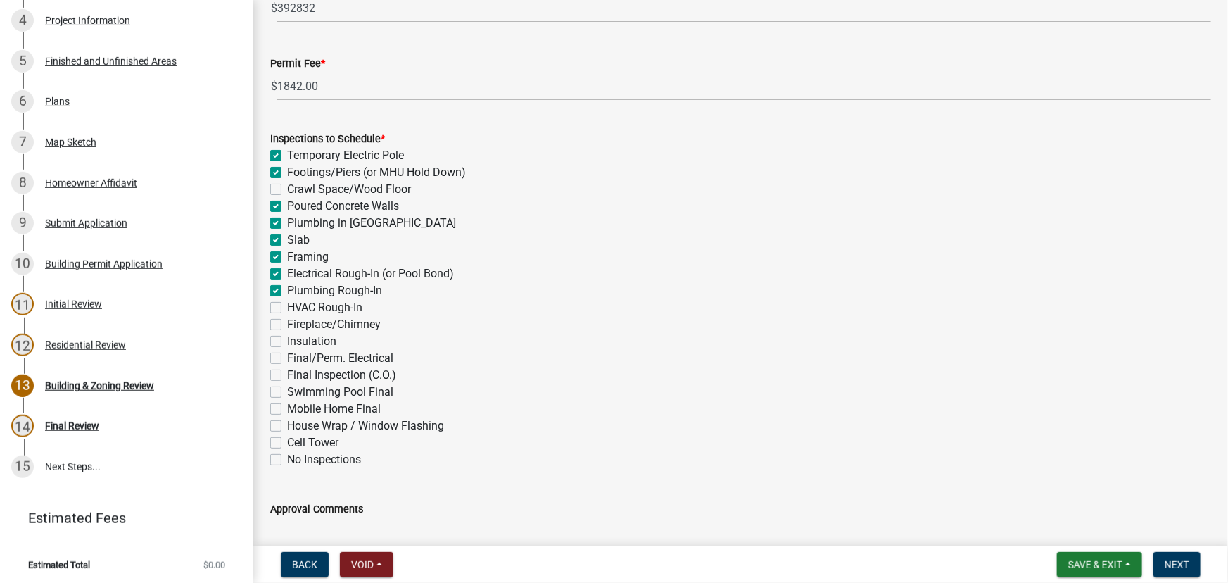
checkbox input "false"
click at [287, 306] on label "HVAC Rough-In" at bounding box center [324, 307] width 75 height 17
click at [287, 306] on input "HVAC Rough-In" at bounding box center [291, 303] width 9 height 9
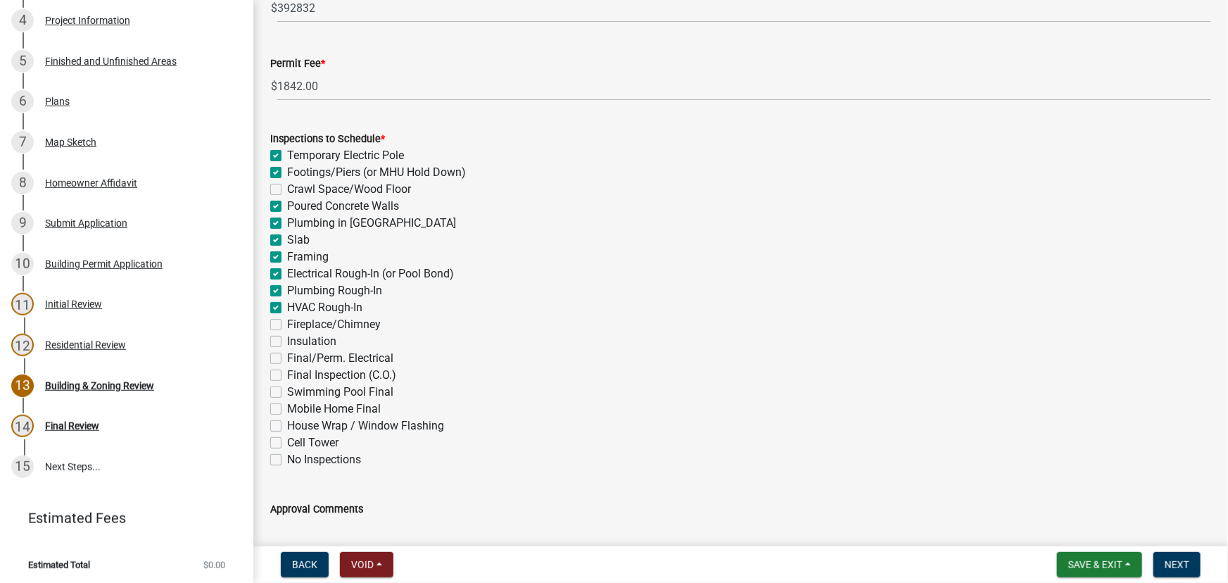
click at [287, 323] on label "Fireplace/Chimney" at bounding box center [334, 324] width 94 height 17
click at [287, 323] on input "Fireplace/Chimney" at bounding box center [291, 320] width 9 height 9
click at [287, 324] on label "Fireplace/Chimney" at bounding box center [334, 324] width 94 height 17
click at [287, 324] on input "Fireplace/Chimney" at bounding box center [291, 320] width 9 height 9
click at [287, 341] on label "Insulation" at bounding box center [311, 341] width 49 height 17
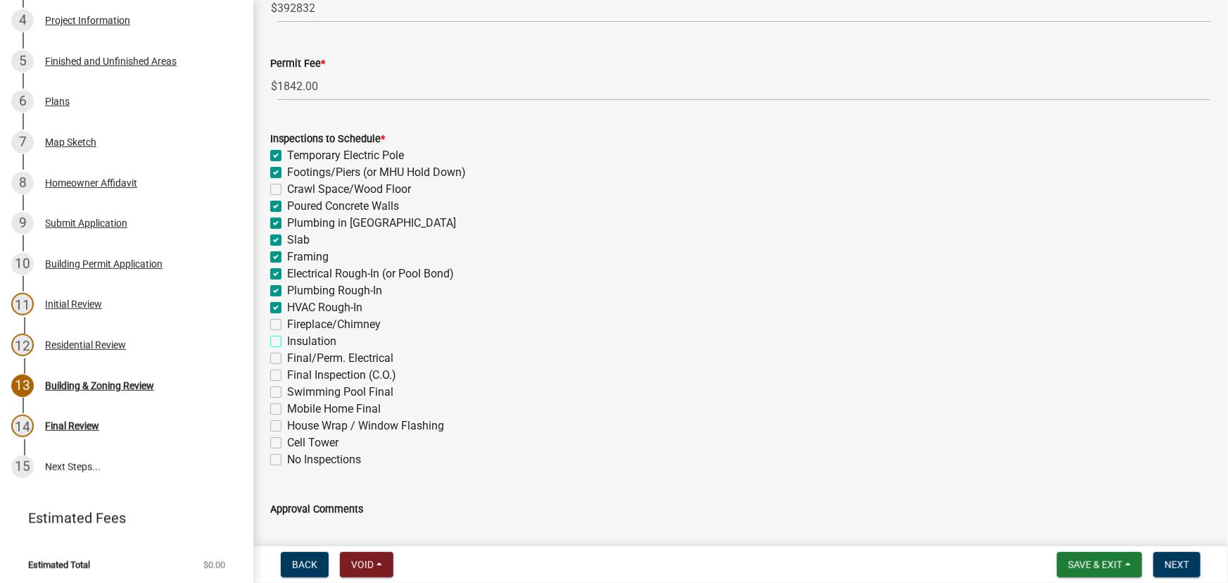
click at [287, 341] on input "Insulation" at bounding box center [291, 337] width 9 height 9
click at [287, 355] on label "Final/Perm. Electrical" at bounding box center [340, 358] width 106 height 17
click at [287, 355] on input "Final/Perm. Electrical" at bounding box center [291, 354] width 9 height 9
click at [287, 372] on label "Final Inspection (C.O.)" at bounding box center [341, 375] width 109 height 17
click at [287, 372] on input "Final Inspection (C.O.)" at bounding box center [291, 371] width 9 height 9
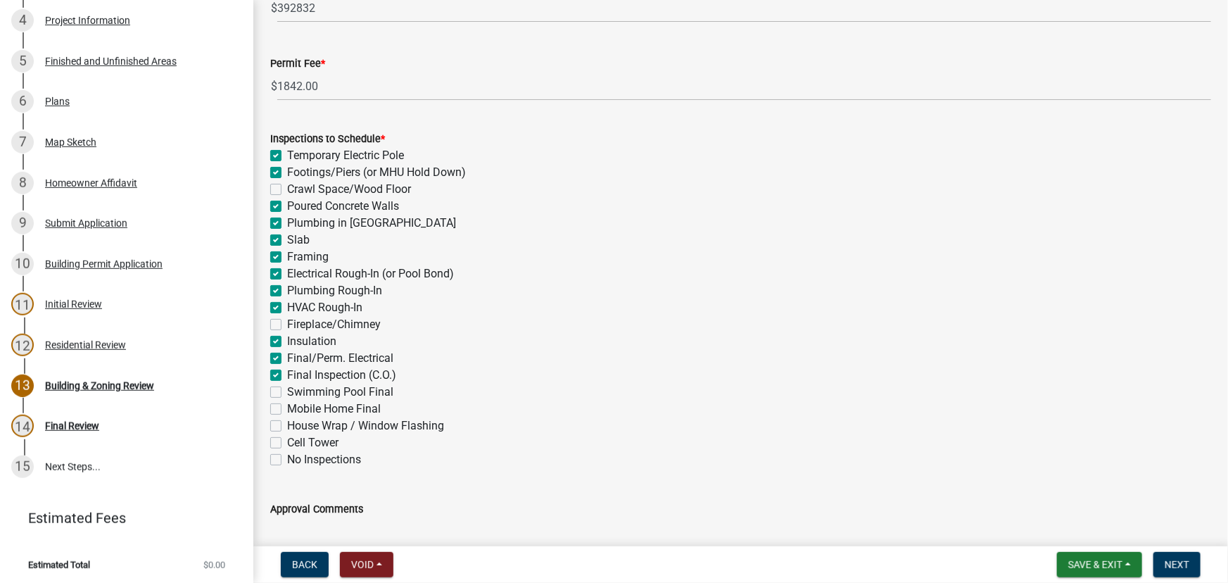
click at [287, 427] on label "House Wrap / Window Flashing" at bounding box center [365, 425] width 157 height 17
click at [287, 427] on input "House Wrap / Window Flashing" at bounding box center [291, 421] width 9 height 9
click at [1176, 570] on span "Next" at bounding box center [1177, 564] width 25 height 11
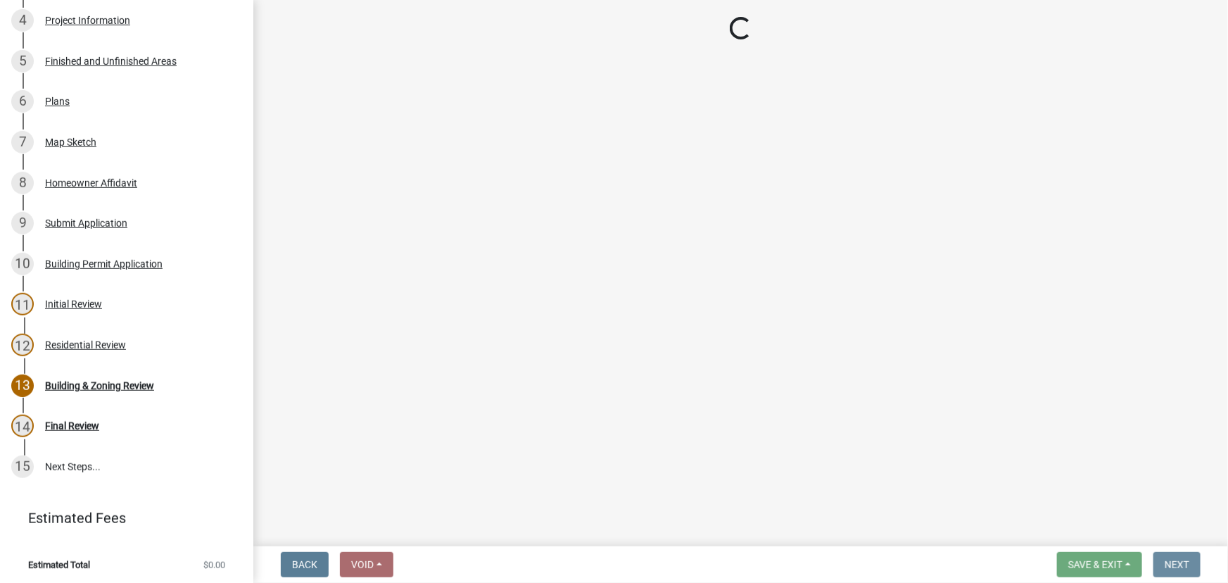
scroll to position [0, 0]
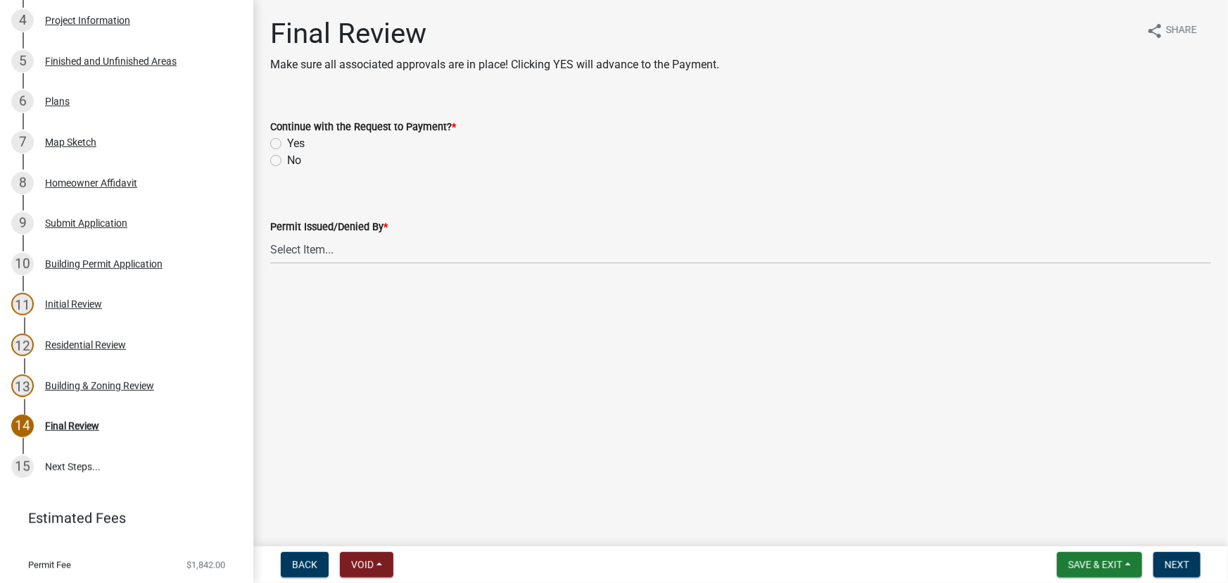
click at [287, 140] on label "Yes" at bounding box center [296, 143] width 18 height 17
click at [287, 140] on input "Yes" at bounding box center [291, 139] width 9 height 9
click at [305, 249] on select "Select Item... Douglas Richardson James Lorimer Thrailkill Jr Keanua Patterson …" at bounding box center [740, 249] width 941 height 29
click at [270, 235] on select "Select Item... Douglas Richardson James Lorimer Thrailkill Jr Keanua Patterson …" at bounding box center [740, 249] width 941 height 29
click at [1162, 564] on button "Next" at bounding box center [1177, 564] width 47 height 25
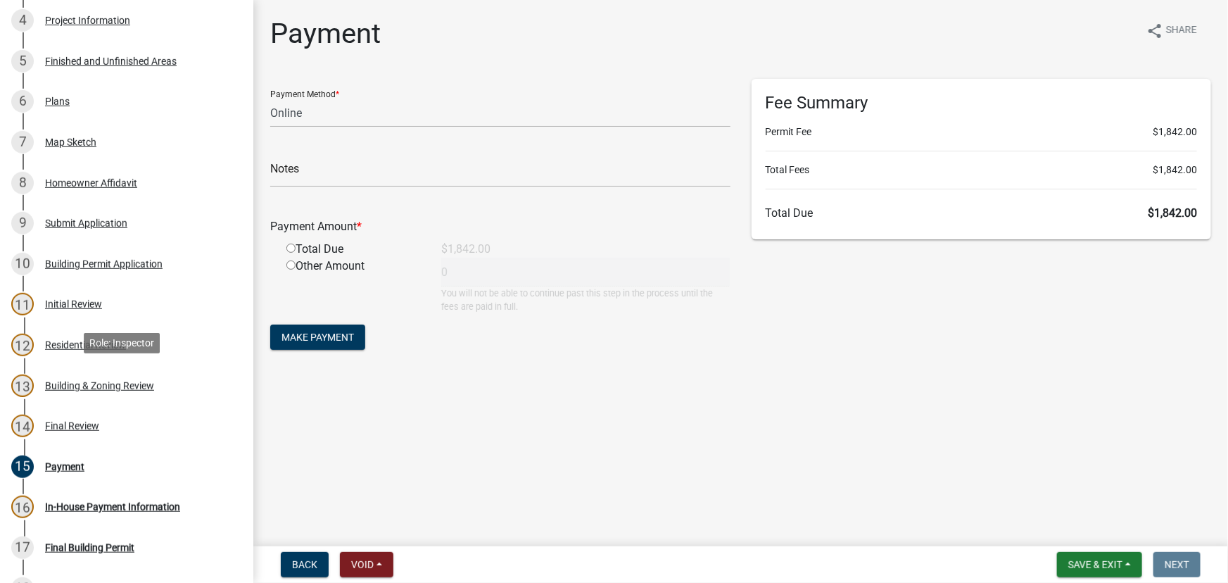
scroll to position [2062, 0]
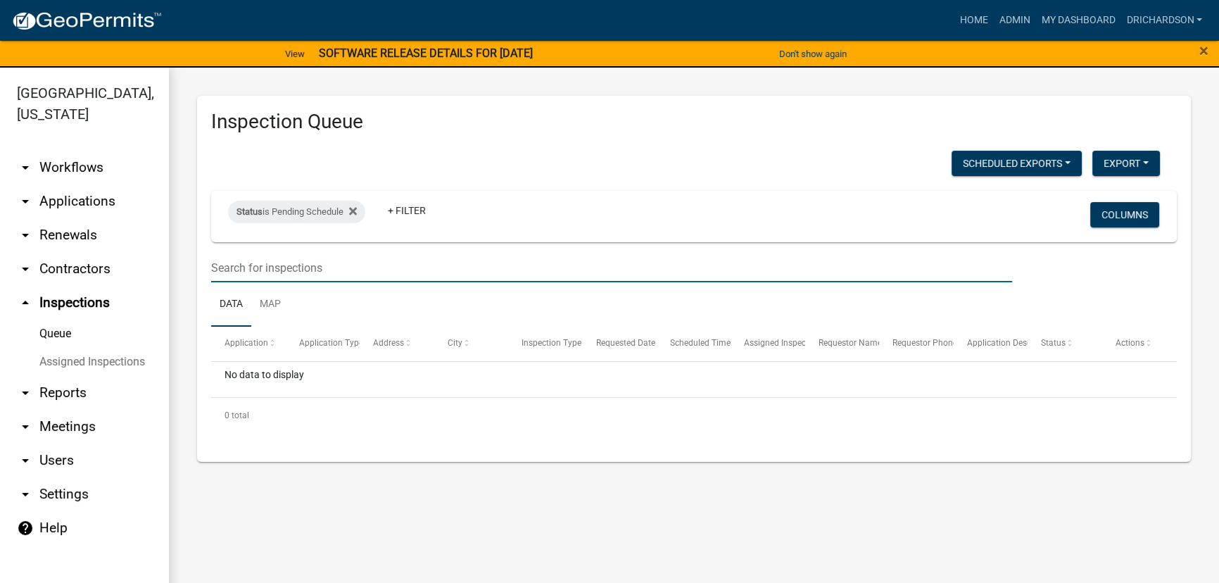
click at [277, 269] on input "text" at bounding box center [611, 267] width 801 height 29
paste input "0300 000002"
type input "0300 000002"
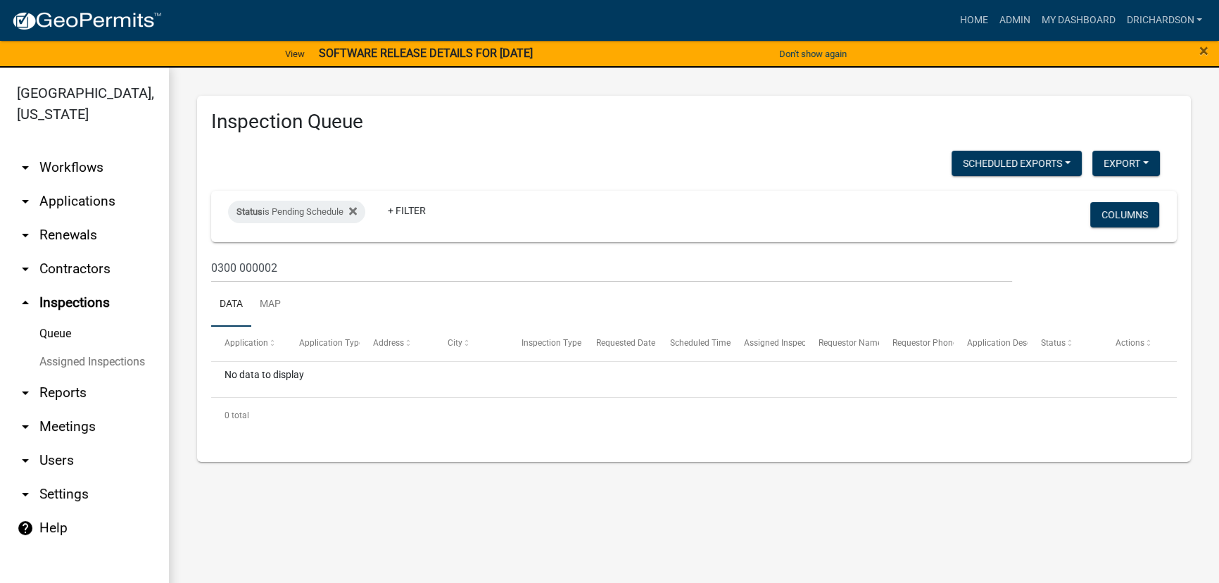
click at [95, 184] on link "arrow_drop_down Applications" at bounding box center [84, 201] width 169 height 34
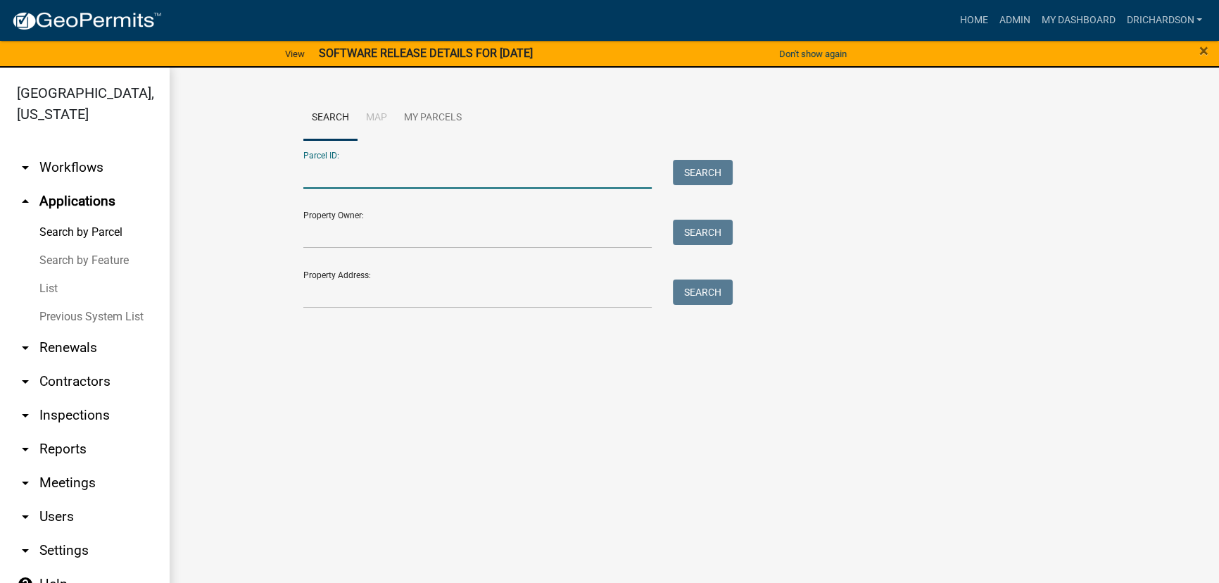
click at [372, 177] on input "Parcel ID:" at bounding box center [477, 174] width 348 height 29
paste input "0300 000002"
type input "0300 000002"
click at [681, 165] on button "Search" at bounding box center [703, 172] width 60 height 25
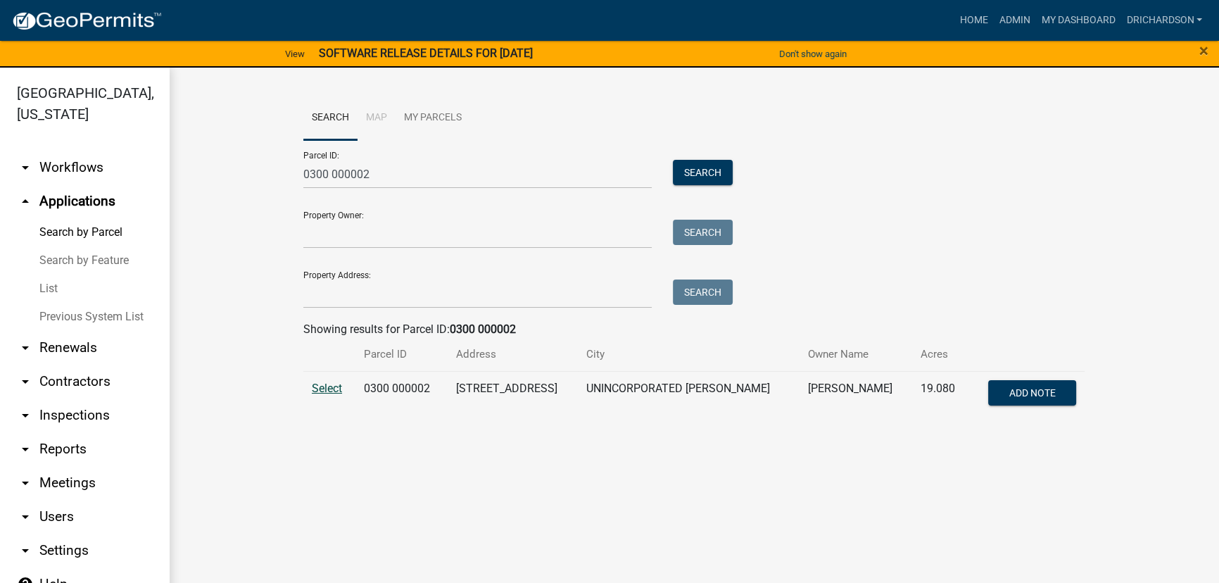
click at [342, 388] on span "Select" at bounding box center [327, 387] width 30 height 13
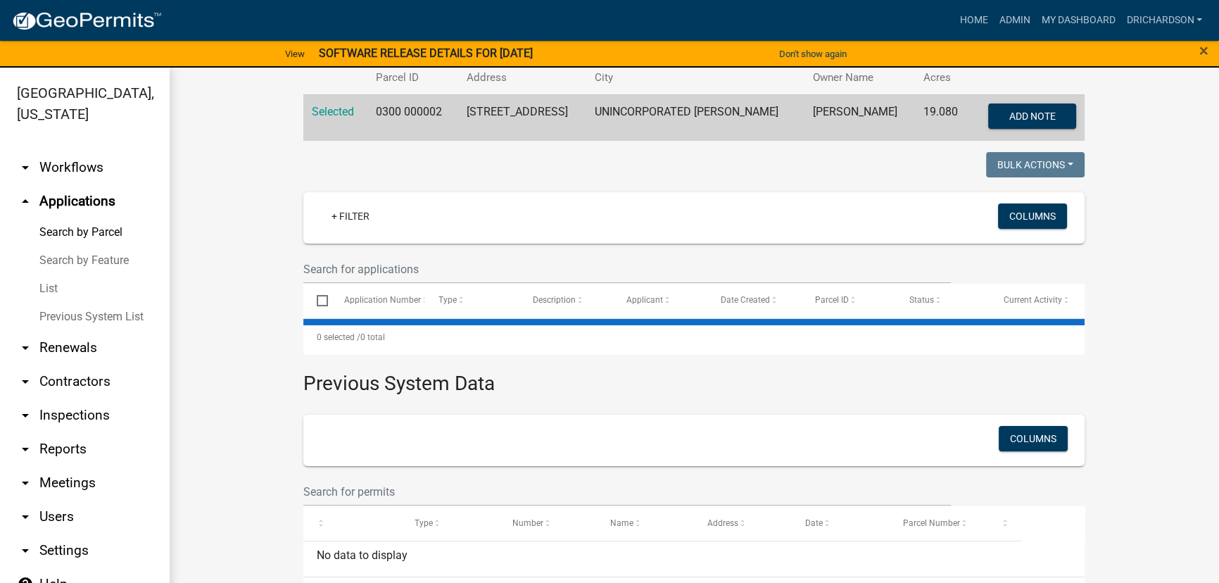
scroll to position [317, 0]
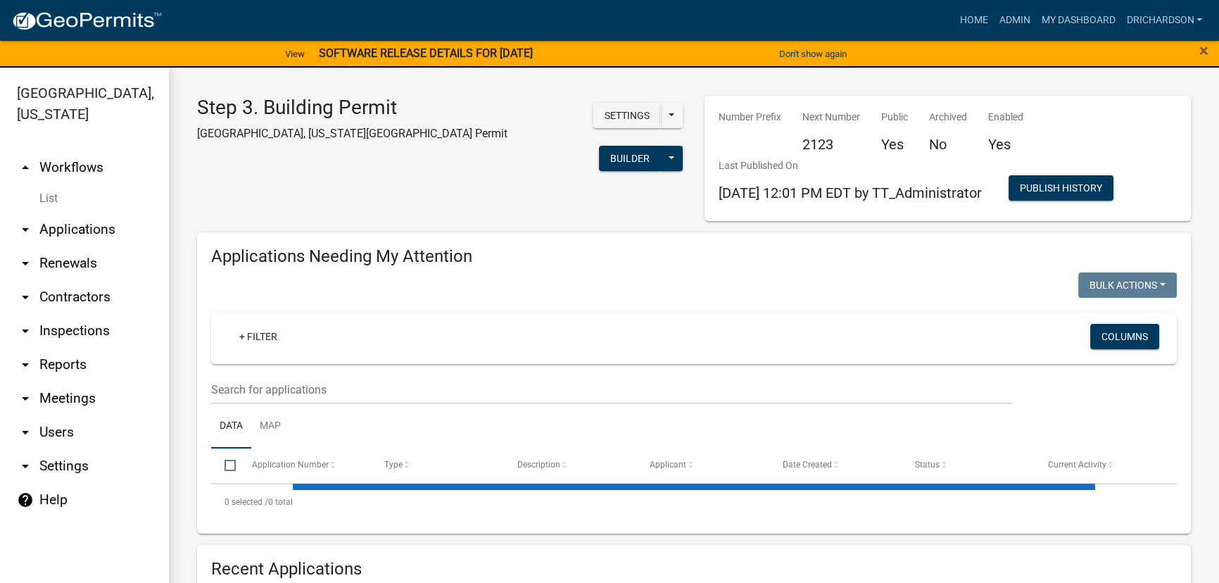
select select "1: 25"
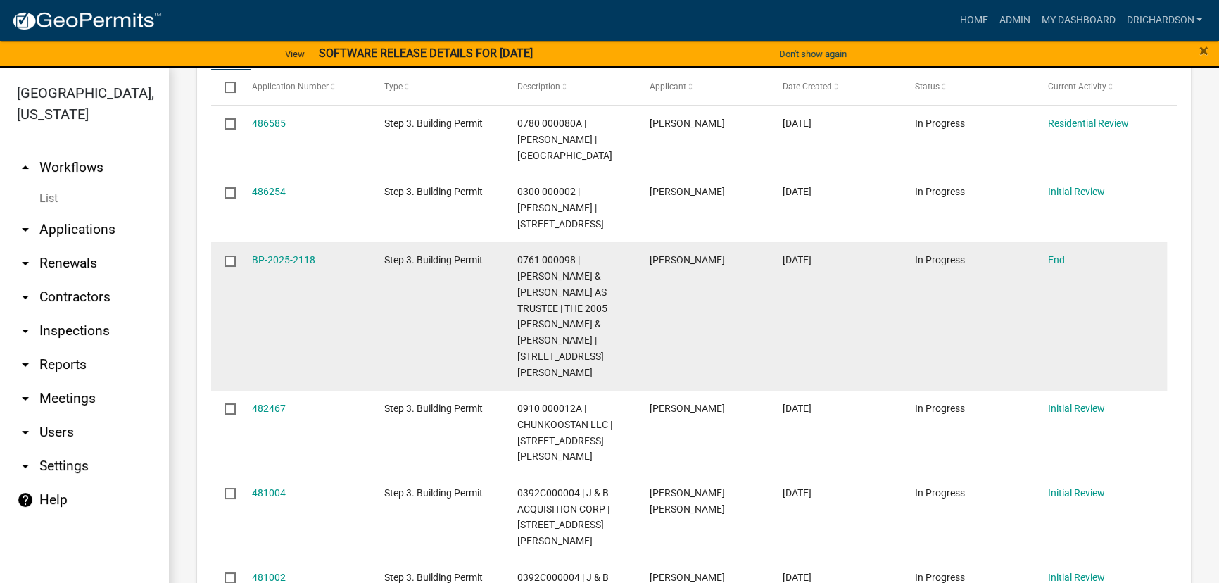
scroll to position [384, 0]
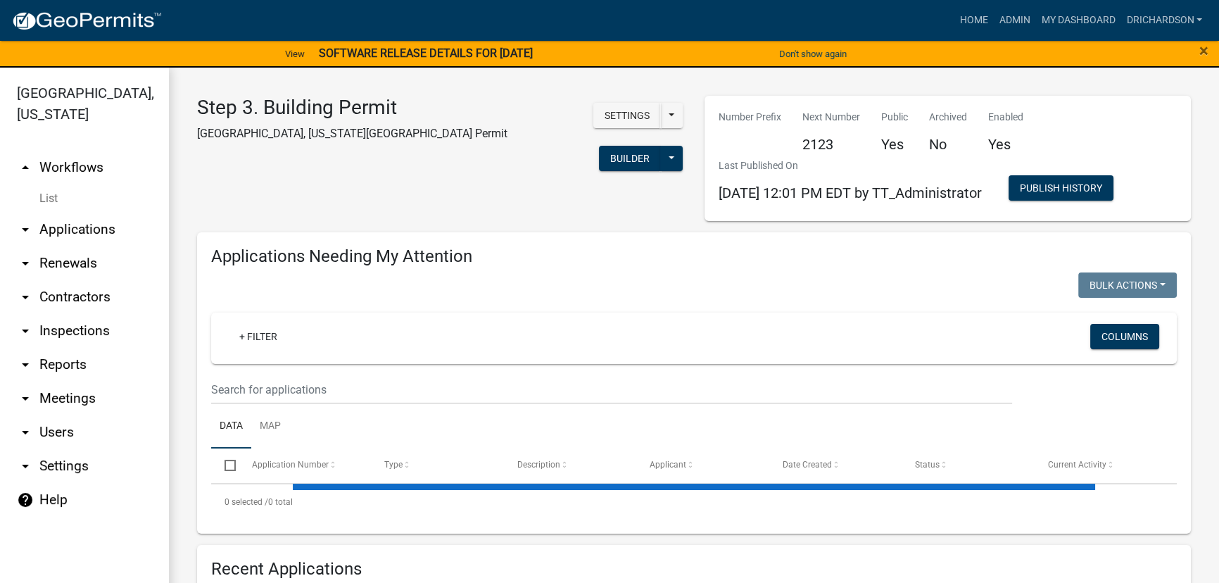
select select "1: 25"
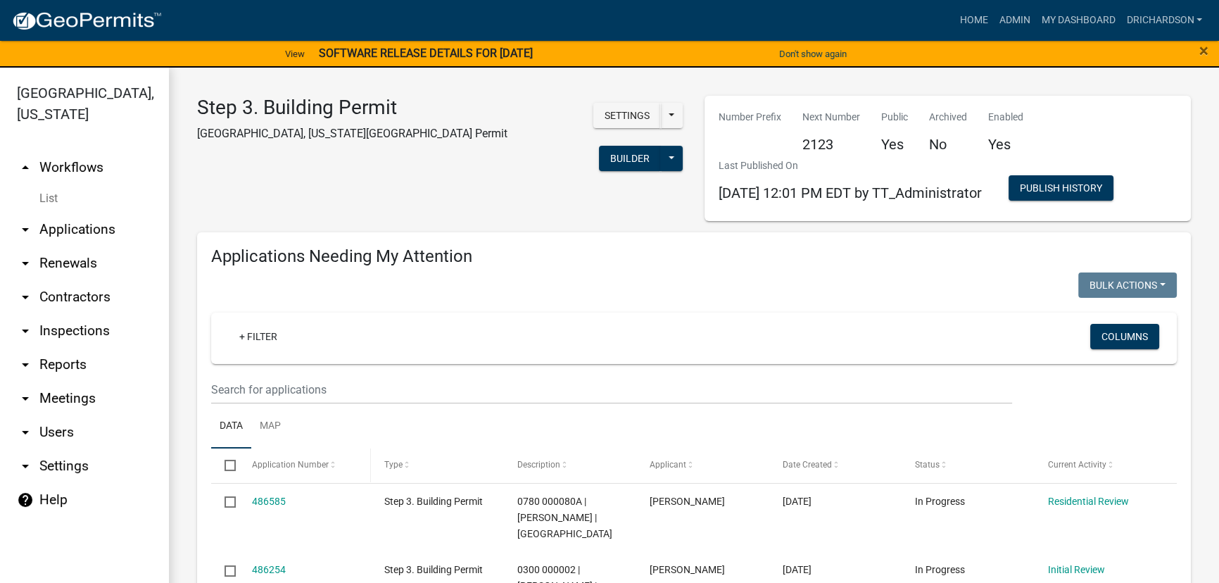
click at [294, 464] on span "Application Number" at bounding box center [290, 465] width 77 height 10
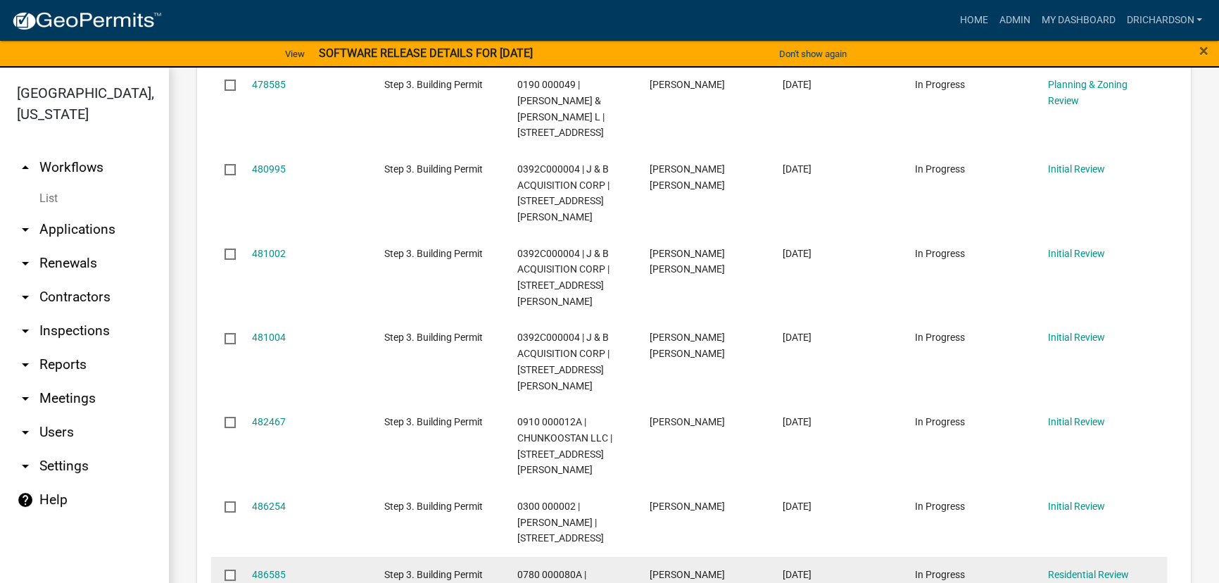
scroll to position [1344, 0]
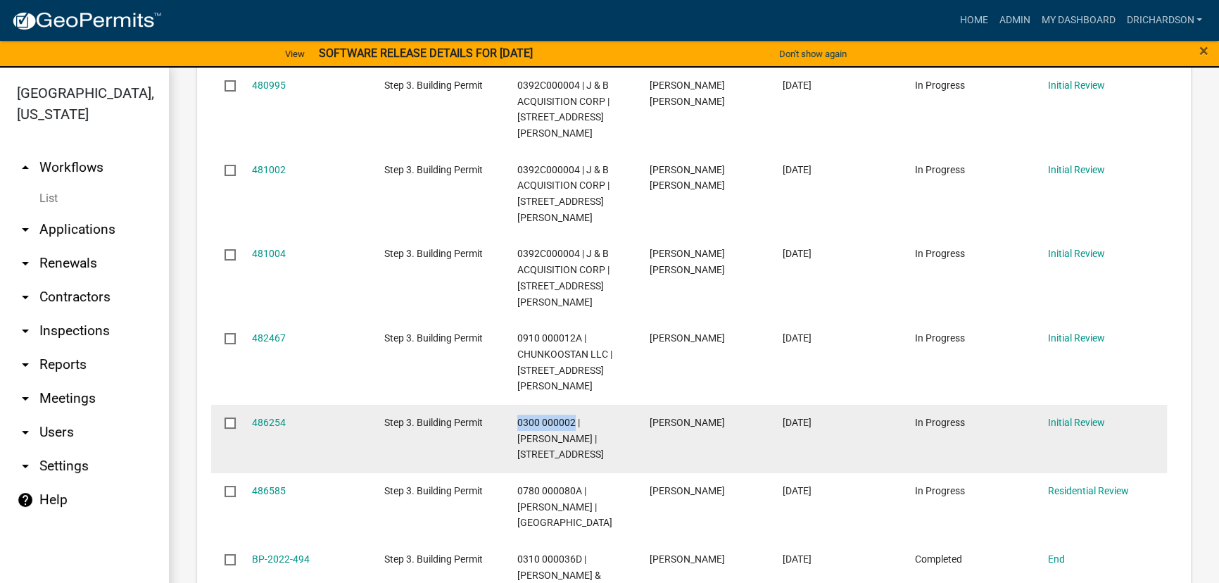
drag, startPoint x: 514, startPoint y: 310, endPoint x: 575, endPoint y: 312, distance: 60.5
click at [575, 405] on datatable-body-cell "0300 000002 | VEAL ROXIE | 1299 LOWER BIG SPRINGS RD" at bounding box center [569, 439] width 133 height 68
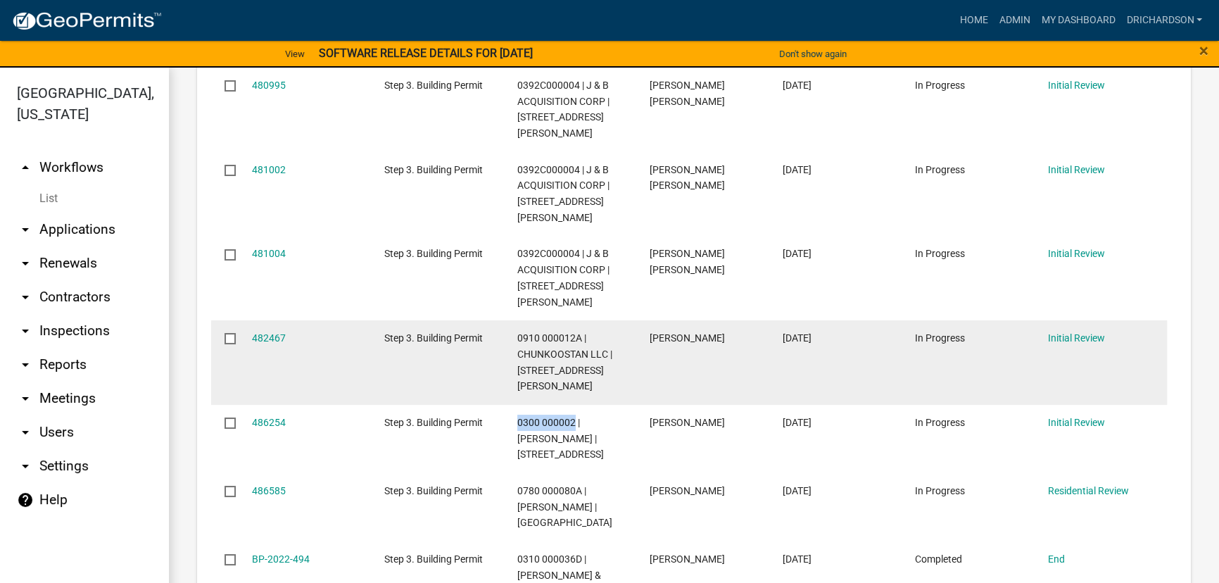
copy span "0300 000002"
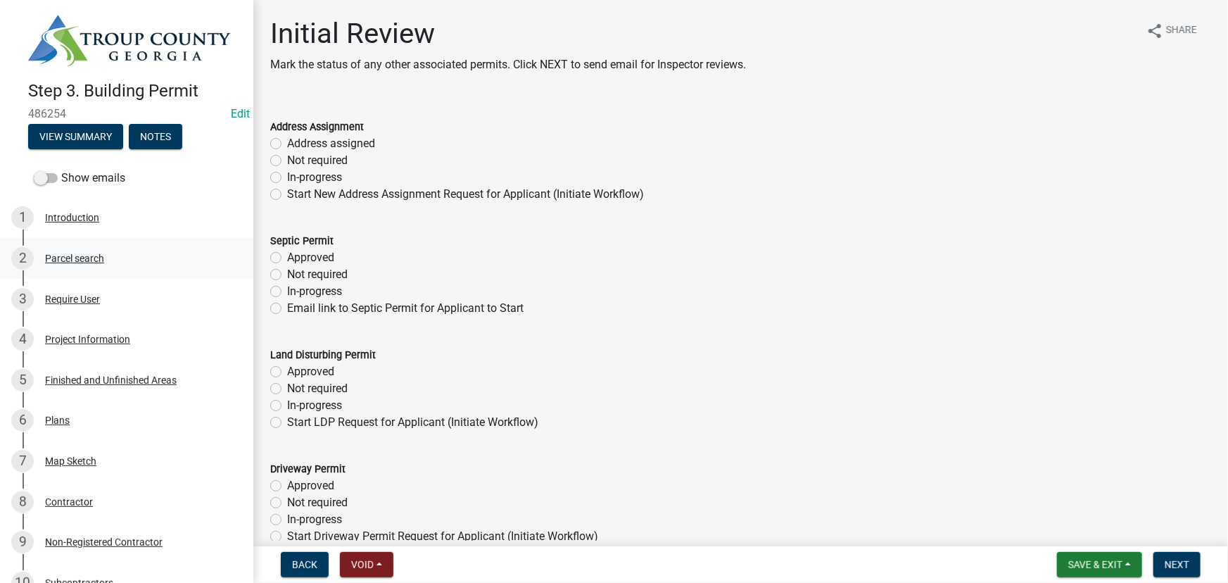
click at [91, 260] on div "Parcel search" at bounding box center [74, 258] width 59 height 10
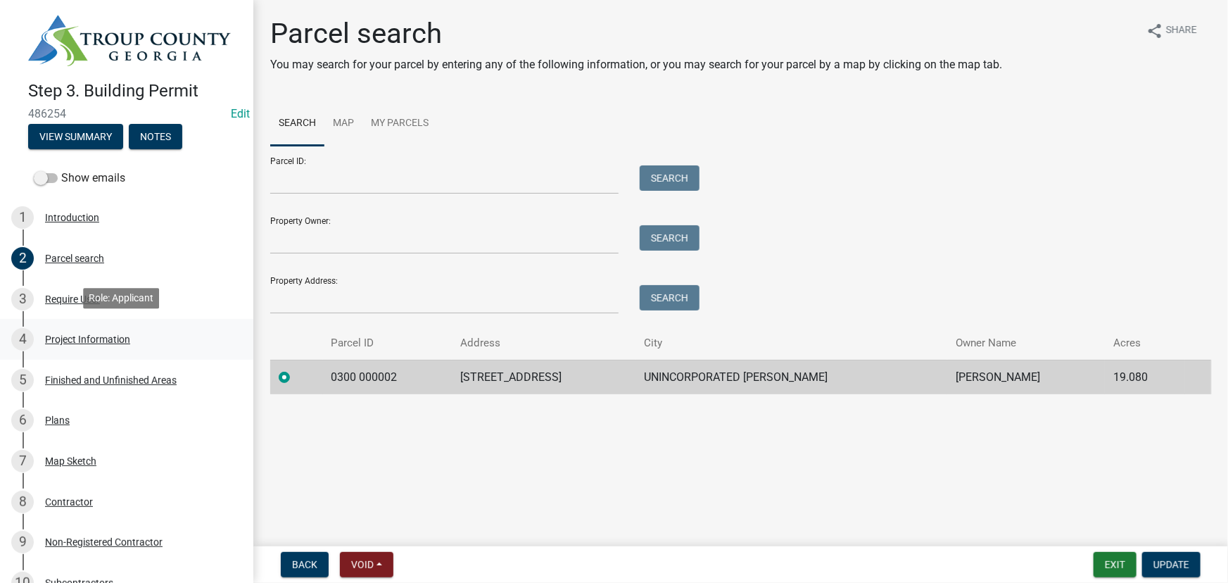
click at [60, 340] on div "Project Information" at bounding box center [87, 339] width 85 height 10
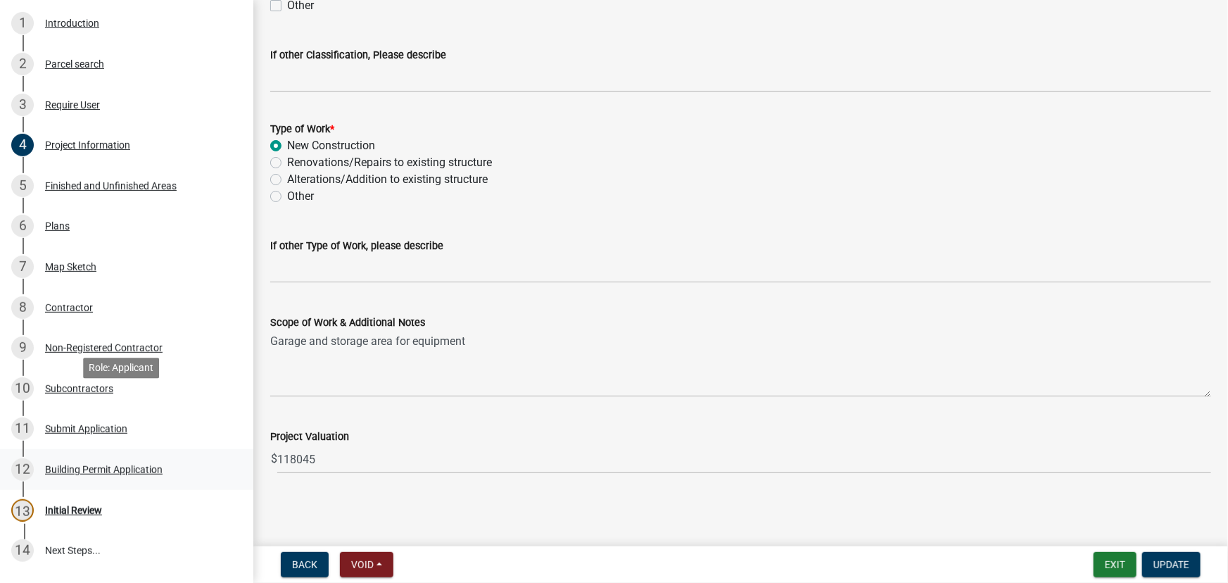
scroll to position [255, 0]
